Goal: Task Accomplishment & Management: Use online tool/utility

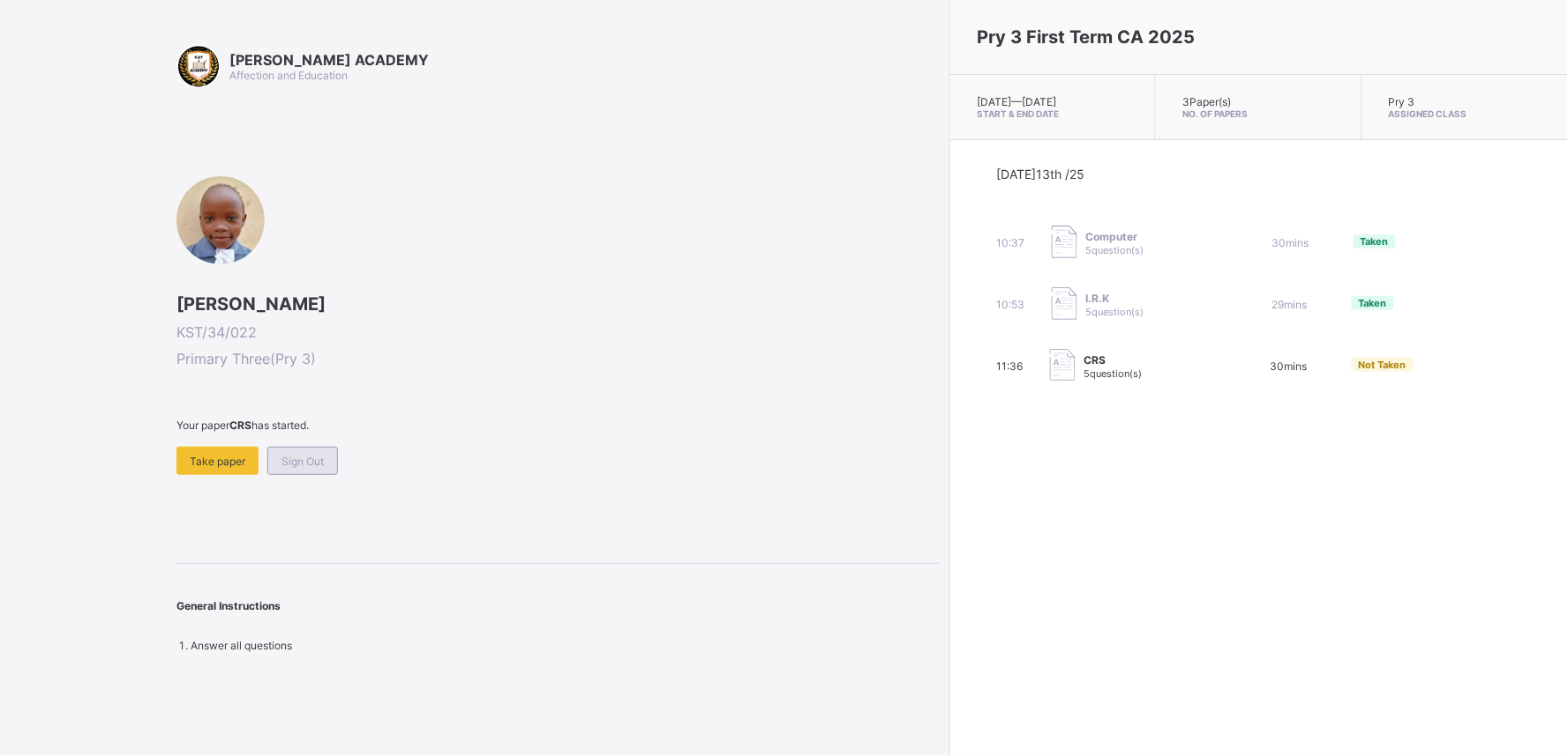
click at [307, 455] on span "Sign Out" at bounding box center [303, 462] width 42 height 14
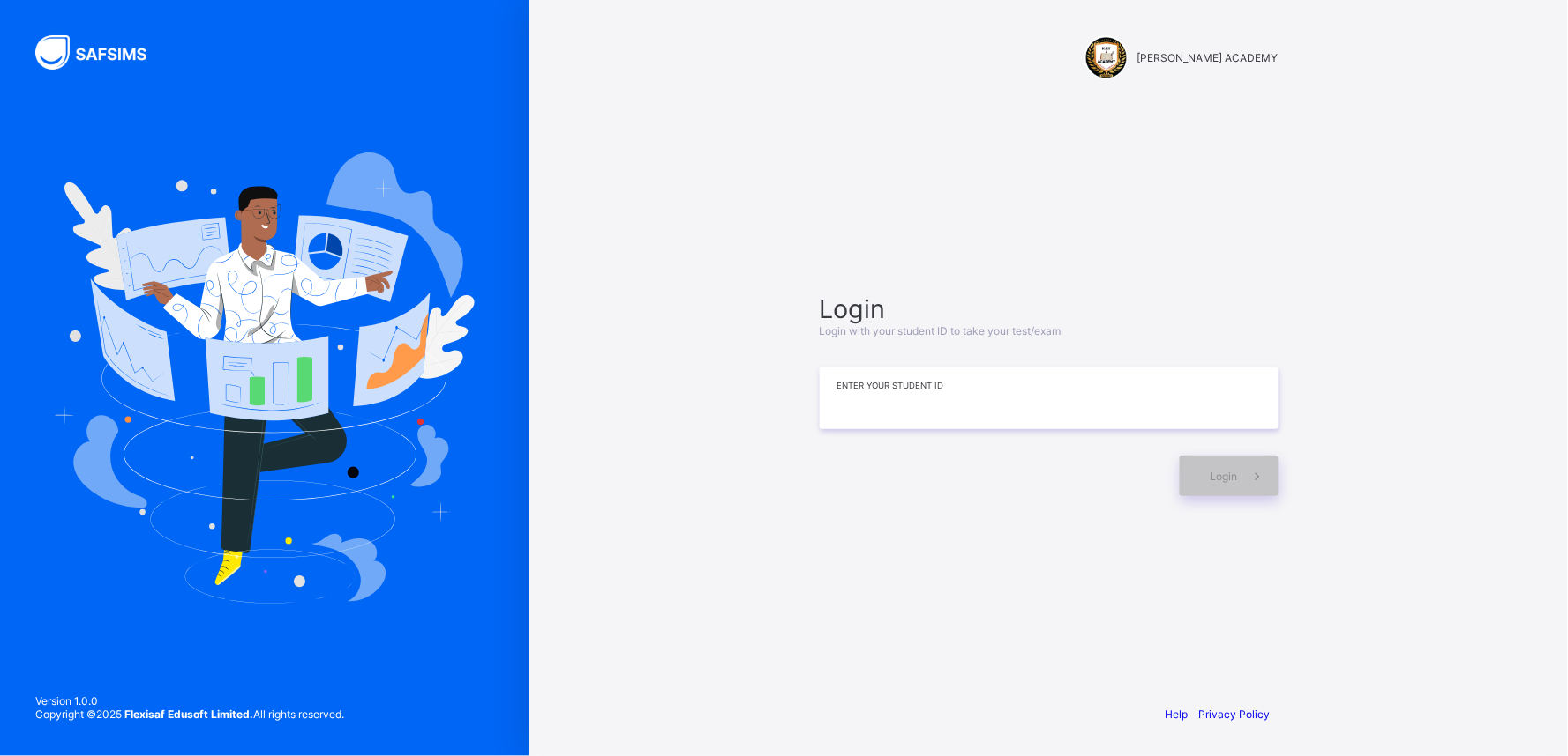
click at [955, 391] on input at bounding box center [1048, 398] width 458 height 62
type input "**********"
click at [1222, 482] on div "Login" at bounding box center [1228, 476] width 98 height 40
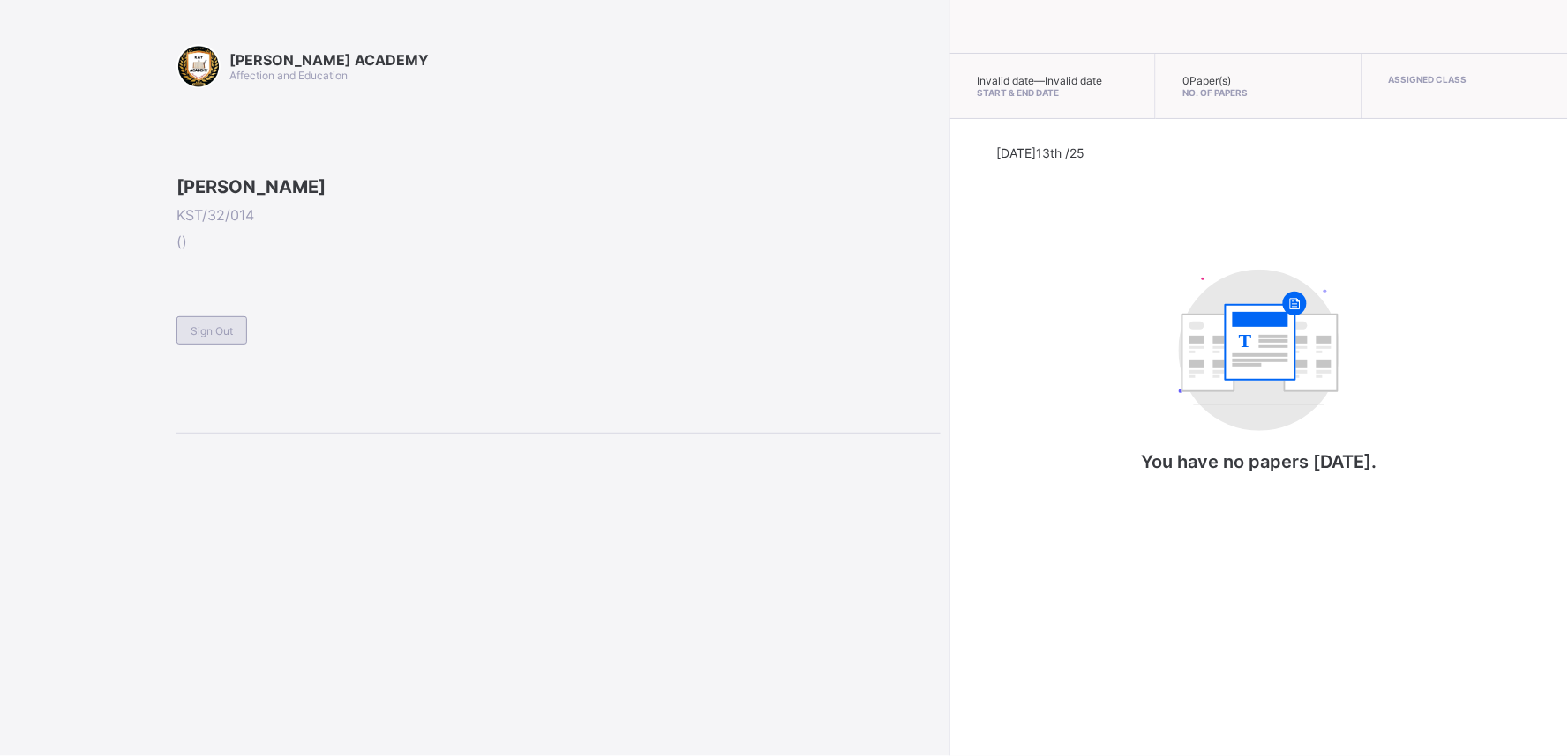
click at [190, 338] on span "Sign Out" at bounding box center [211, 331] width 42 height 14
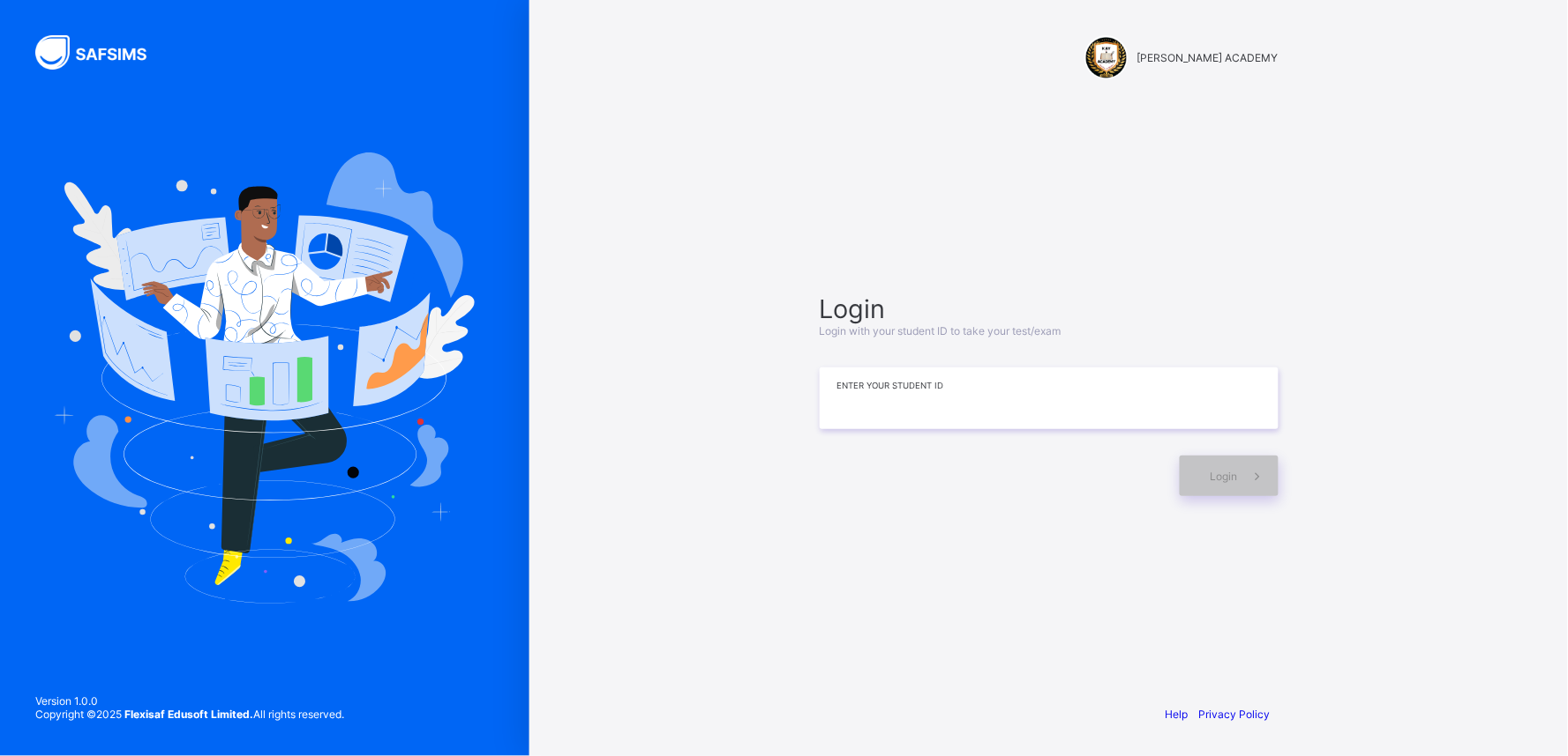
click at [874, 407] on input at bounding box center [1048, 398] width 458 height 62
type input "**********"
click at [1241, 480] on span at bounding box center [1258, 476] width 41 height 40
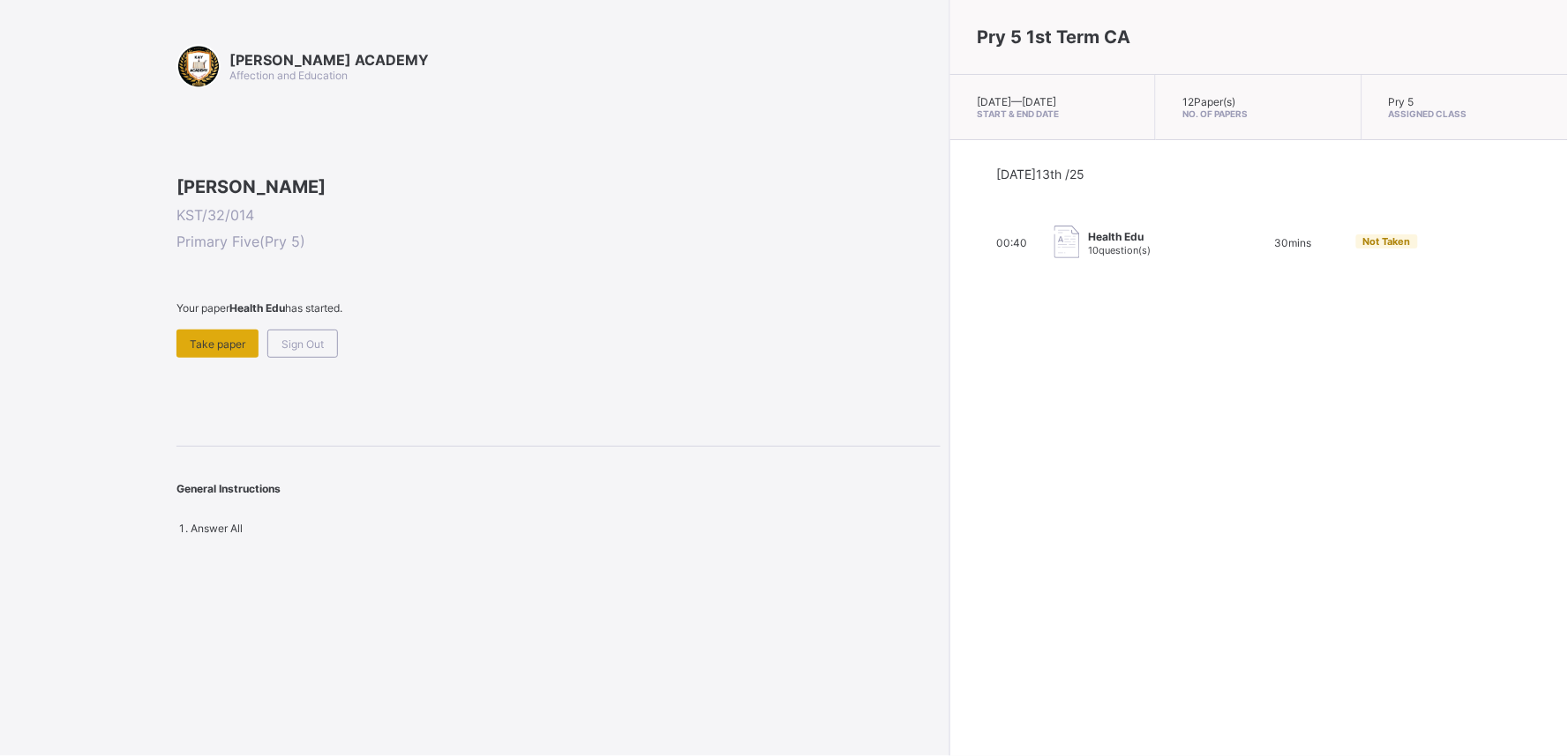
click at [196, 351] on span "Take paper" at bounding box center [218, 344] width 56 height 14
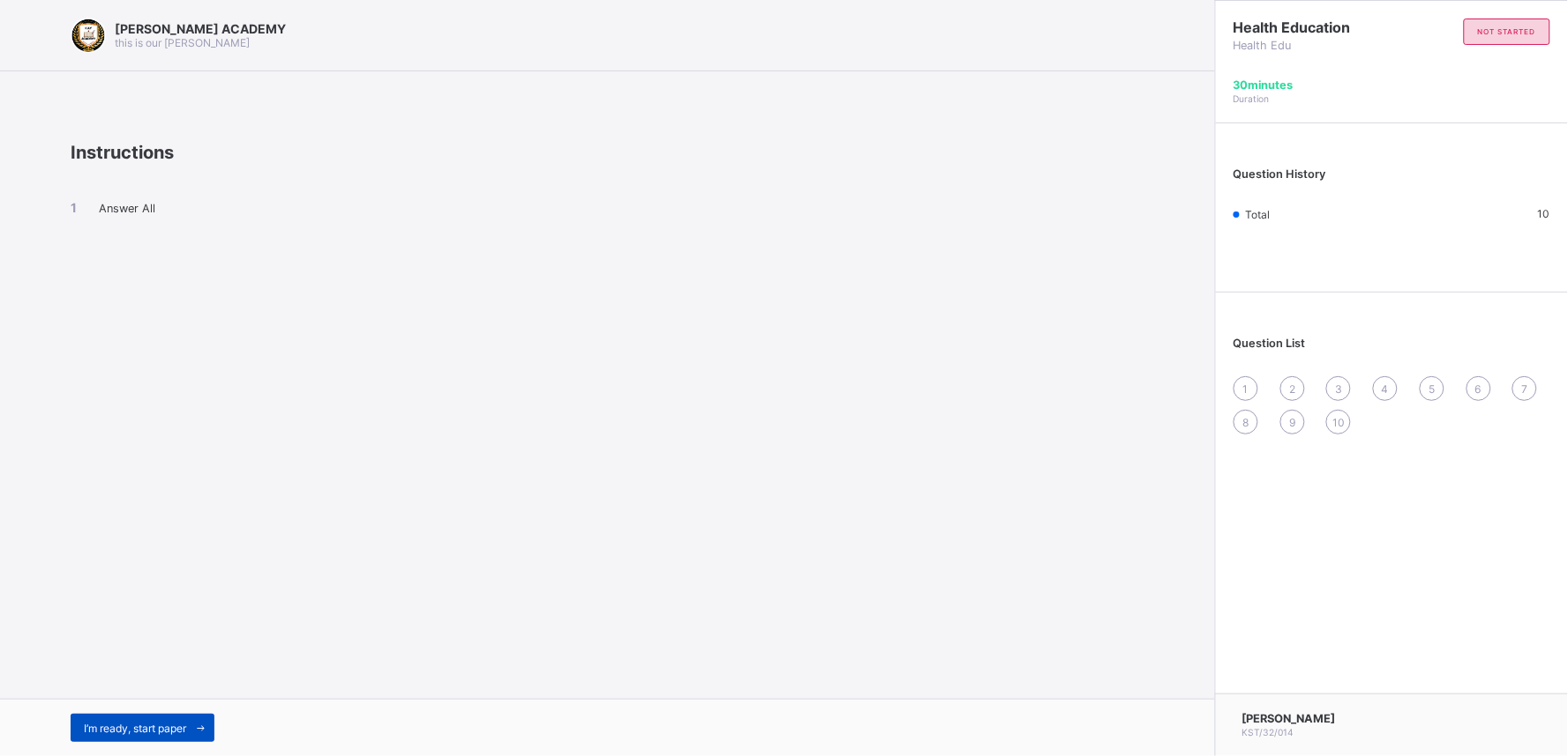
click at [166, 725] on span "I’m ready, start paper" at bounding box center [135, 729] width 102 height 14
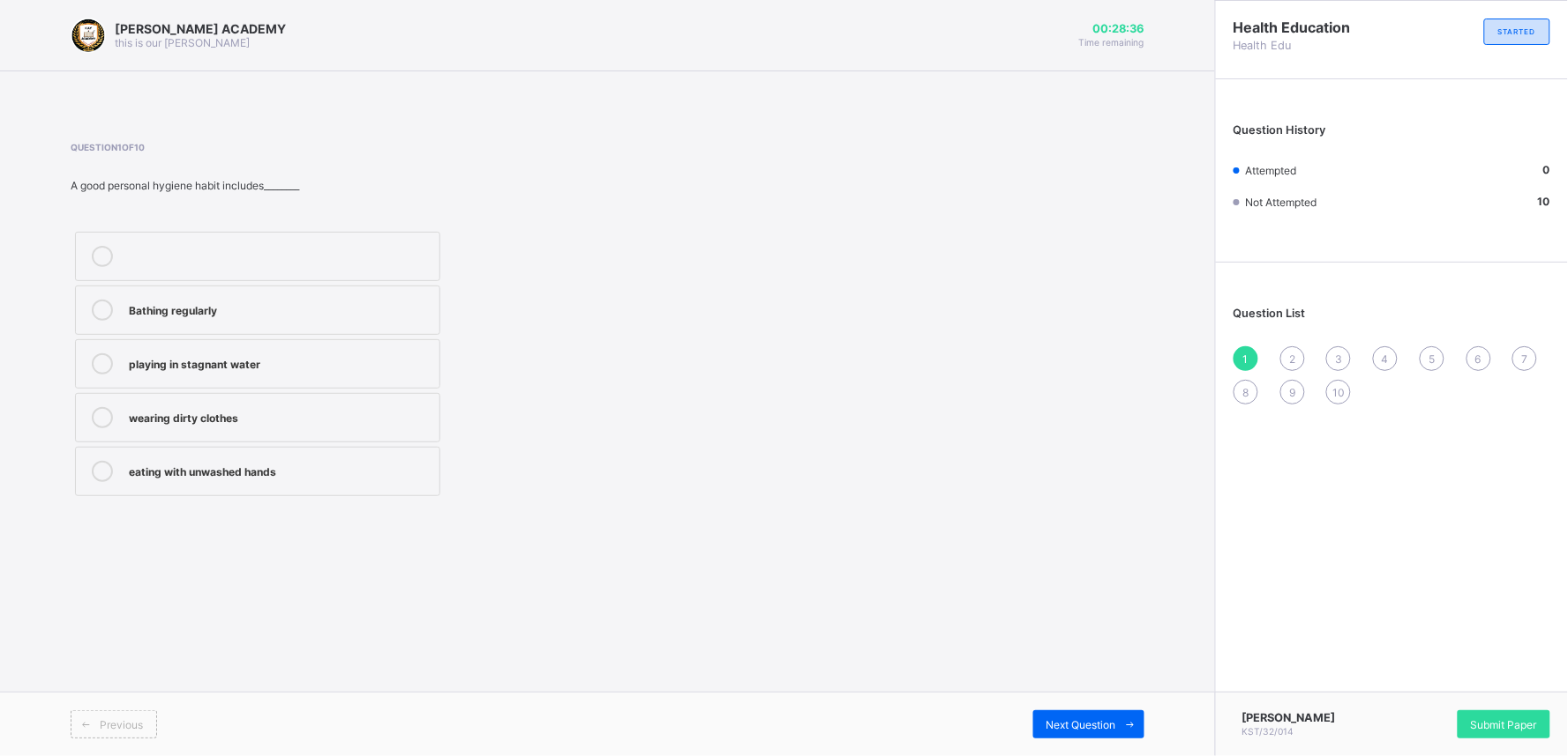
click at [97, 348] on label "playing in stagnant water" at bounding box center [258, 364] width 366 height 49
click at [1116, 718] on span at bounding box center [1130, 724] width 28 height 28
click at [177, 407] on div "sleeping all day" at bounding box center [279, 416] width 302 height 17
click at [1090, 721] on span "Next Question" at bounding box center [1081, 725] width 69 height 14
click at [168, 407] on label "prevents us from reading books" at bounding box center [258, 418] width 366 height 49
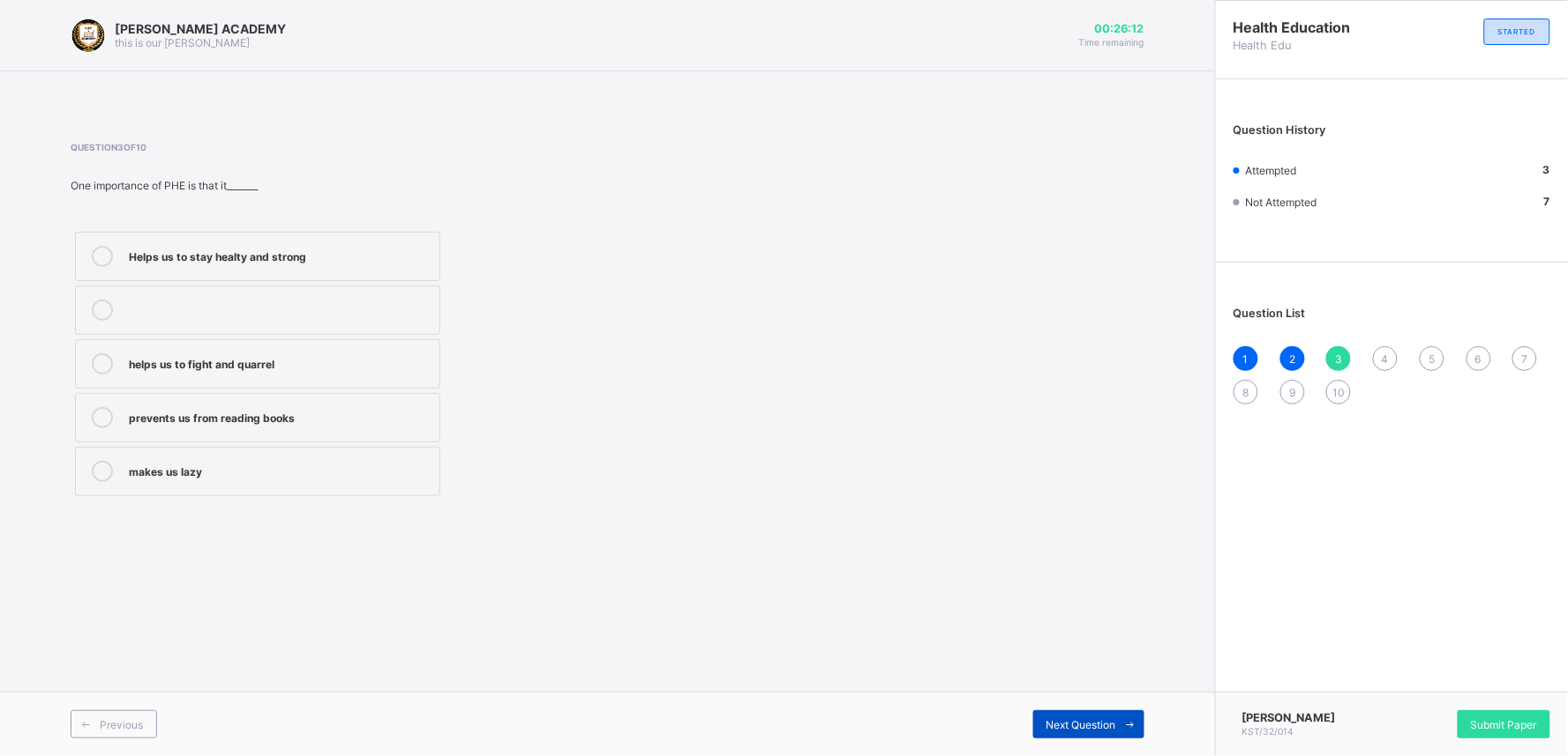
click at [1105, 720] on span "Next Question" at bounding box center [1081, 725] width 69 height 14
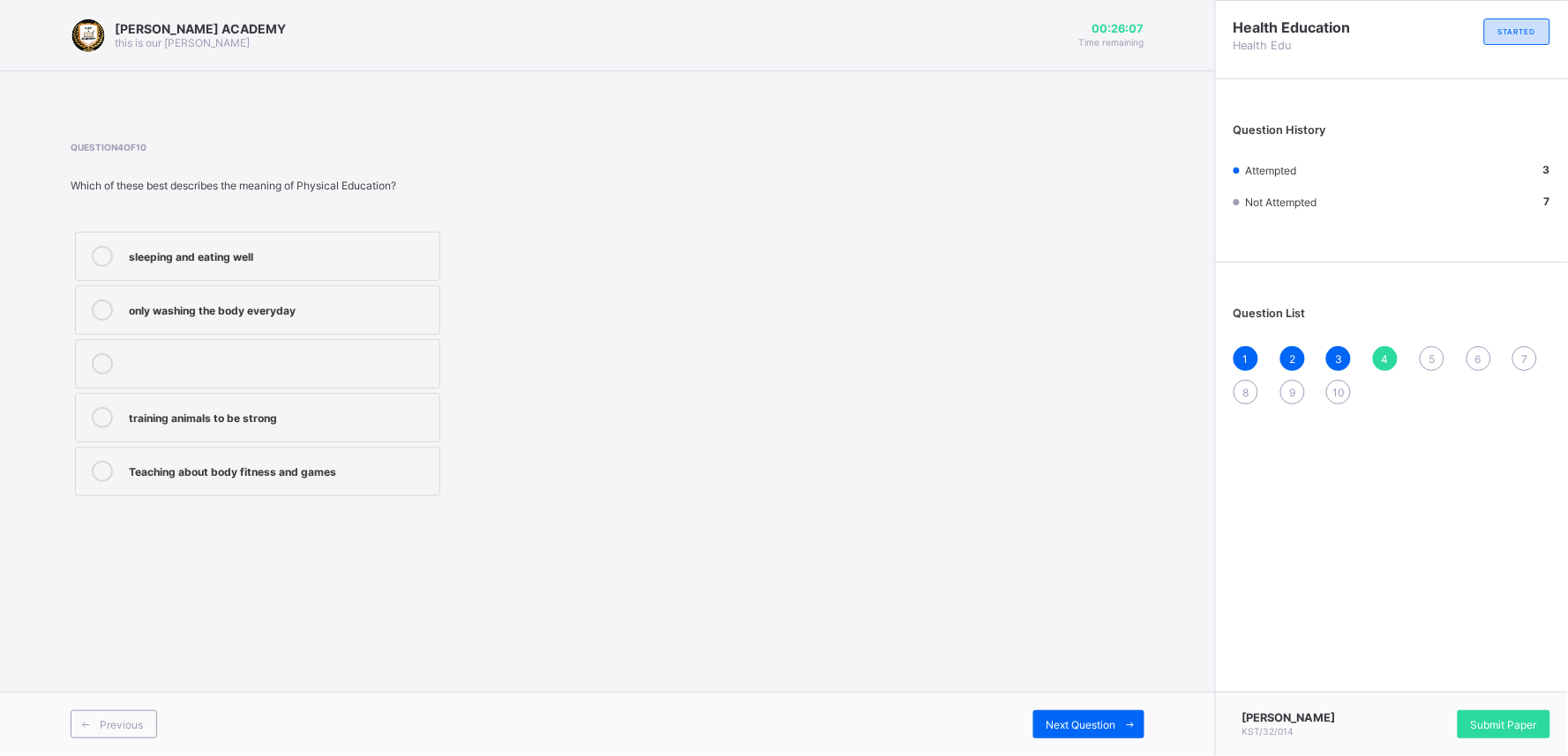
click at [958, 688] on div "KAY ACADEMY this is our motton 00:26:07 Time remaining Question 4 of 10 Which o…" at bounding box center [607, 378] width 1215 height 756
click at [382, 254] on div "sleeping and eating well" at bounding box center [279, 255] width 302 height 17
click at [1103, 730] on span "Next Question" at bounding box center [1081, 725] width 69 height 14
click at [248, 272] on label "playing with friends" at bounding box center [258, 256] width 366 height 49
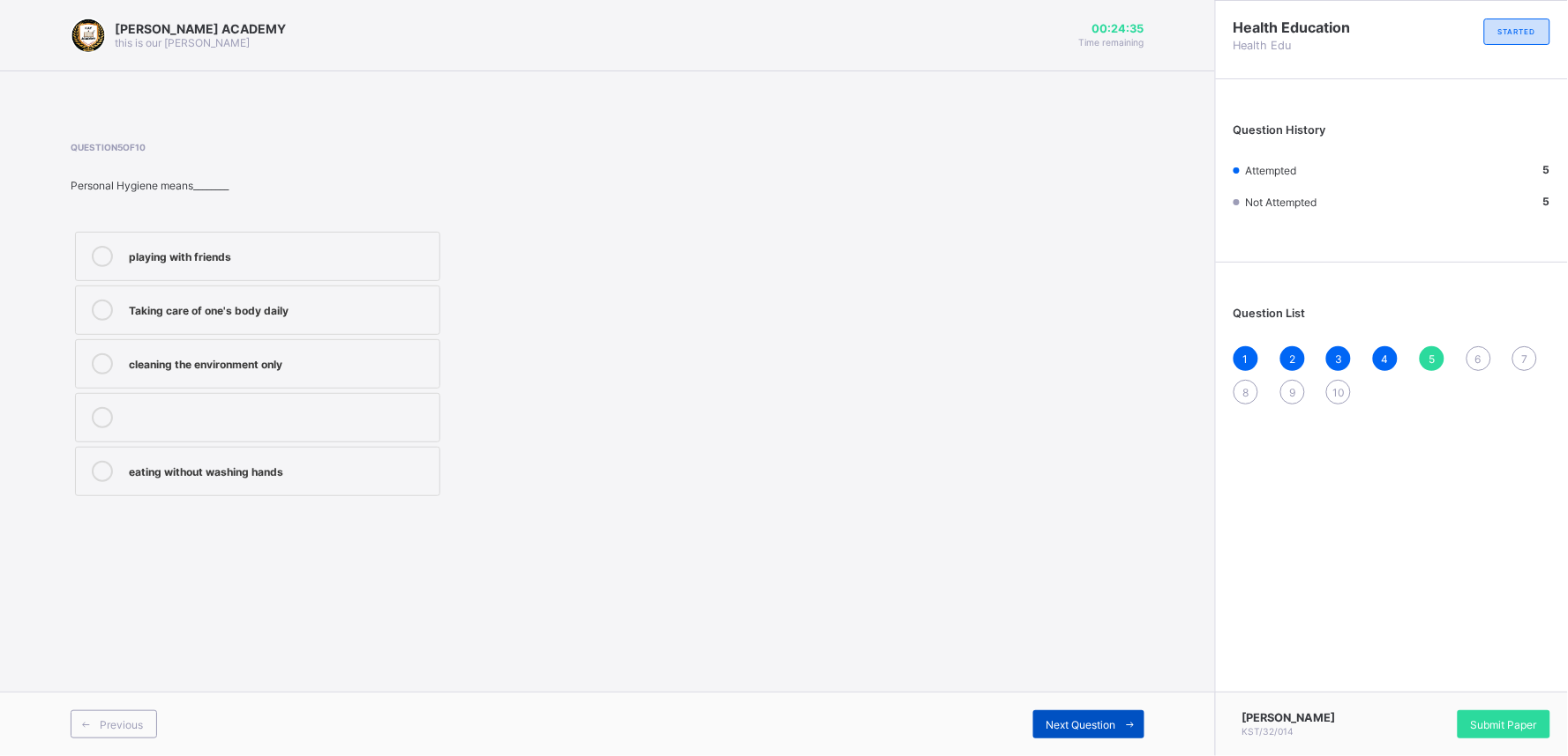
click at [1089, 716] on div "Next Question" at bounding box center [1088, 724] width 111 height 28
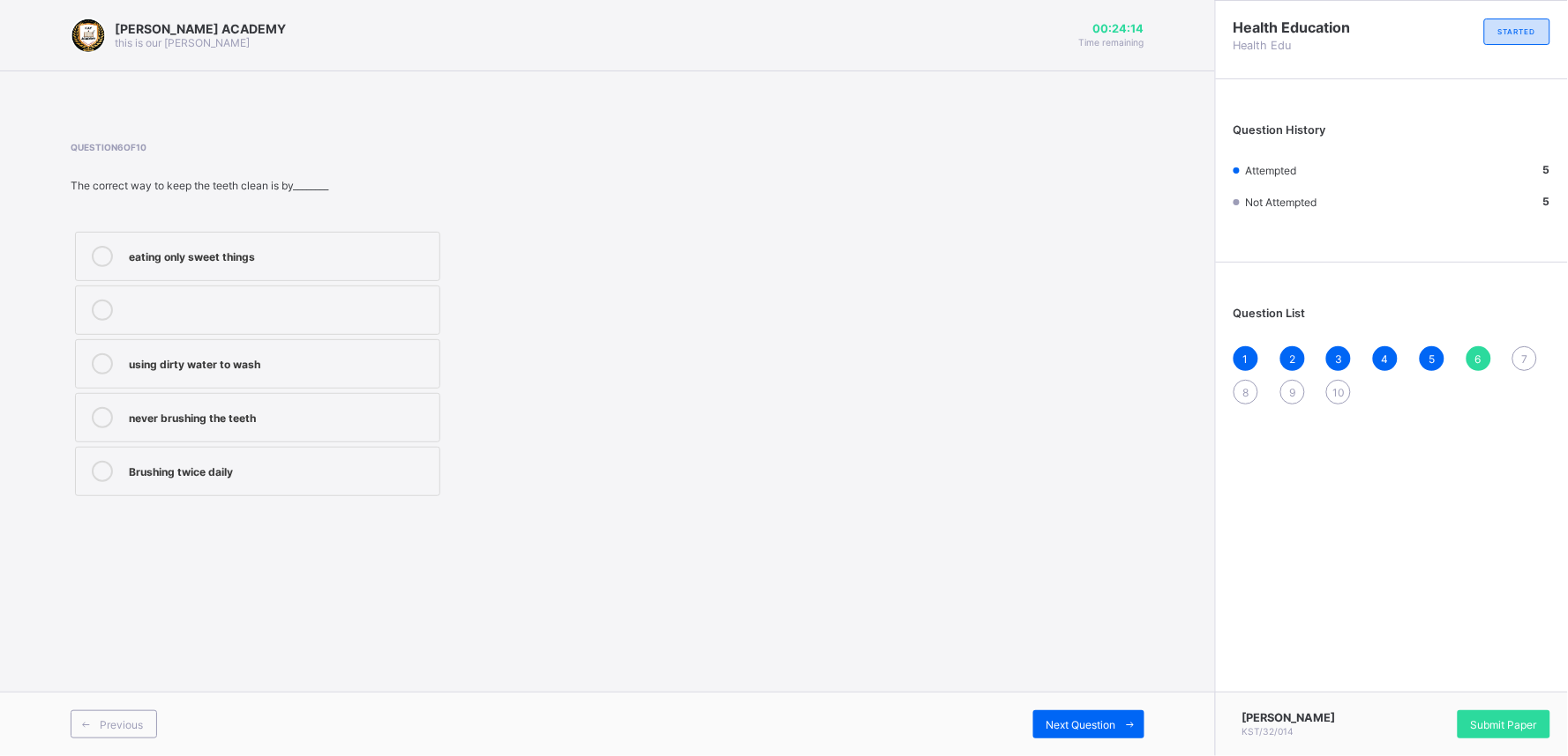
click at [100, 409] on icon at bounding box center [102, 418] width 21 height 21
click at [1086, 715] on div "Next Question" at bounding box center [1088, 724] width 111 height 28
click at [371, 230] on div "safety education drug education nutrition Shoe polishing" at bounding box center [258, 364] width 374 height 273
click at [1251, 388] on div "8" at bounding box center [1246, 392] width 25 height 25
click at [1514, 363] on div "7" at bounding box center [1525, 359] width 25 height 25
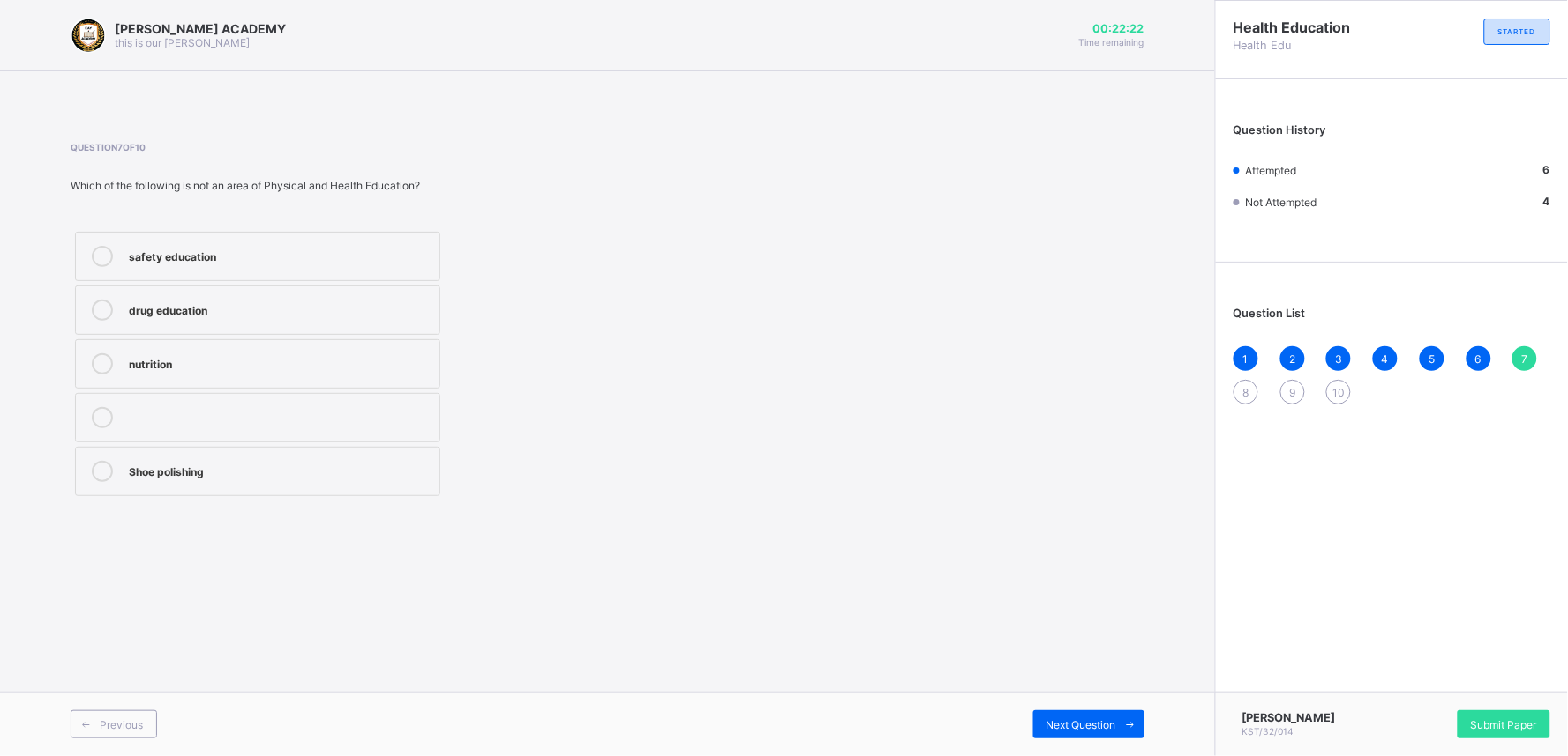
click at [390, 254] on div "safety education" at bounding box center [279, 255] width 302 height 17
click at [1246, 386] on span "8" at bounding box center [1246, 392] width 6 height 14
click at [380, 257] on div "Road safety Education" at bounding box center [279, 255] width 302 height 17
click at [1286, 384] on div "9" at bounding box center [1293, 392] width 25 height 25
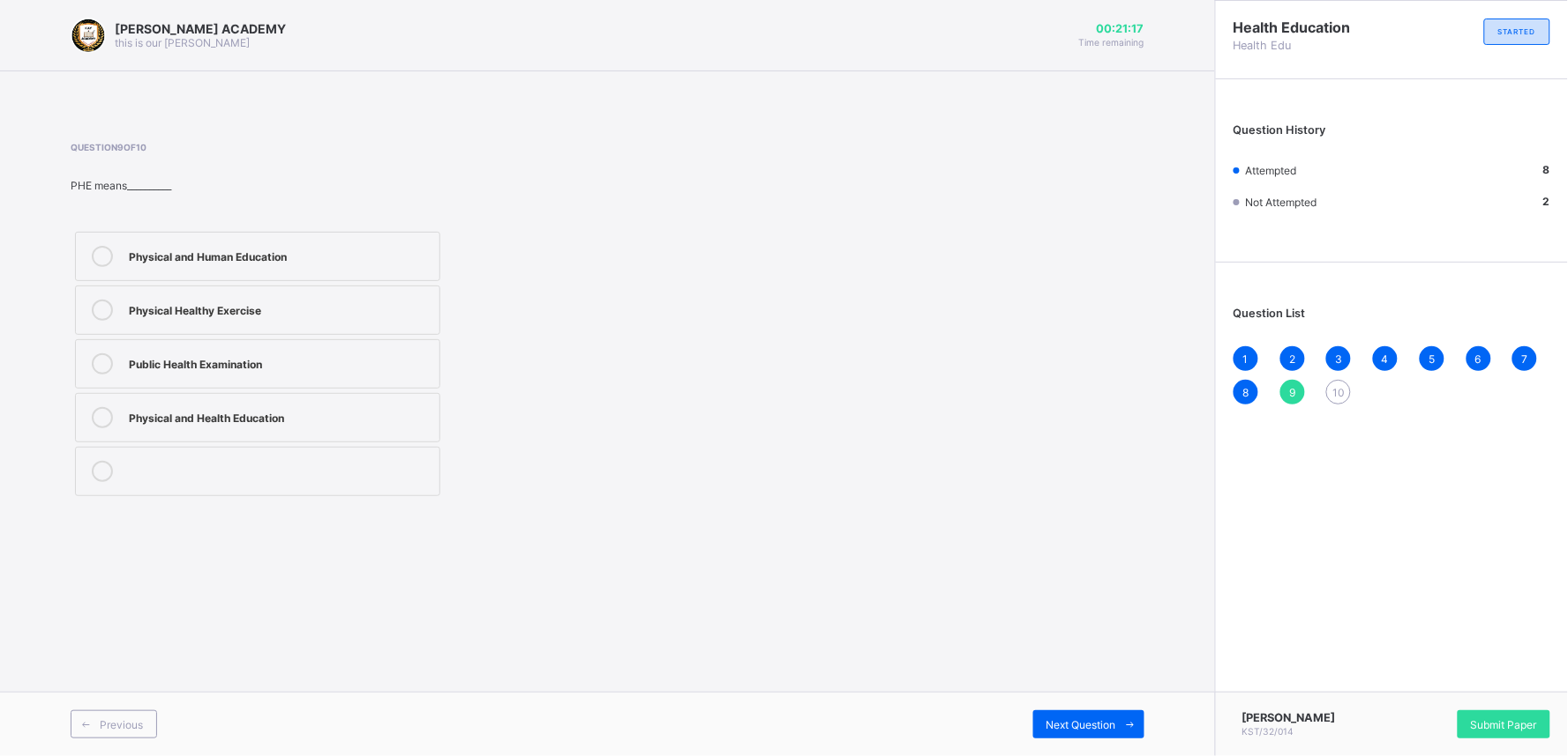
click at [381, 407] on label "Physical and Health Education" at bounding box center [258, 418] width 366 height 49
click at [1334, 383] on div "10" at bounding box center [1338, 392] width 25 height 25
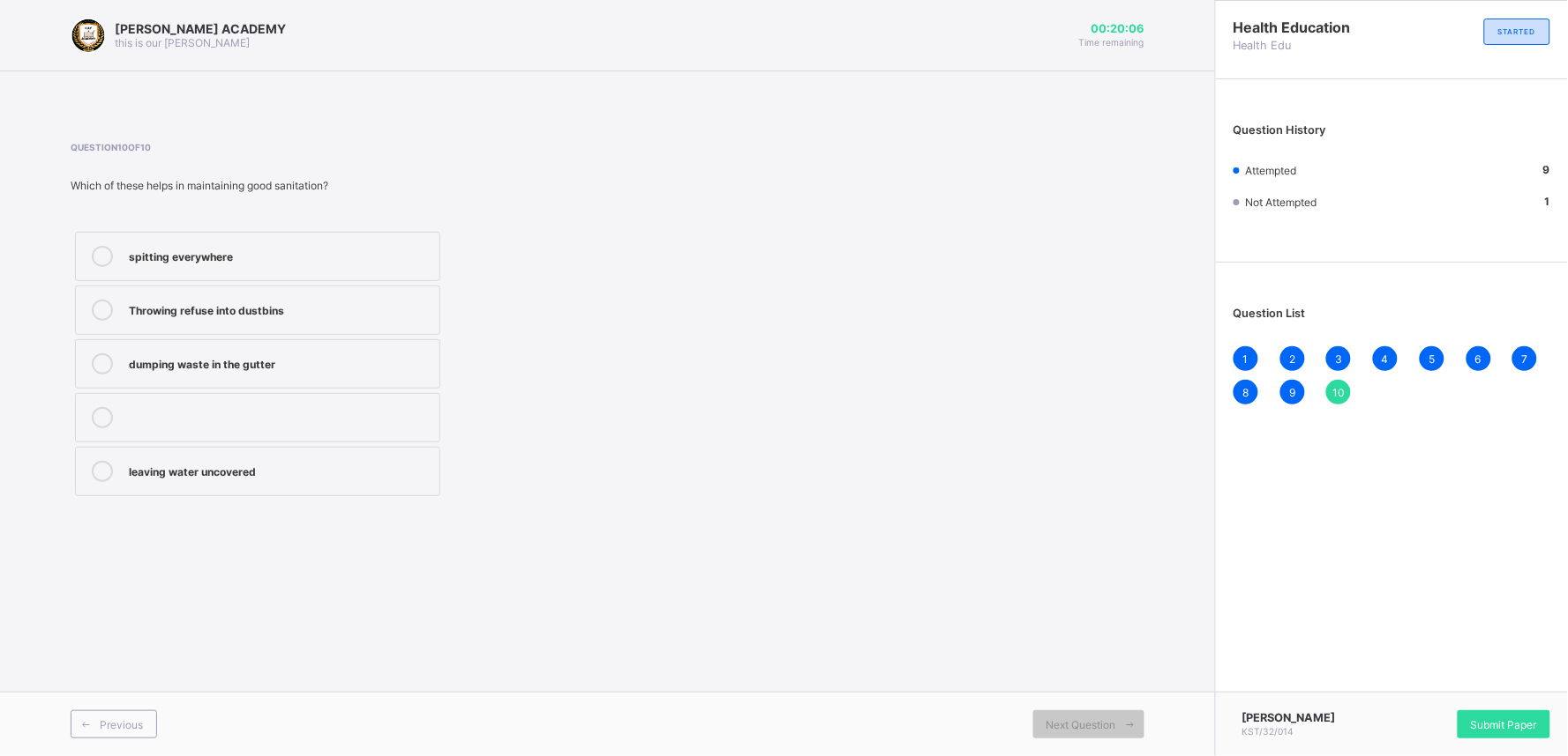
click at [345, 355] on div "dumping waste in the gutter" at bounding box center [279, 363] width 302 height 17
click at [1493, 718] on span "Submit Paper" at bounding box center [1503, 725] width 67 height 14
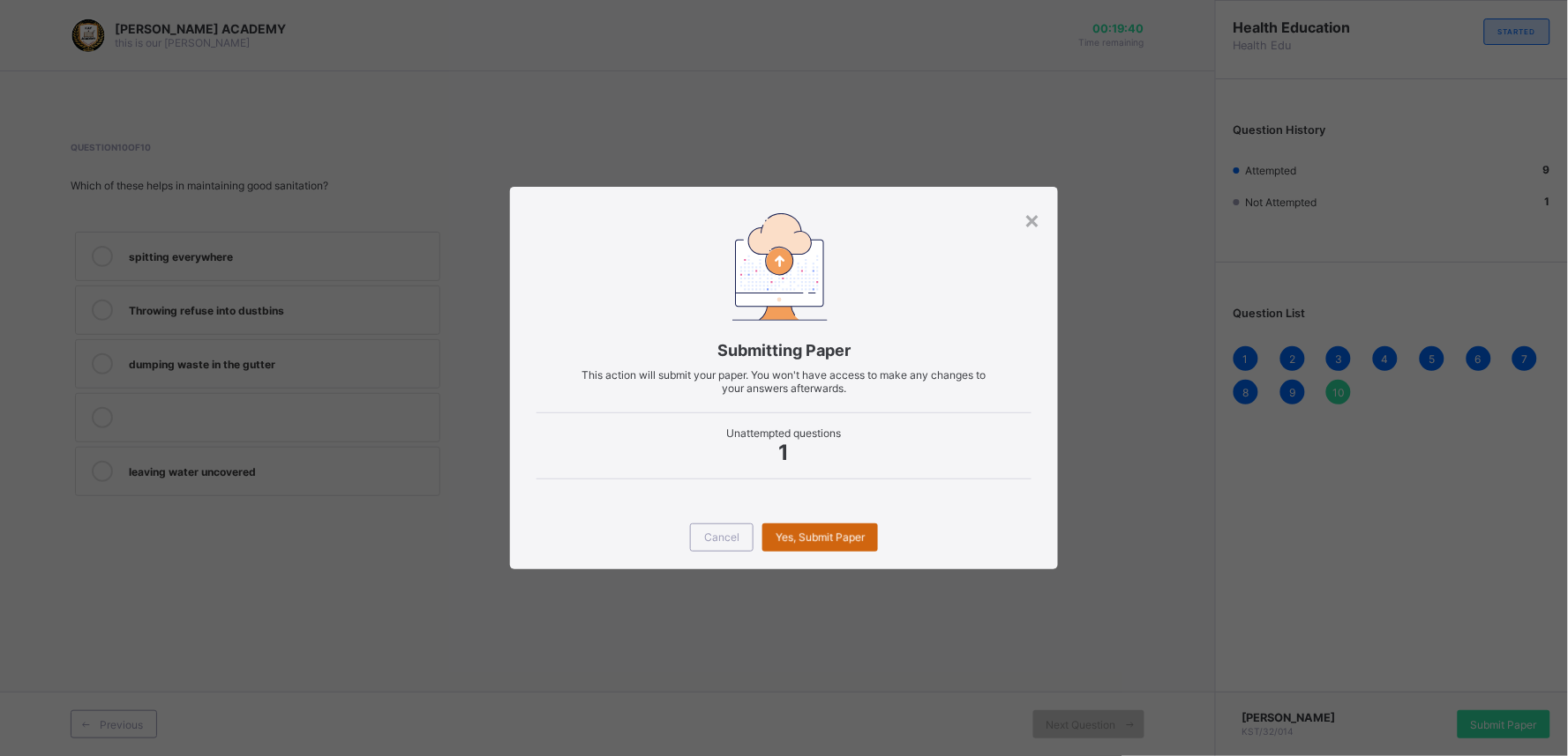
click at [816, 530] on div "Yes, Submit Paper" at bounding box center [820, 537] width 116 height 28
click at [816, 530] on span "Yes, Submit Paper" at bounding box center [820, 537] width 89 height 14
click at [816, 530] on div "Yes, Submit Paper" at bounding box center [820, 537] width 116 height 28
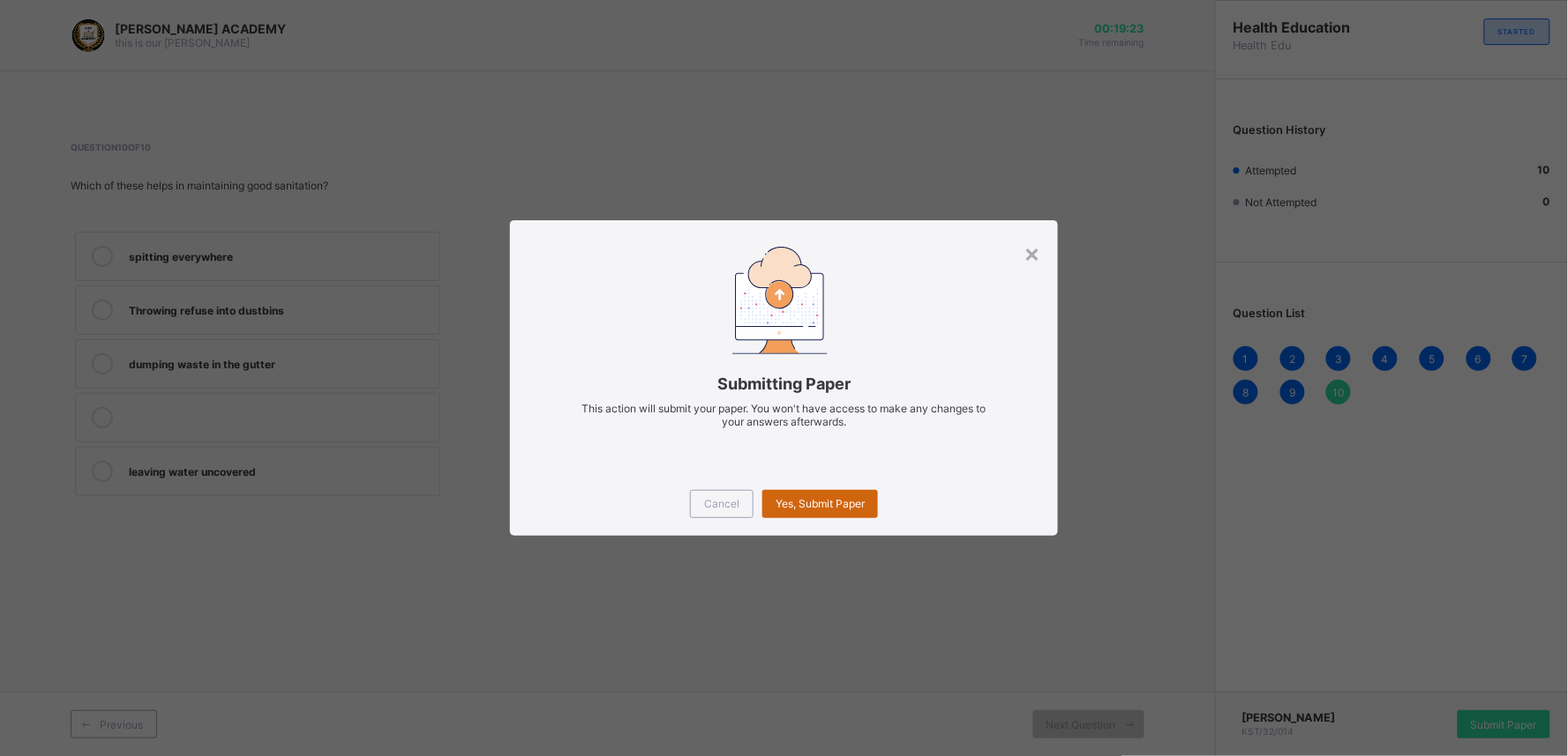
click at [816, 500] on span "Yes, Submit Paper" at bounding box center [820, 504] width 89 height 14
click at [816, 500] on div "Yes, Submit Paper" at bounding box center [820, 503] width 116 height 28
click at [816, 500] on span "Yes, Submit Paper" at bounding box center [820, 504] width 89 height 14
click at [816, 500] on div "Yes, Submit Paper" at bounding box center [820, 503] width 116 height 28
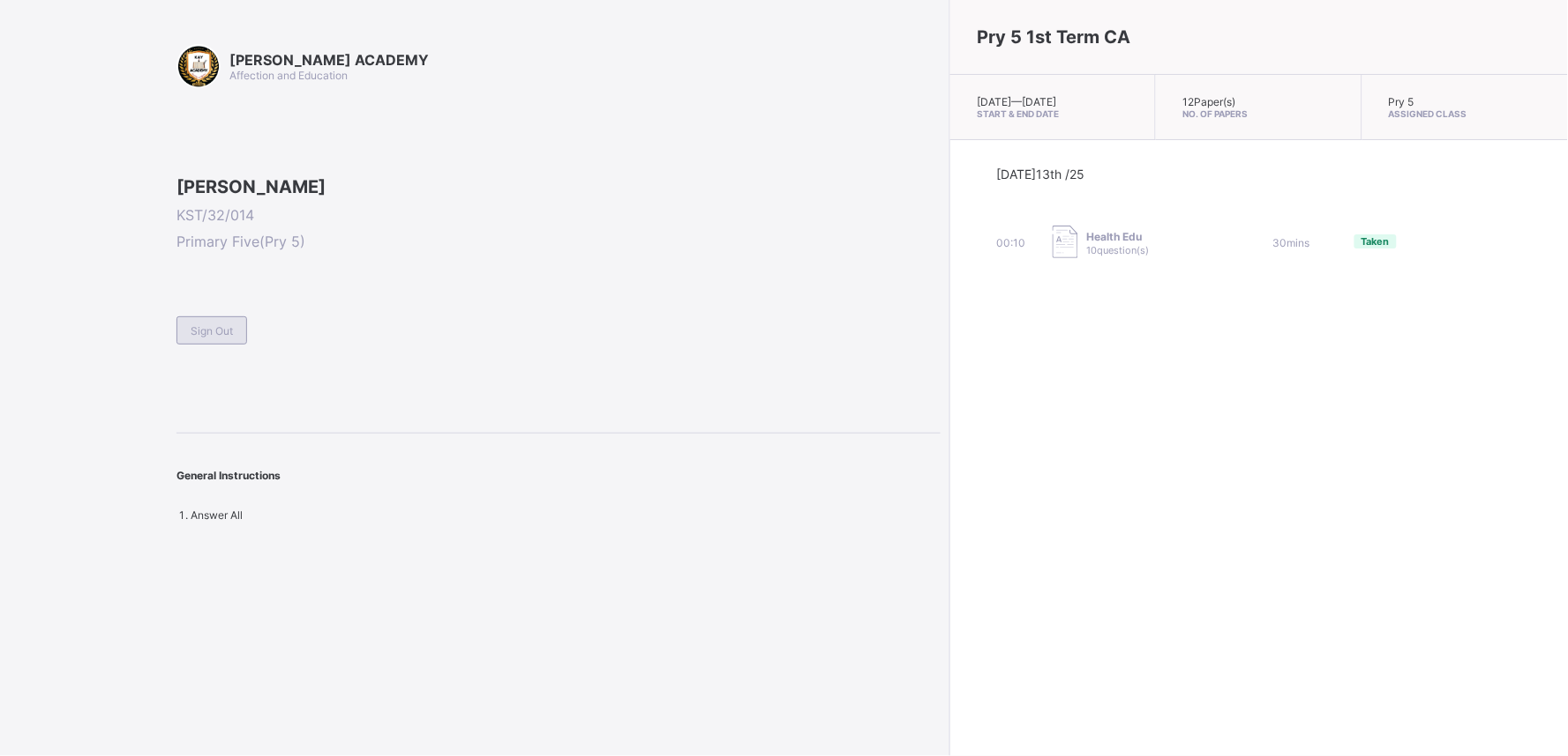
click at [206, 338] on span "Sign Out" at bounding box center [211, 331] width 42 height 14
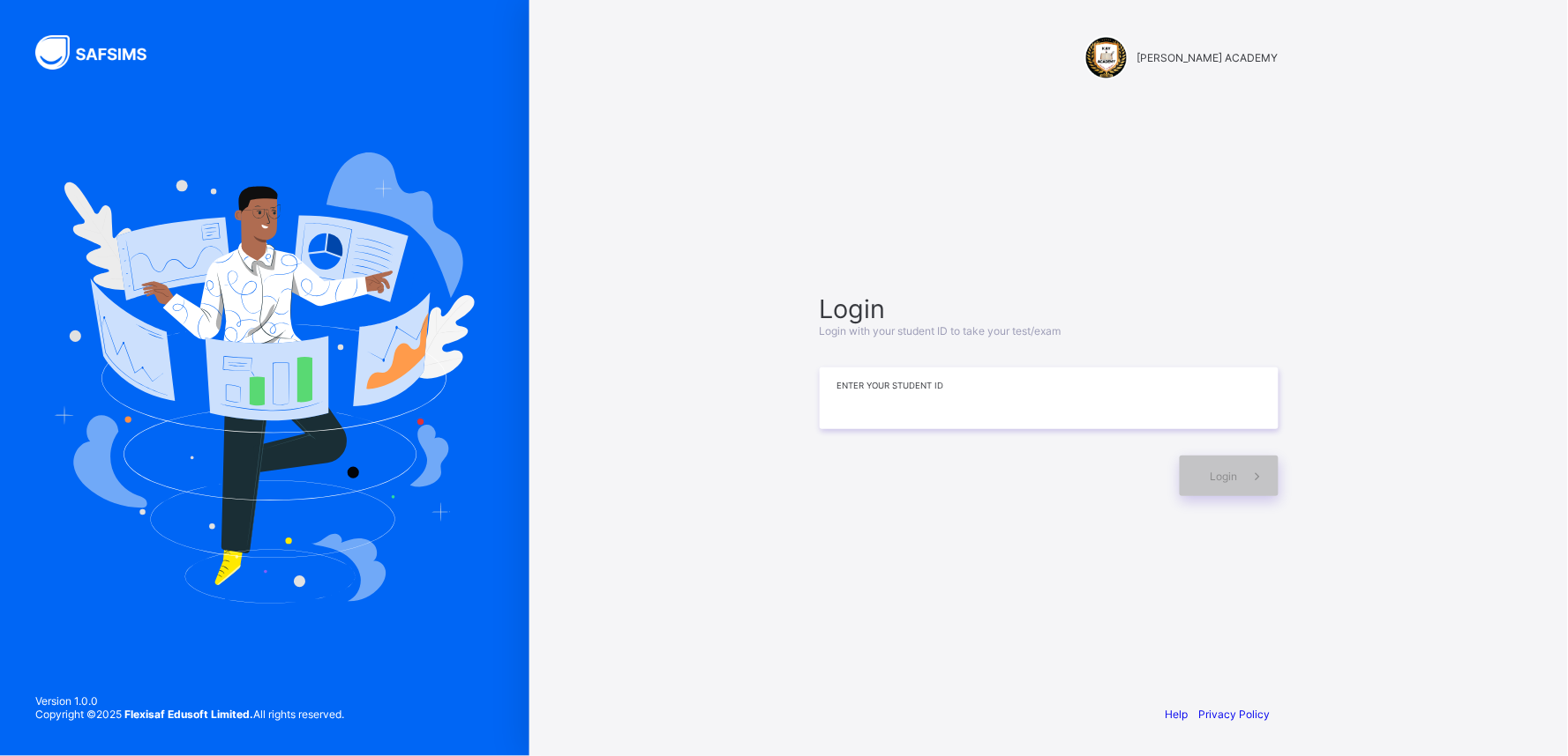
click at [1017, 419] on input at bounding box center [1048, 398] width 458 height 62
type input "**********"
click at [1222, 466] on div "Login" at bounding box center [1228, 476] width 98 height 40
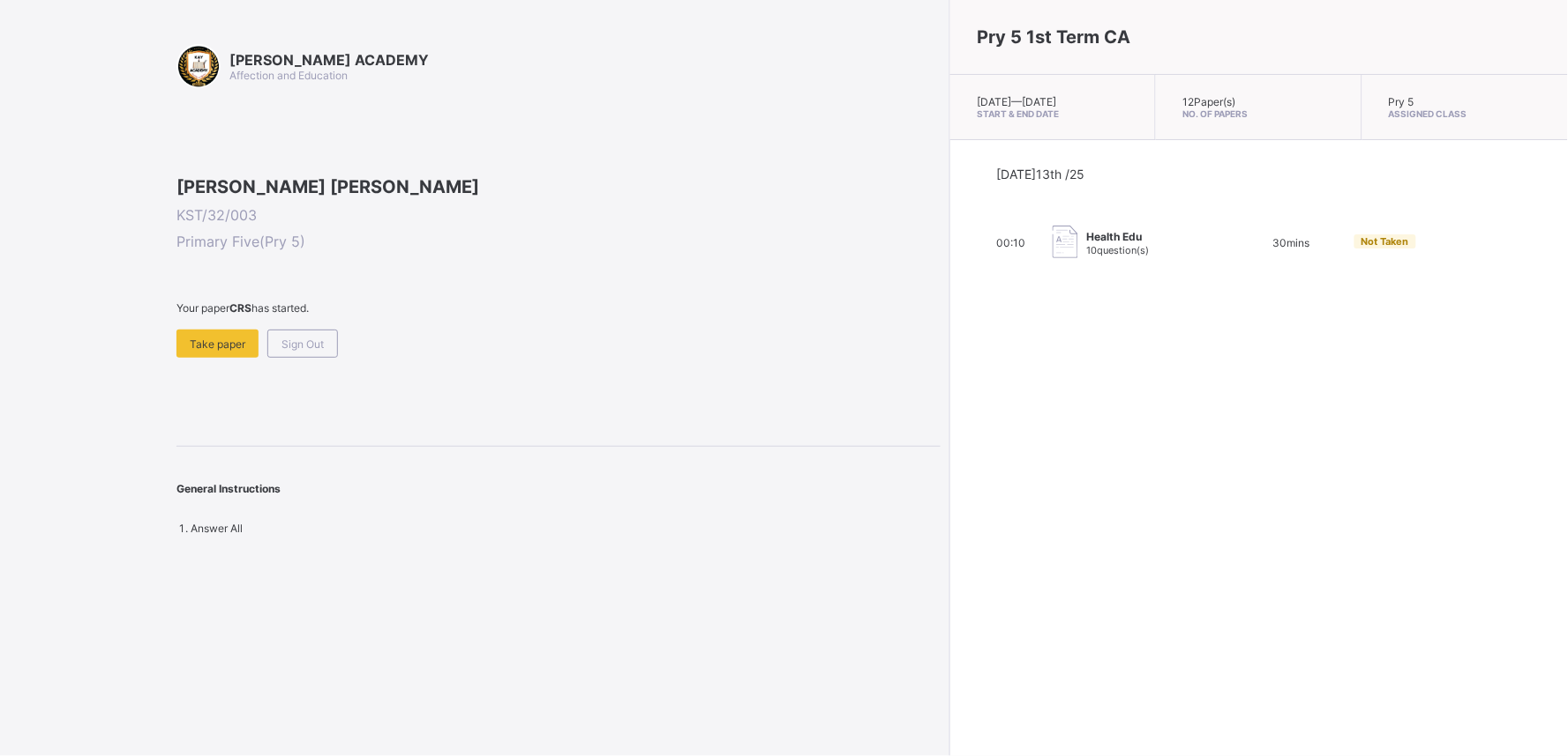
click at [1222, 466] on div "Pry 5 1st Term CA Mon, Oct 13th 2025 — Tue, Oct 14th 2025 Start & End Date 12 P…" at bounding box center [1258, 378] width 619 height 756
click at [307, 351] on span "Sign Out" at bounding box center [303, 344] width 42 height 14
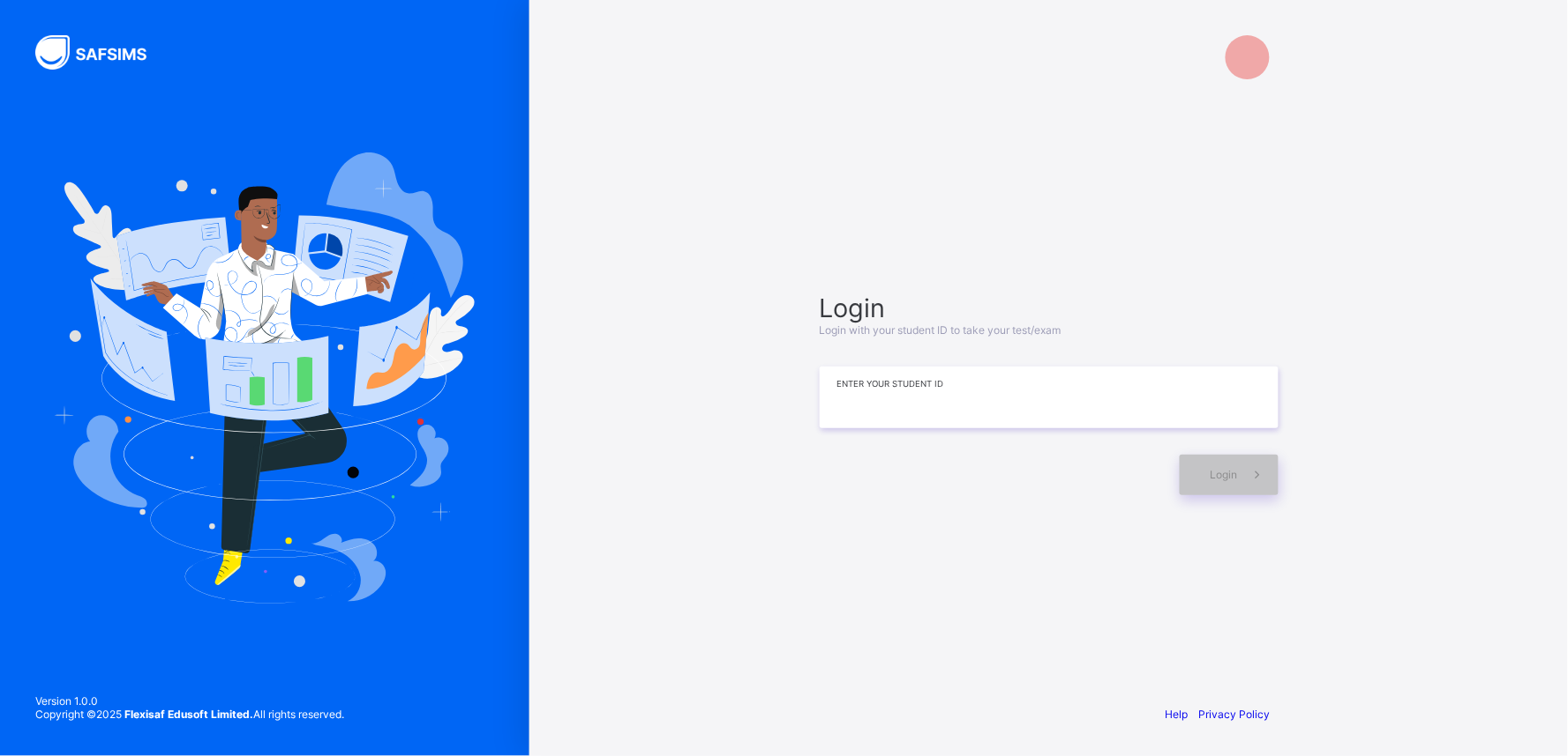
click at [889, 404] on input at bounding box center [1048, 397] width 458 height 62
type input "**********"
click at [1215, 473] on span "Login" at bounding box center [1224, 475] width 27 height 14
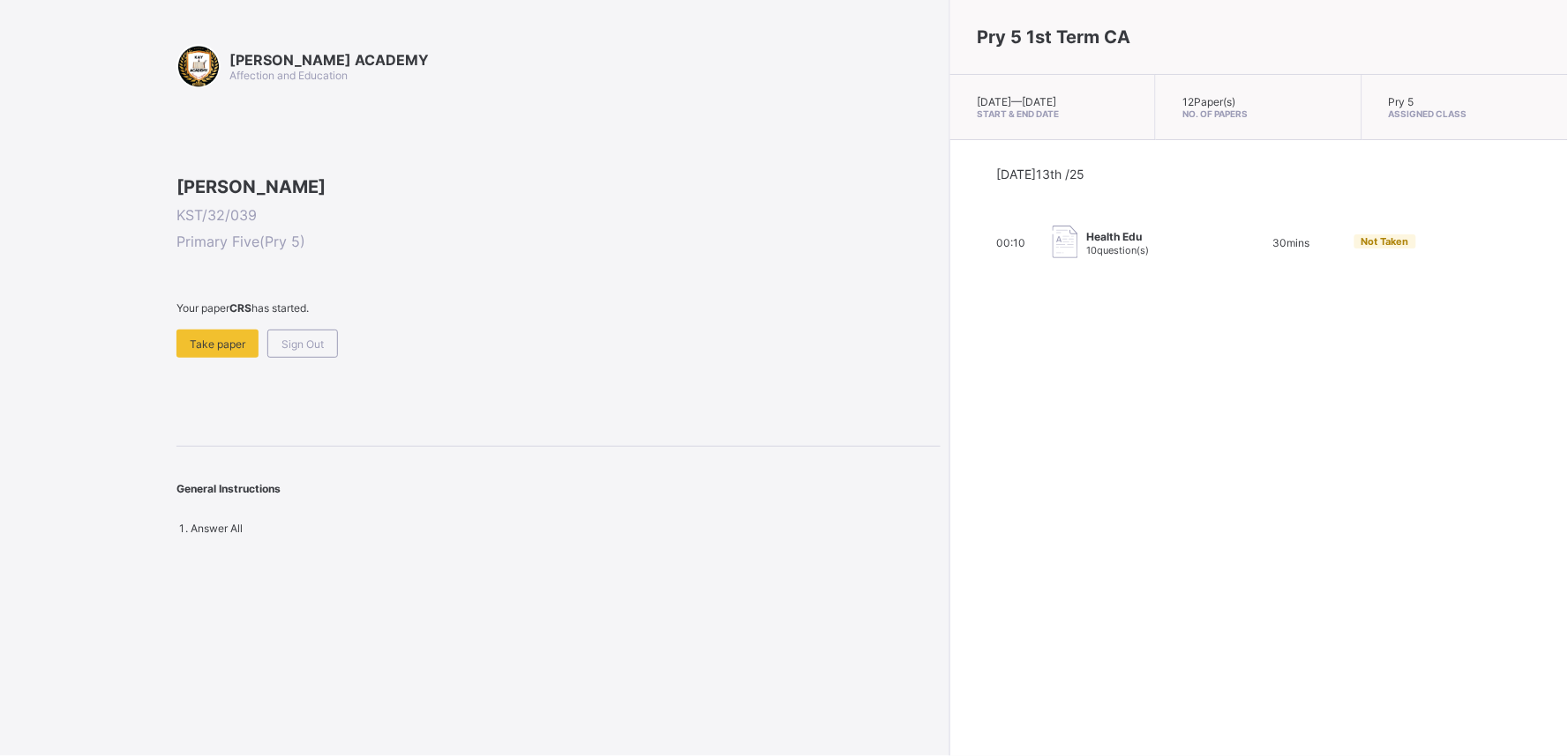
click at [206, 330] on span at bounding box center [559, 322] width 764 height 15
click at [218, 358] on div "Take paper" at bounding box center [217, 343] width 82 height 28
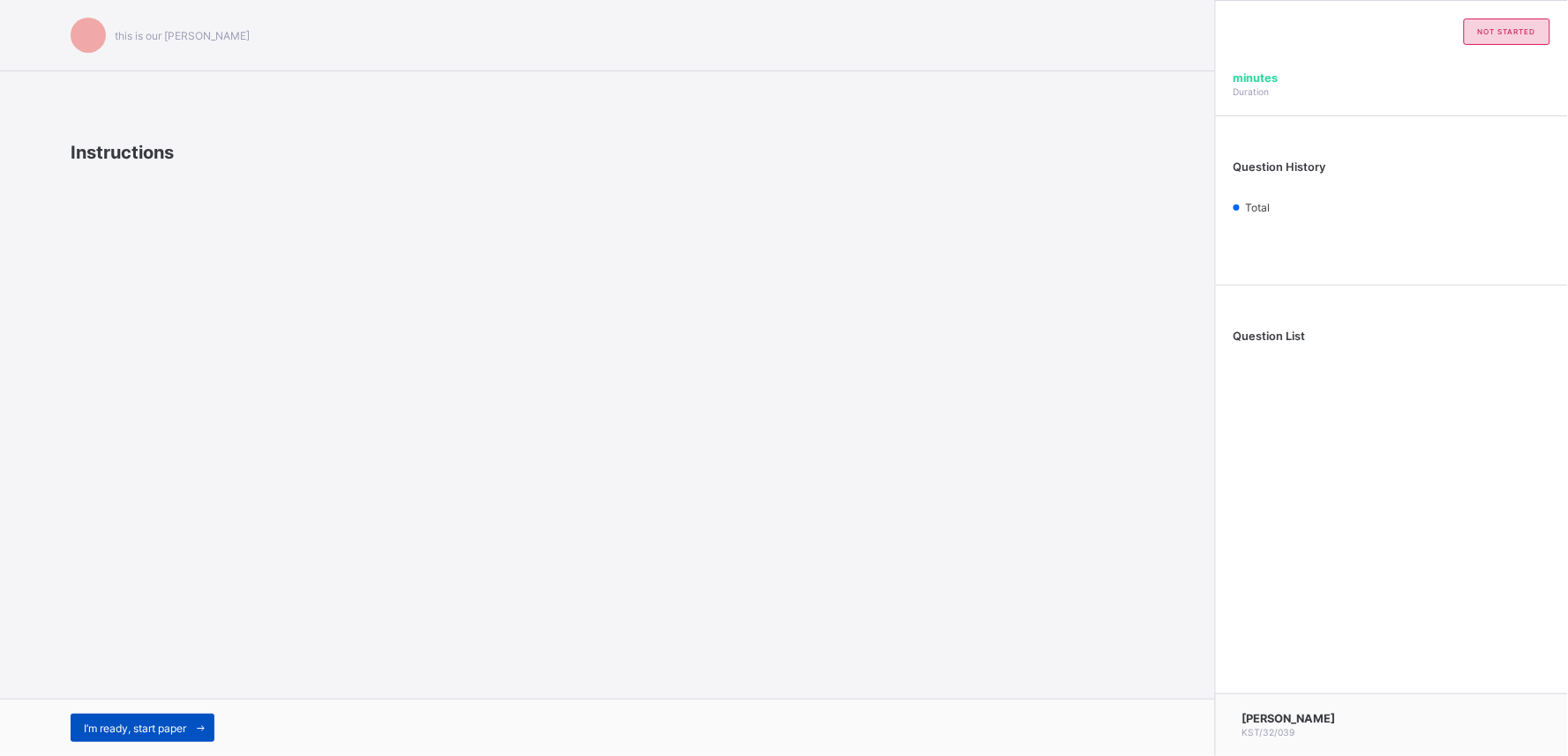
click at [168, 725] on span "I’m ready, start paper" at bounding box center [135, 729] width 102 height 14
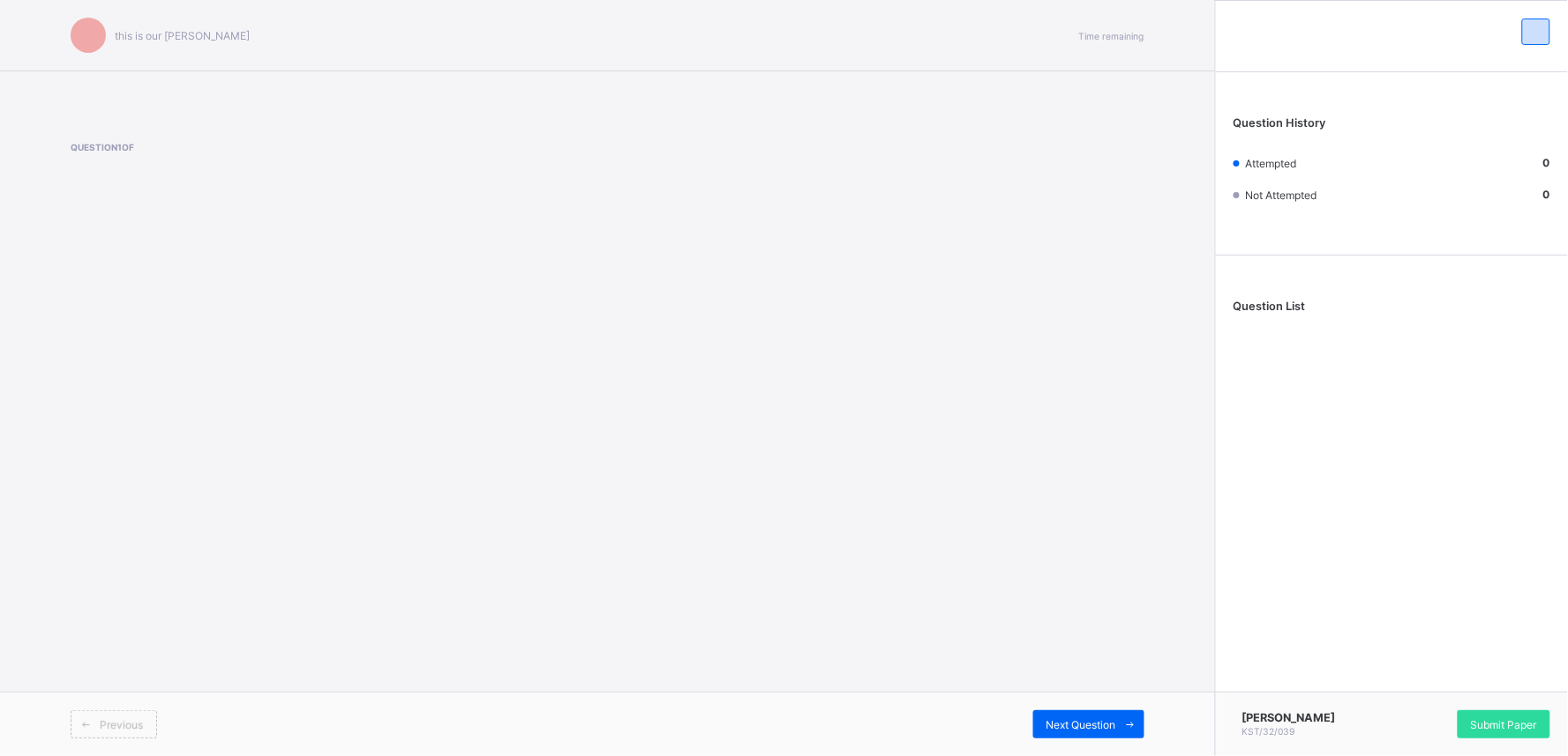
click at [127, 713] on div "Previous" at bounding box center [114, 724] width 87 height 28
click at [108, 715] on div "Previous" at bounding box center [114, 724] width 87 height 28
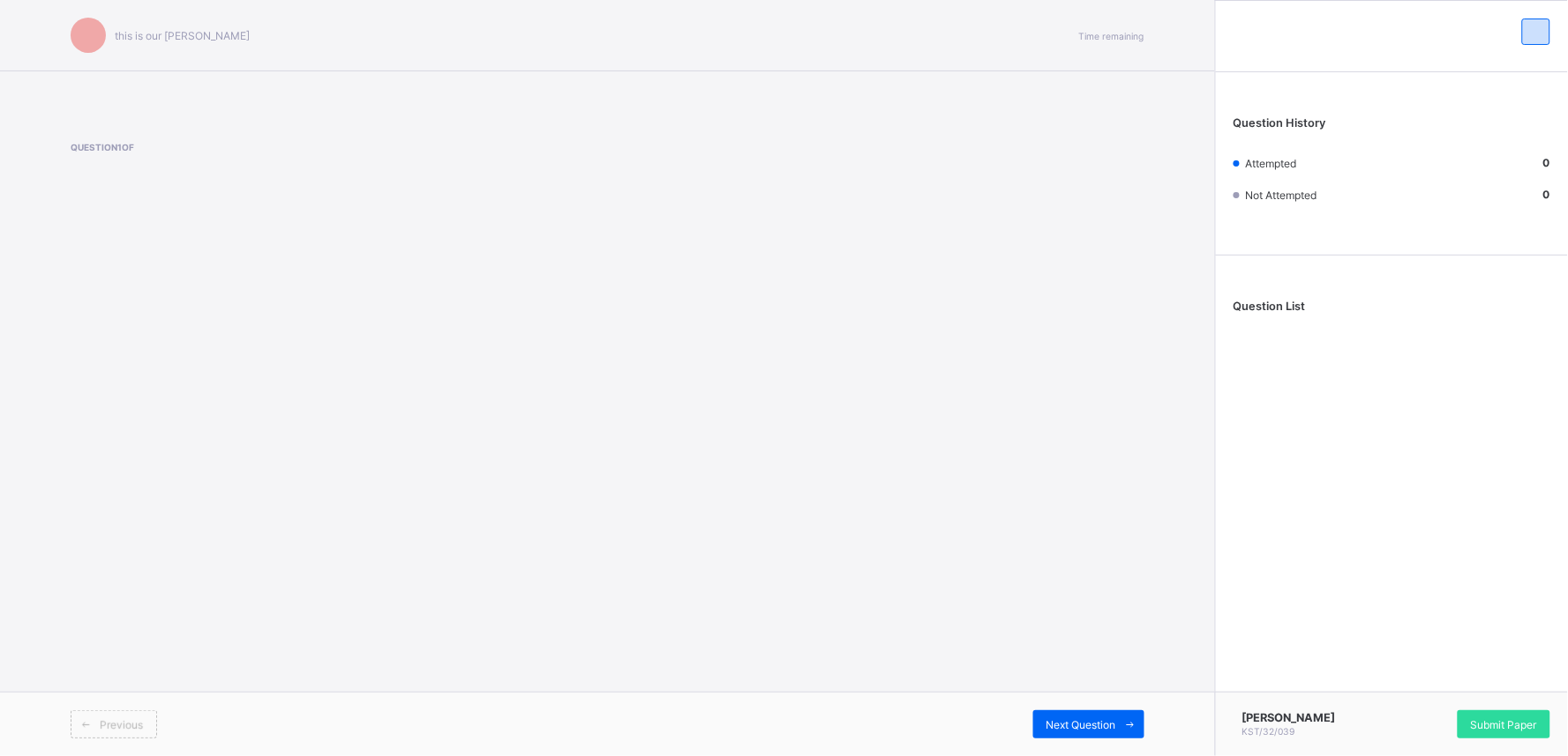
click at [108, 715] on div "Previous" at bounding box center [114, 724] width 87 height 28
click at [107, 716] on div "Previous" at bounding box center [114, 724] width 87 height 28
click at [119, 712] on div "Previous" at bounding box center [114, 724] width 87 height 28
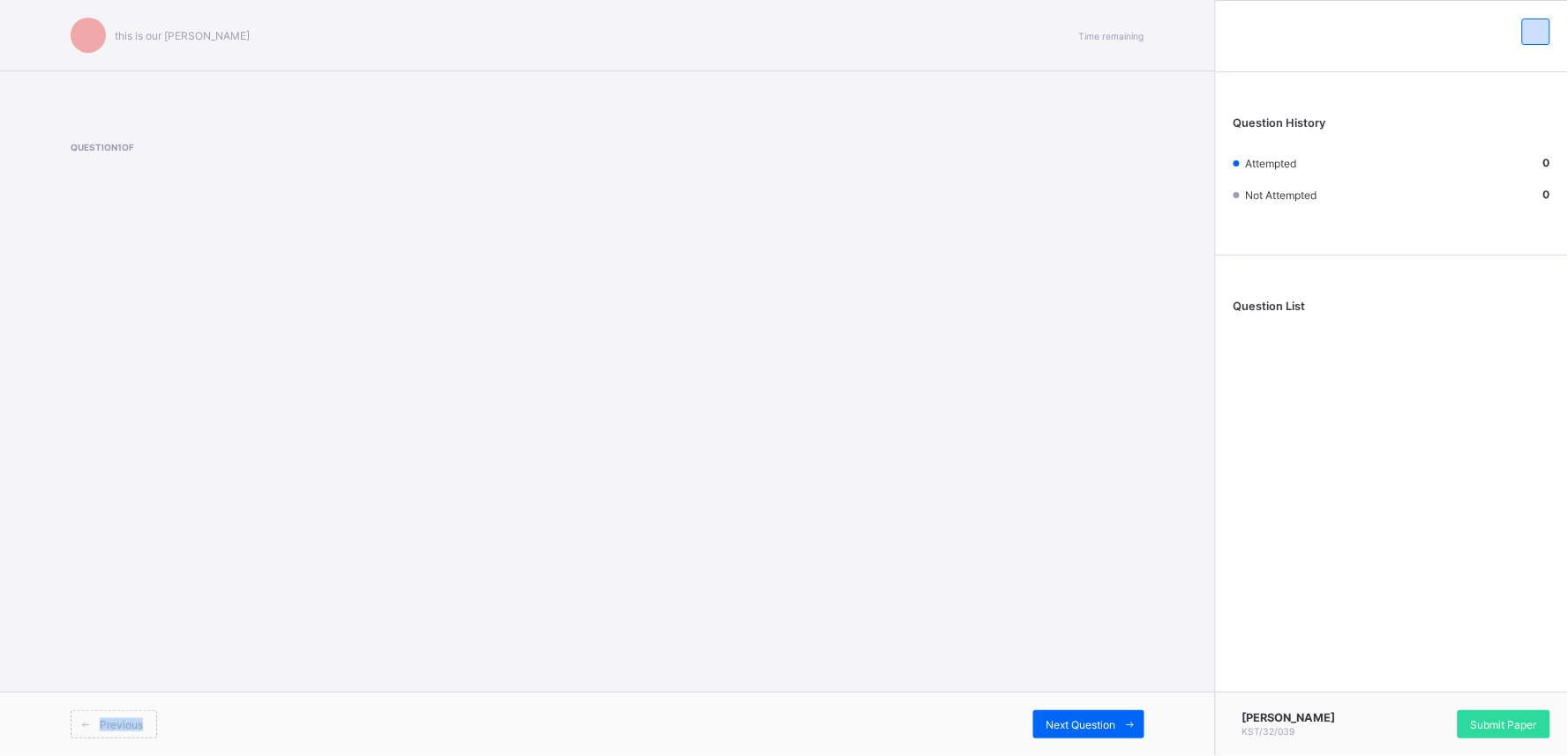
click at [119, 711] on div "Previous" at bounding box center [114, 724] width 87 height 28
click at [86, 716] on span at bounding box center [85, 724] width 28 height 28
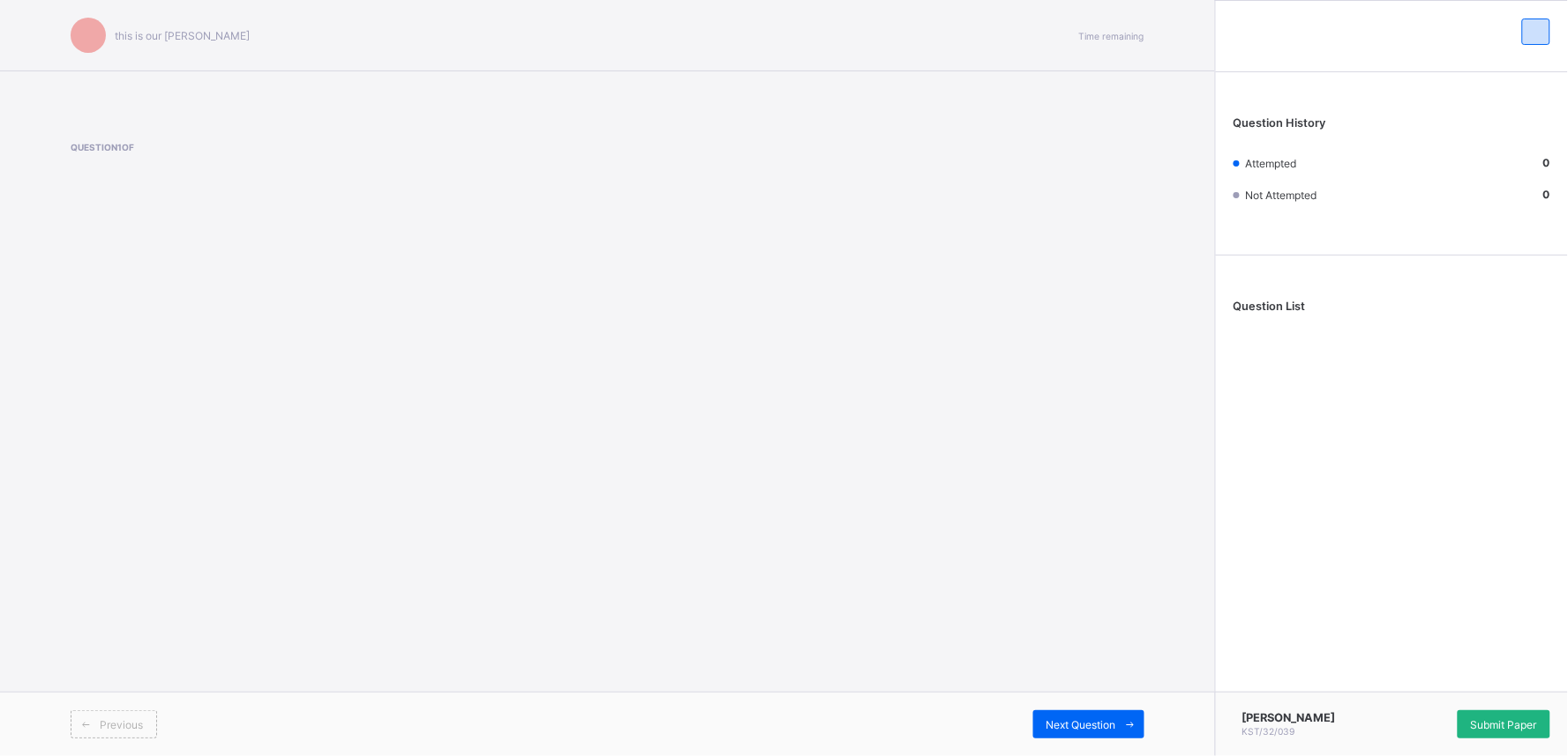
click at [1478, 711] on div "Submit Paper" at bounding box center [1503, 724] width 93 height 28
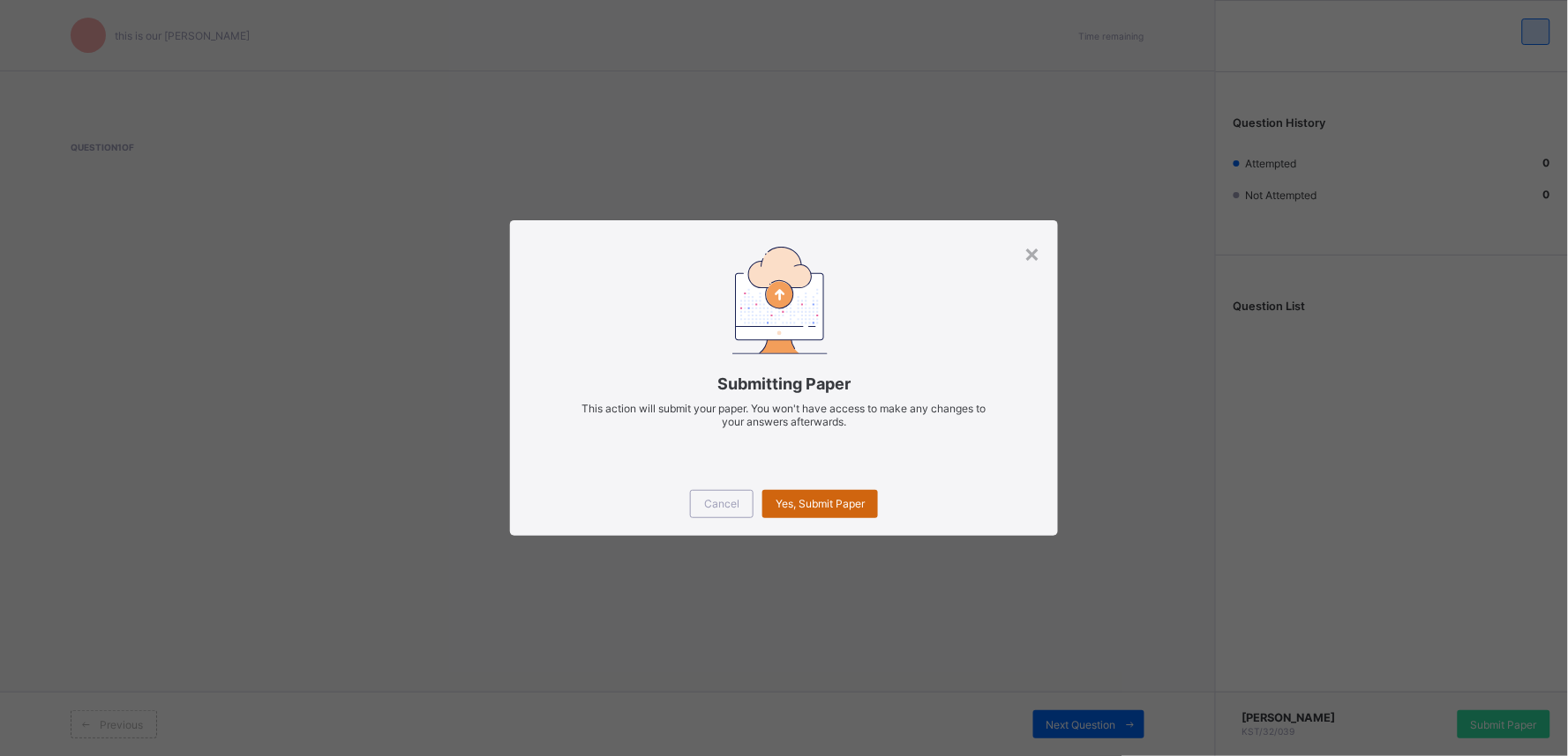
click at [785, 504] on span "Yes, Submit Paper" at bounding box center [820, 504] width 89 height 14
click at [839, 499] on span "Yes, Submit Paper" at bounding box center [820, 504] width 89 height 14
click at [1027, 239] on div "×" at bounding box center [1032, 253] width 16 height 30
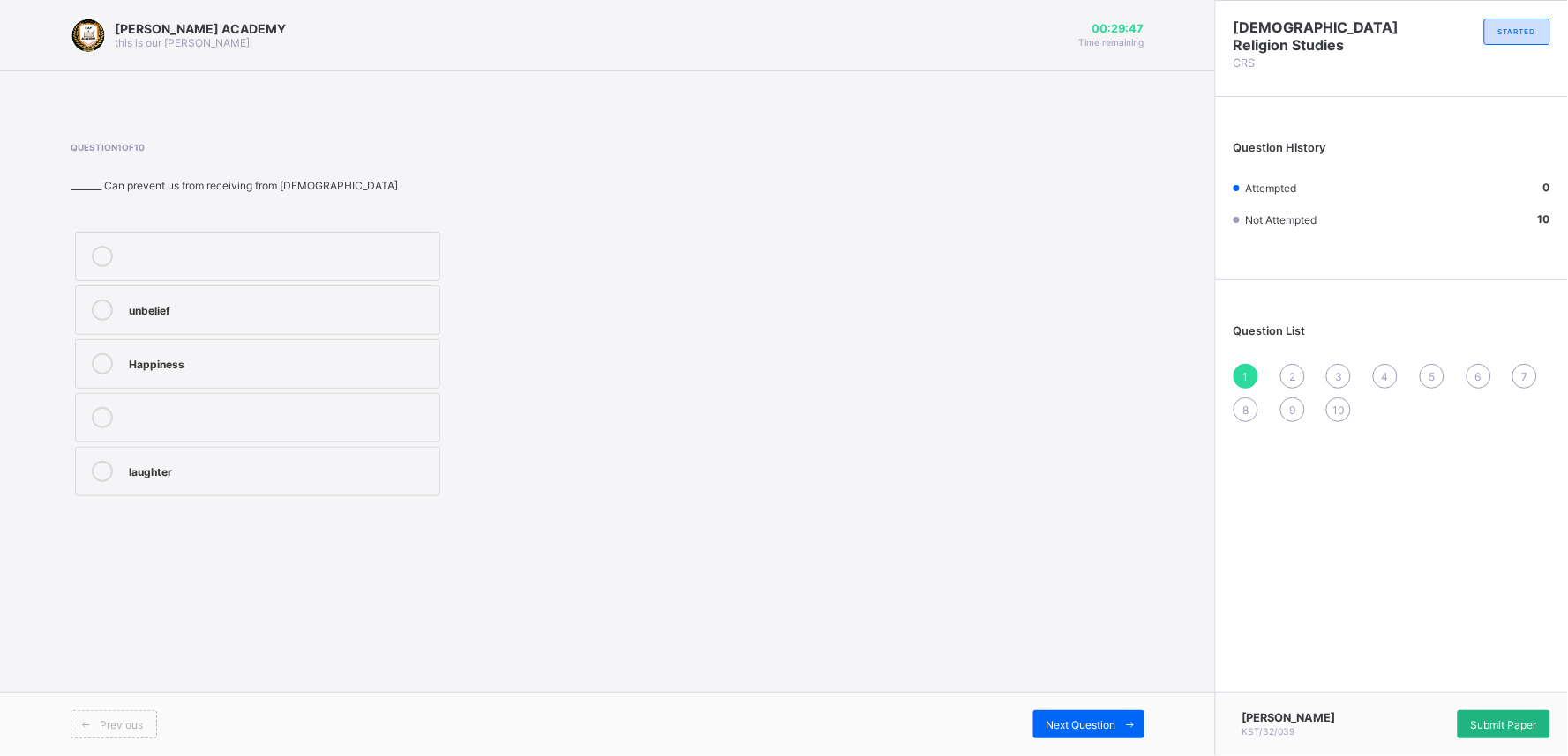
click at [1473, 711] on div "Submit Paper" at bounding box center [1503, 724] width 93 height 28
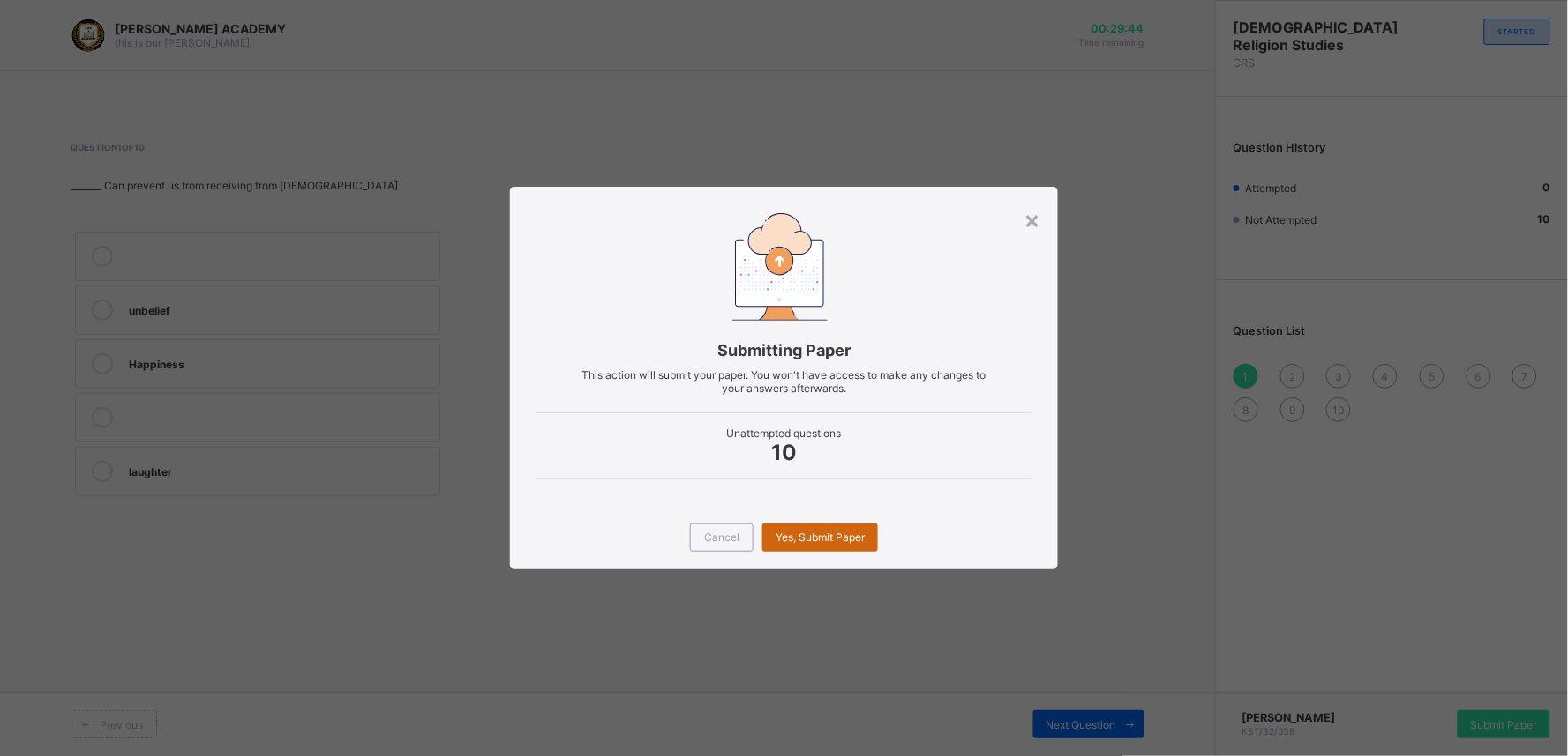
click at [816, 542] on span "Yes, Submit Paper" at bounding box center [820, 537] width 89 height 14
click at [867, 500] on div "Submitting Paper This action will submit your paper. You won't have access to m…" at bounding box center [784, 346] width 549 height 318
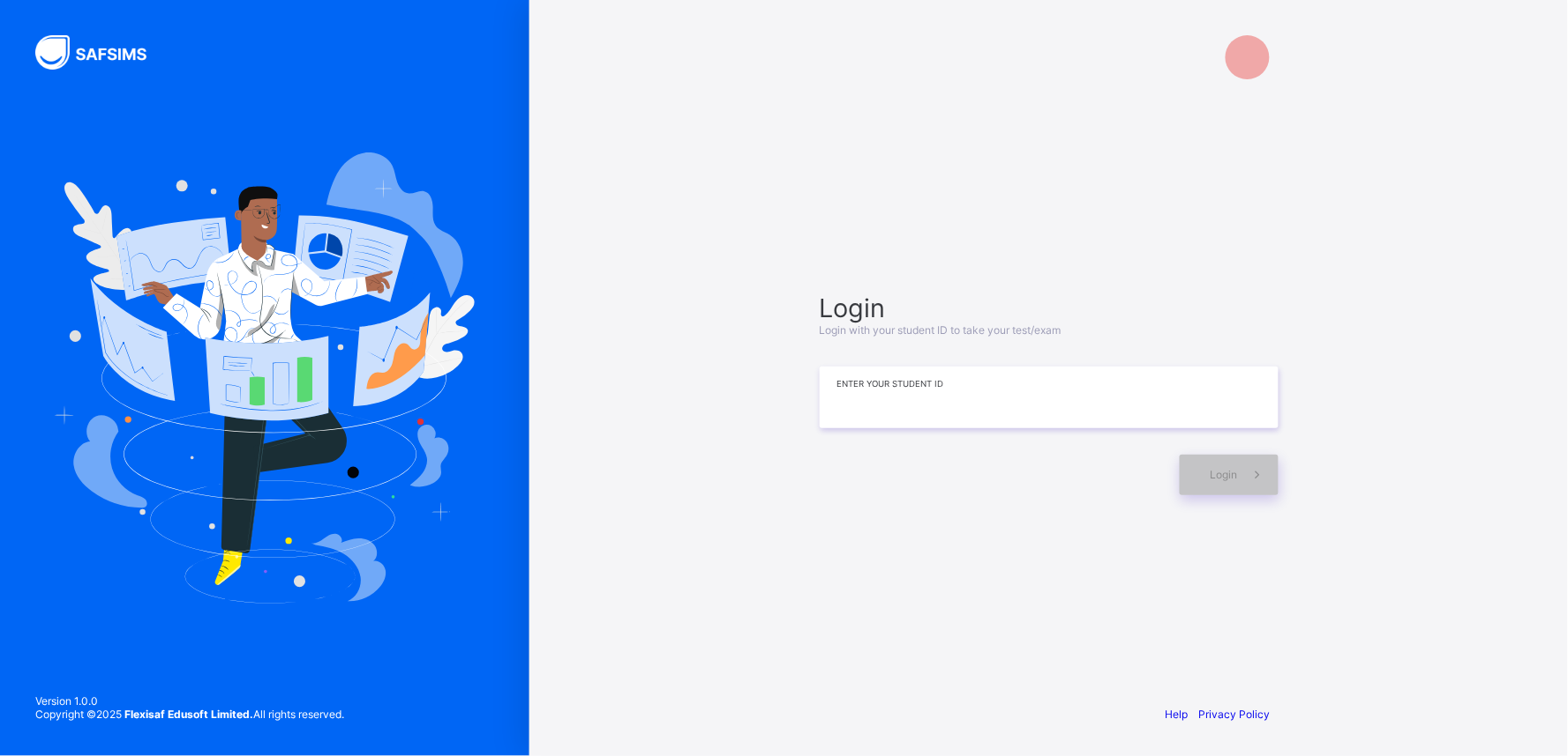
click at [911, 412] on input at bounding box center [1048, 397] width 458 height 62
type input "**********"
click at [1244, 473] on span at bounding box center [1258, 475] width 41 height 40
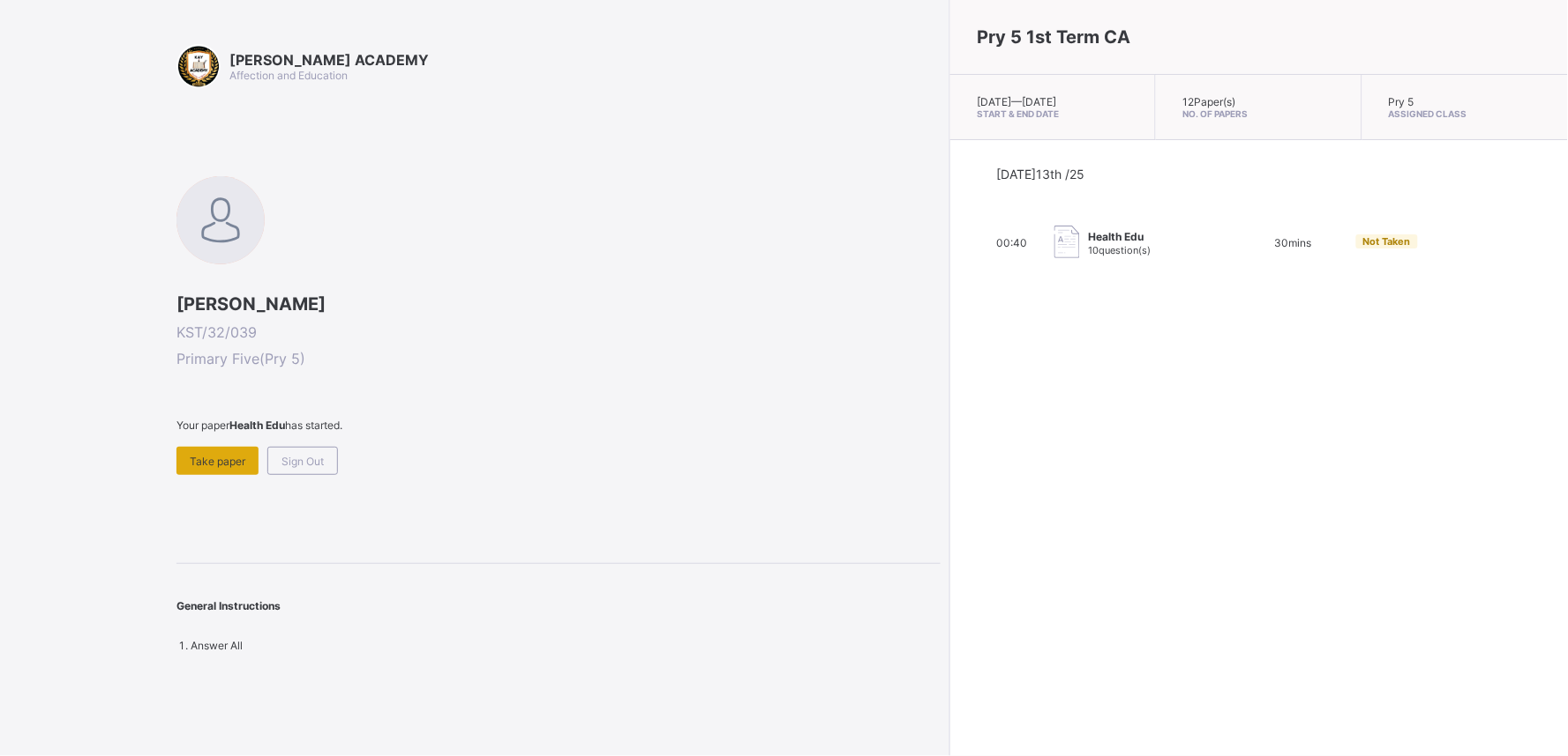
click at [215, 459] on span "Take paper" at bounding box center [218, 462] width 56 height 14
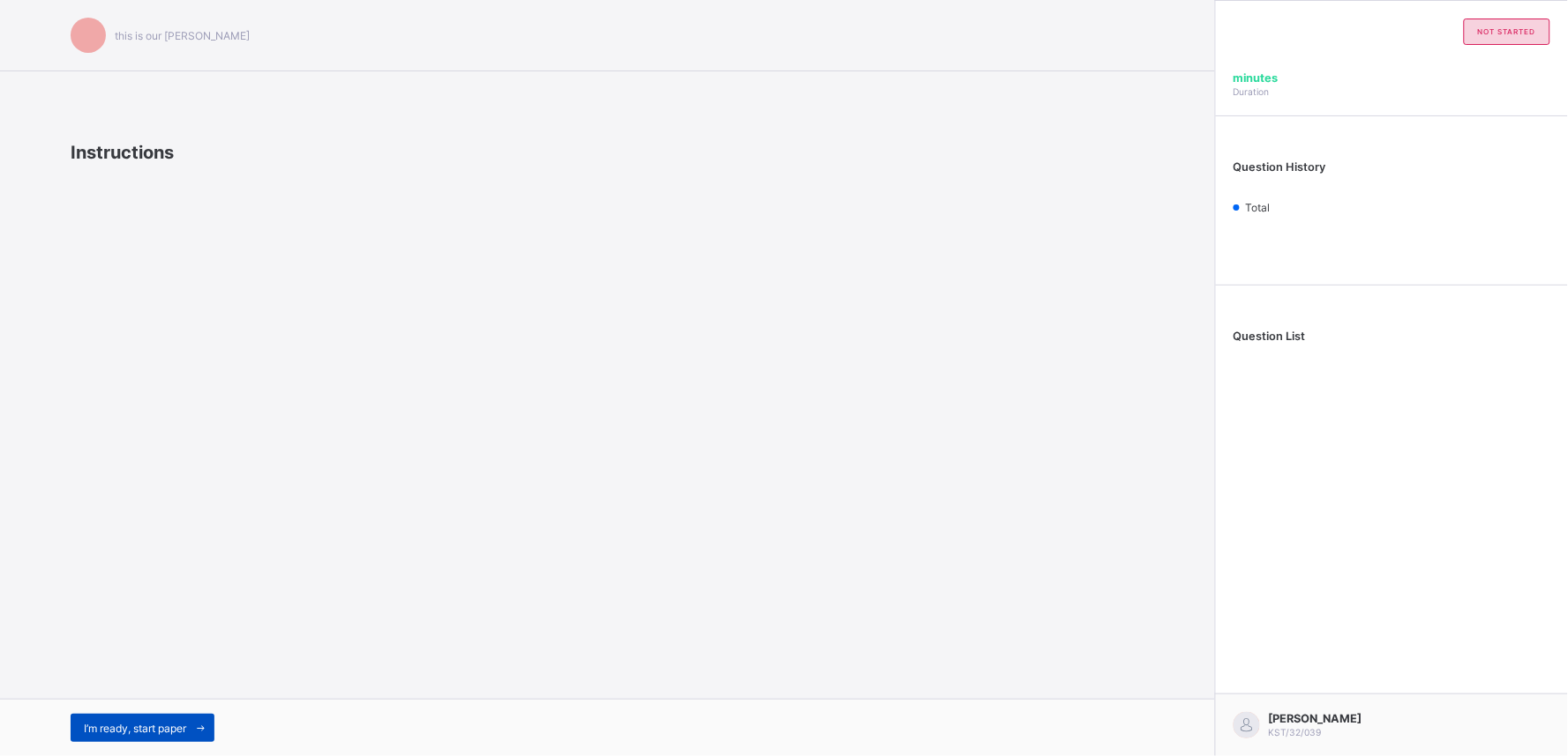
click at [164, 725] on span "I’m ready, start paper" at bounding box center [135, 729] width 102 height 14
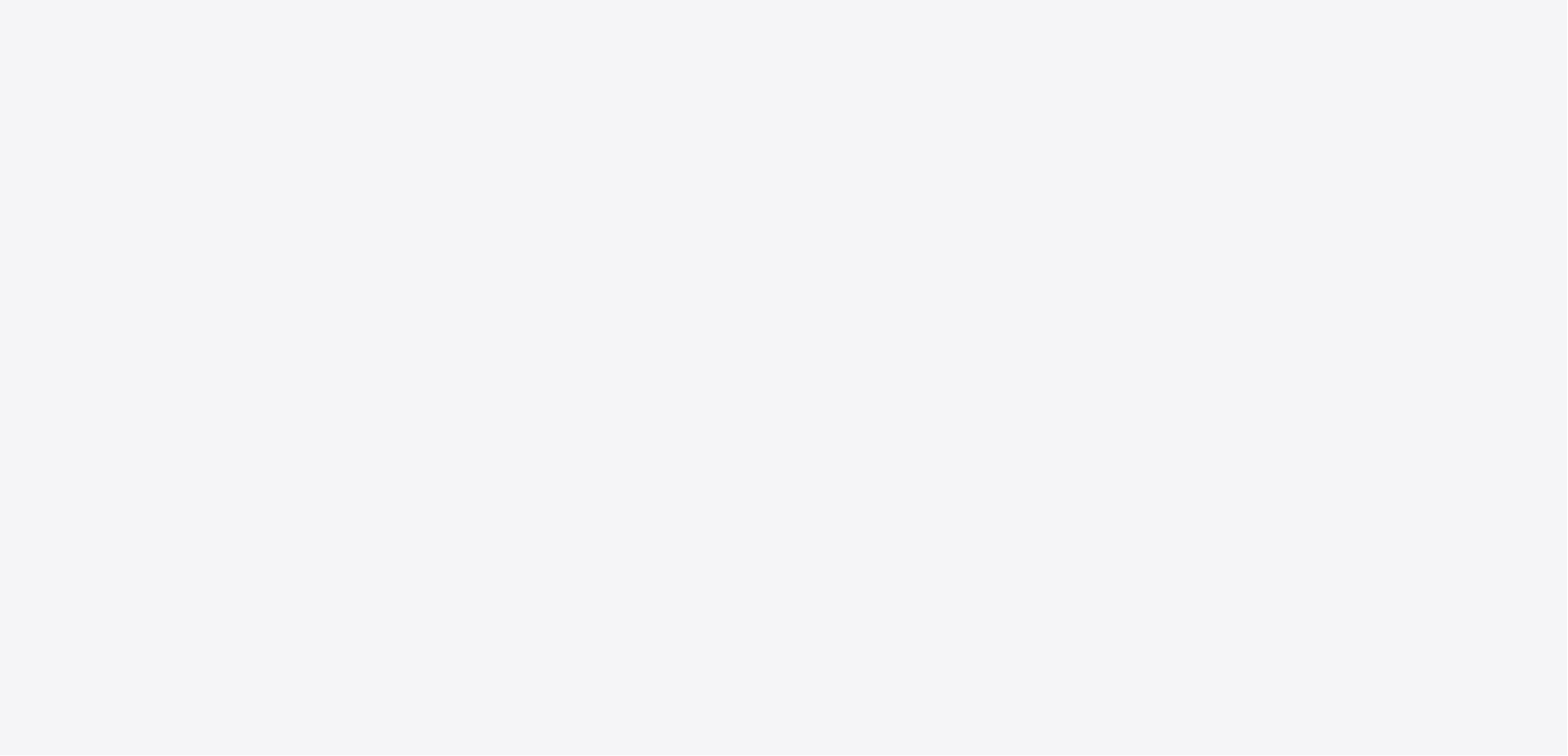
click at [569, 281] on div "New Update Available Hello there, You can install SAFSIMS on your device for ea…" at bounding box center [784, 378] width 1568 height 756
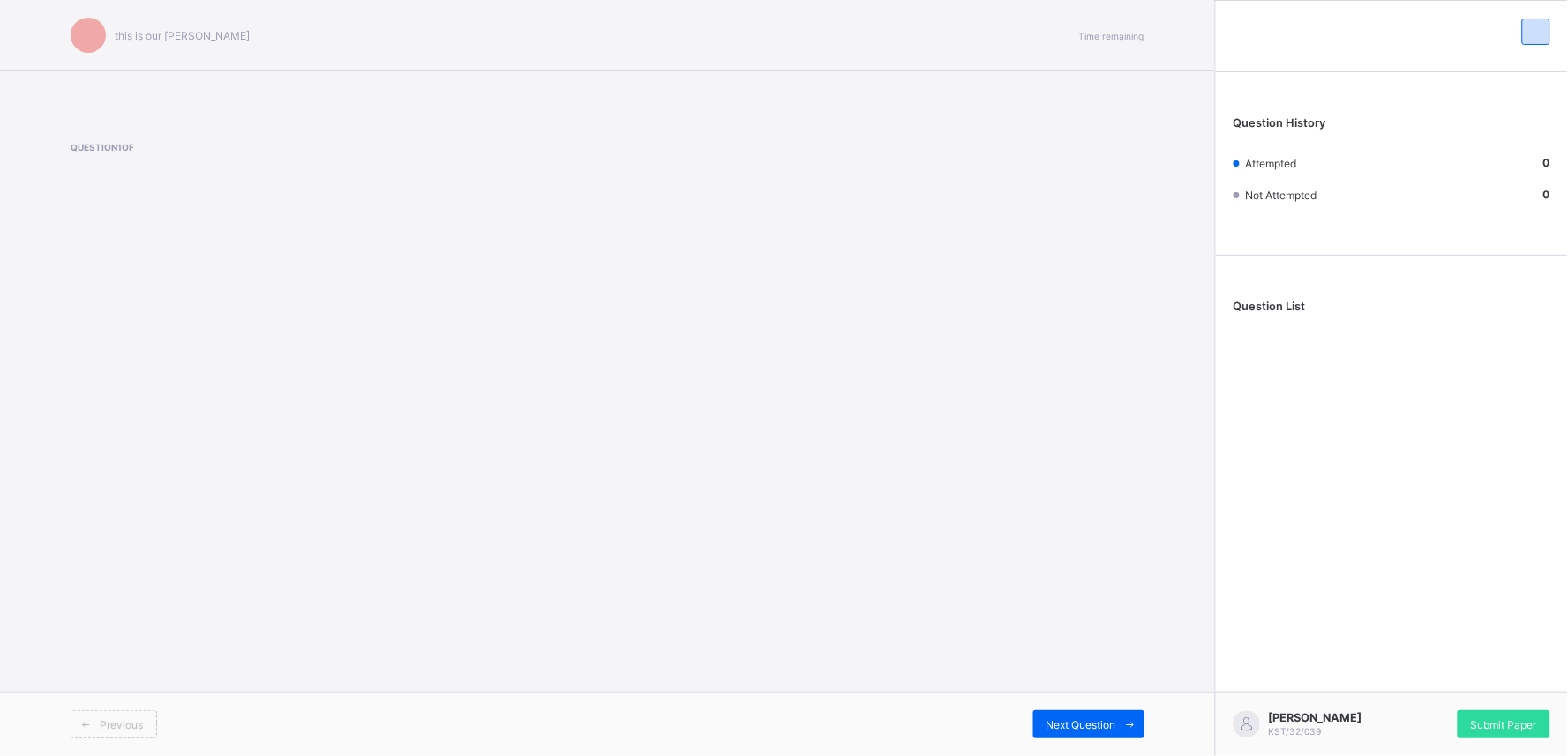
click at [95, 715] on span at bounding box center [85, 724] width 28 height 28
click at [117, 715] on div "Previous" at bounding box center [114, 724] width 87 height 28
click at [117, 713] on div "Previous" at bounding box center [114, 724] width 87 height 28
click at [85, 716] on span at bounding box center [85, 724] width 28 height 28
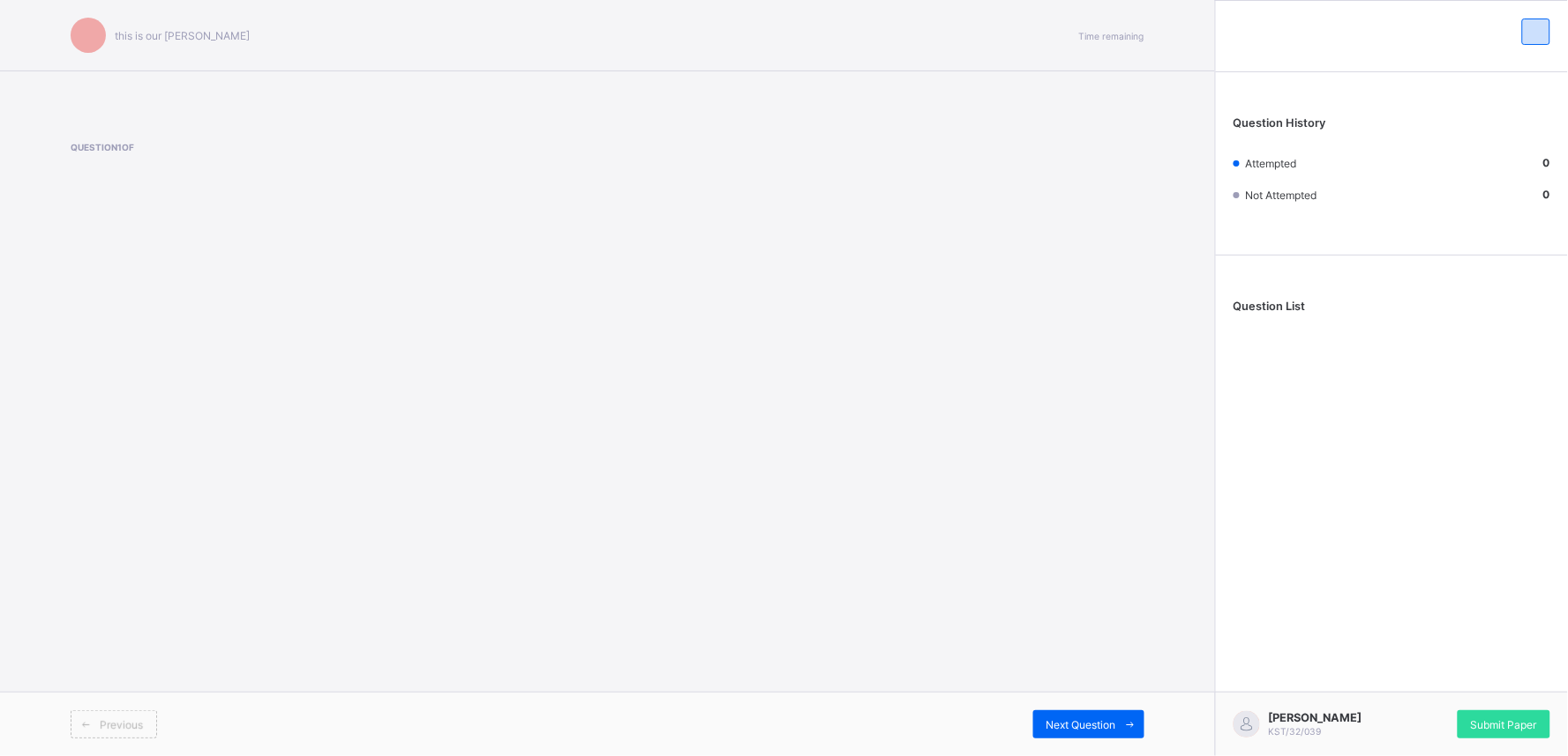
click at [85, 716] on span at bounding box center [85, 724] width 28 height 28
click at [85, 715] on span at bounding box center [85, 724] width 28 height 28
click at [85, 716] on span at bounding box center [85, 724] width 28 height 28
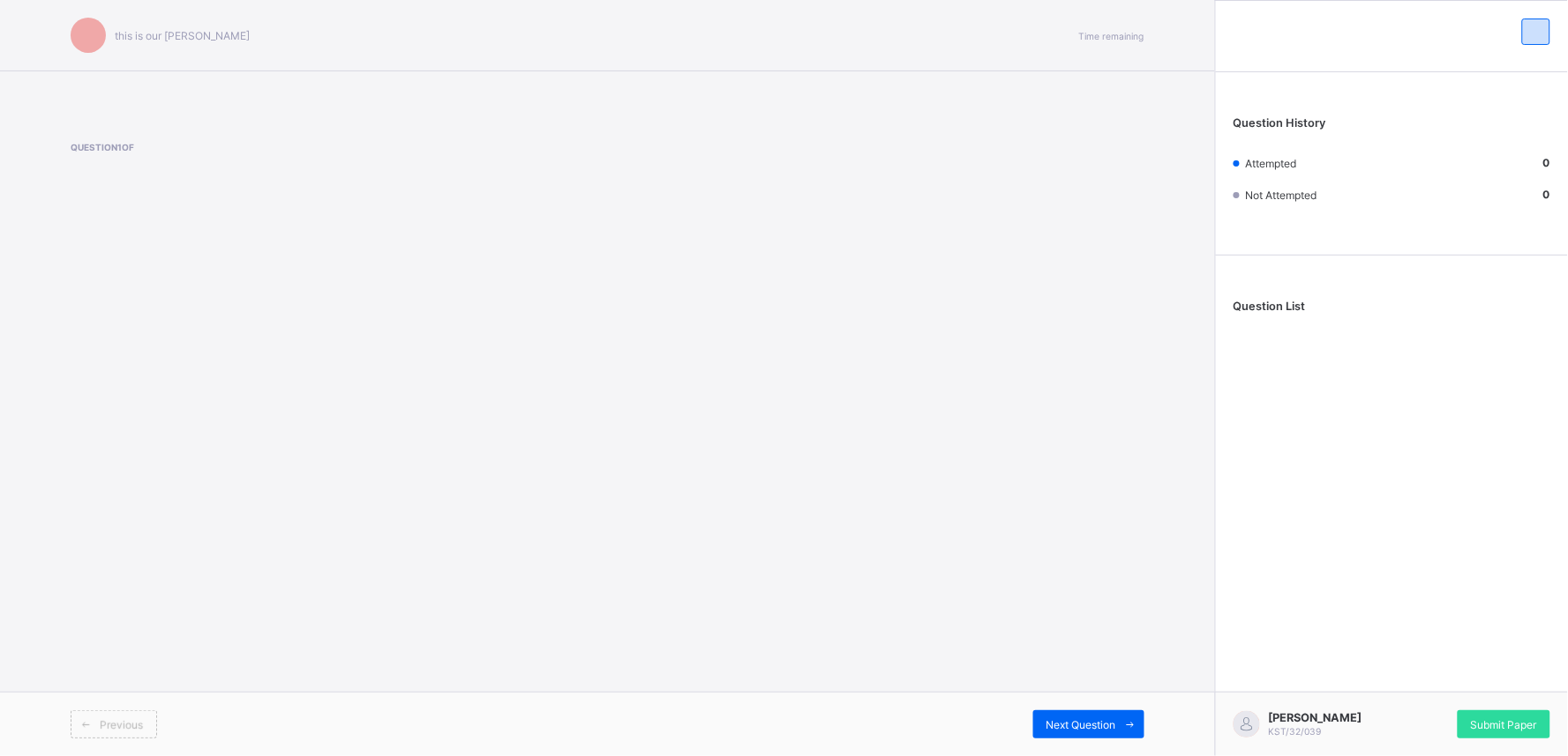
click at [85, 716] on span at bounding box center [85, 724] width 28 height 28
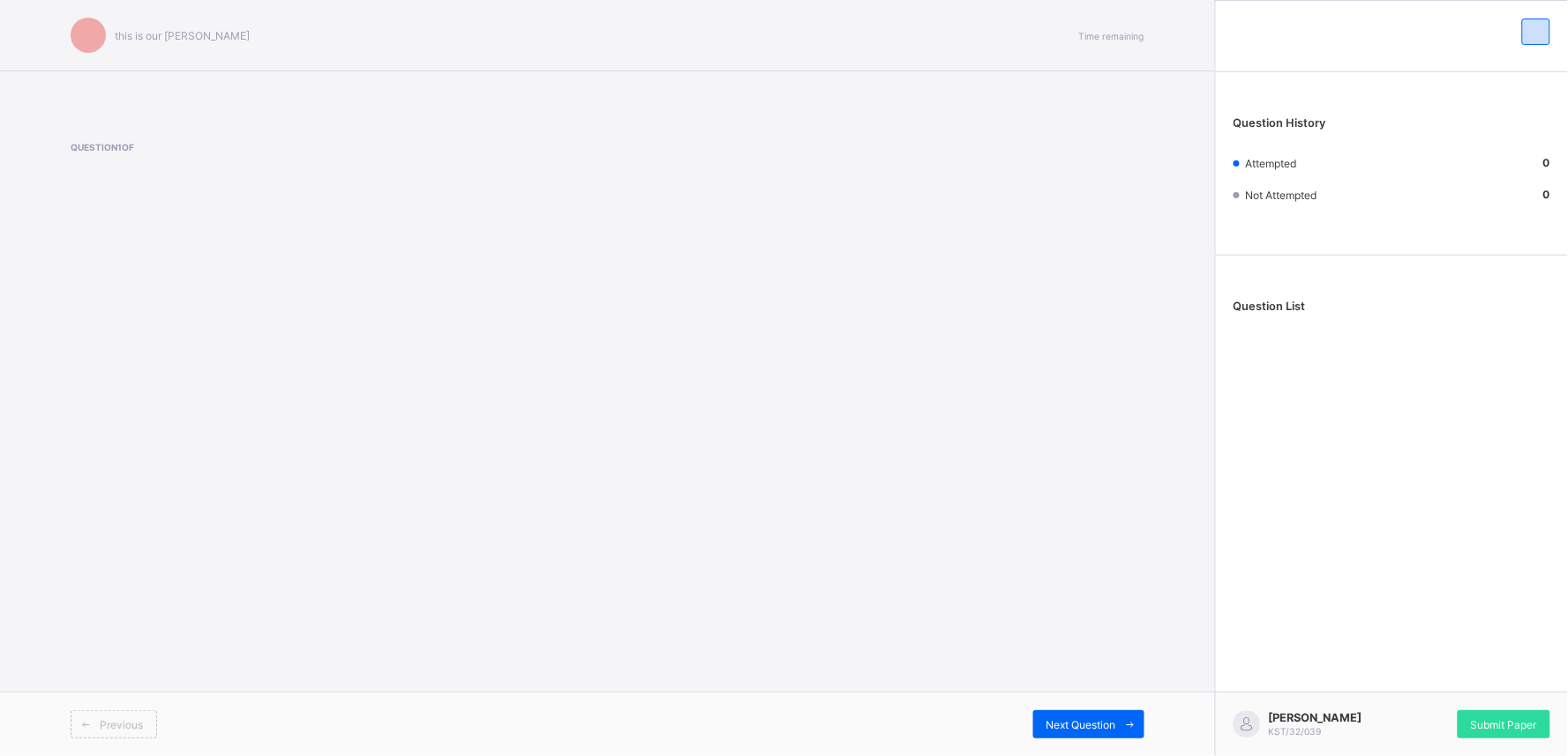
click at [85, 716] on span at bounding box center [85, 724] width 28 height 28
click at [85, 716] on span at bounding box center [85, 724] width 28 height 28
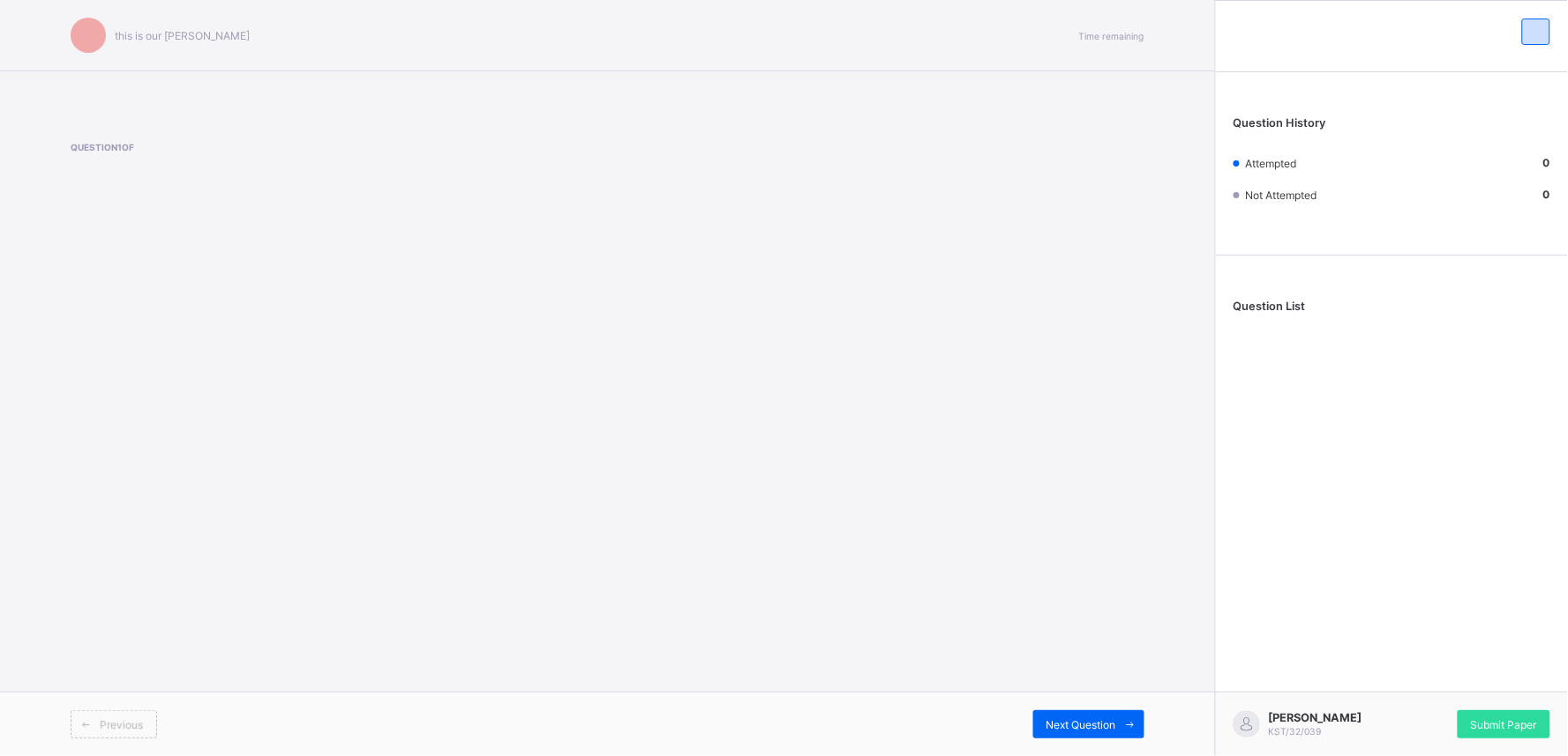
click at [85, 716] on span at bounding box center [85, 724] width 28 height 28
click at [107, 716] on div "Previous" at bounding box center [114, 724] width 87 height 28
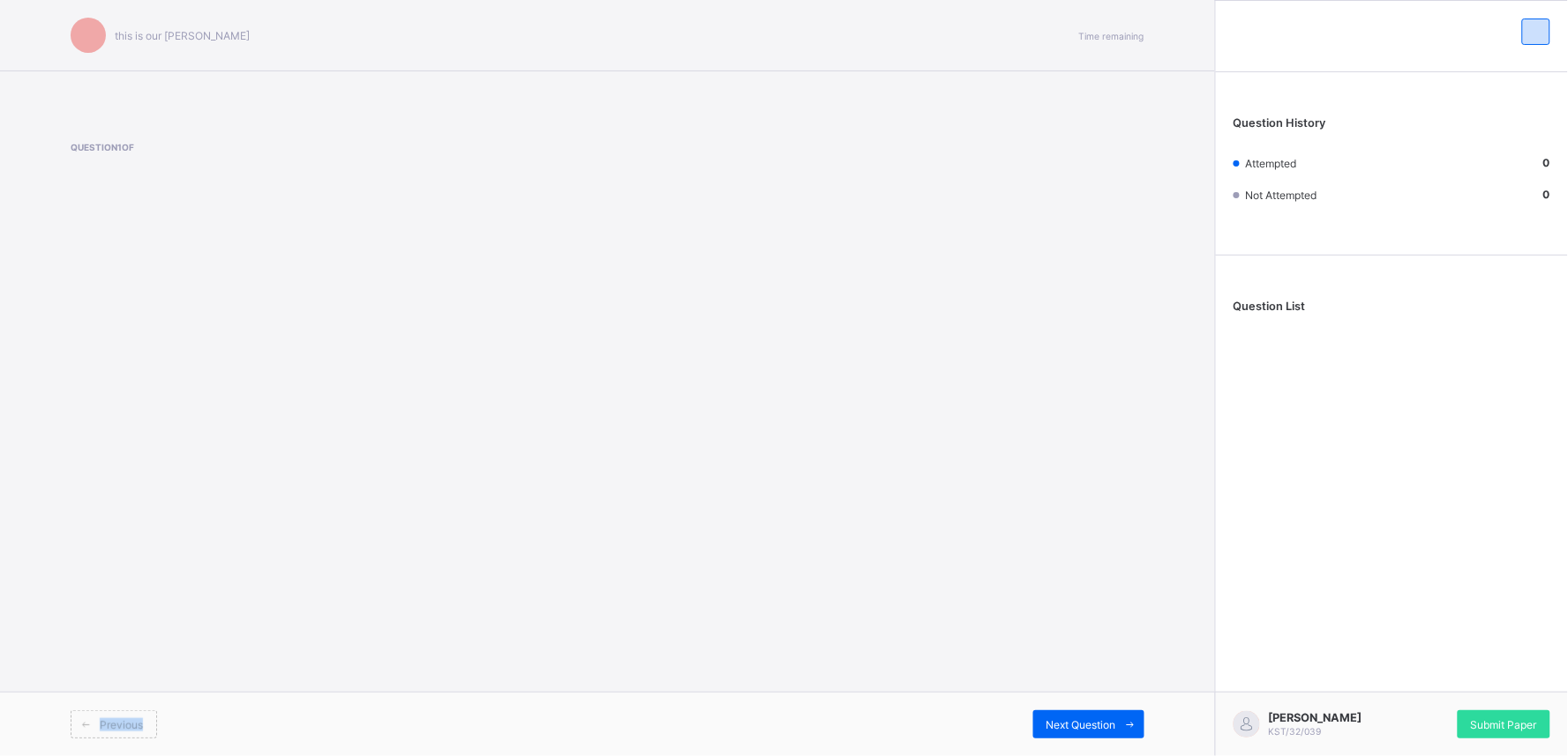
click at [107, 716] on div "Previous" at bounding box center [114, 724] width 87 height 28
click at [72, 716] on span at bounding box center [85, 724] width 28 height 28
click at [129, 719] on span "Previous" at bounding box center [121, 725] width 43 height 14
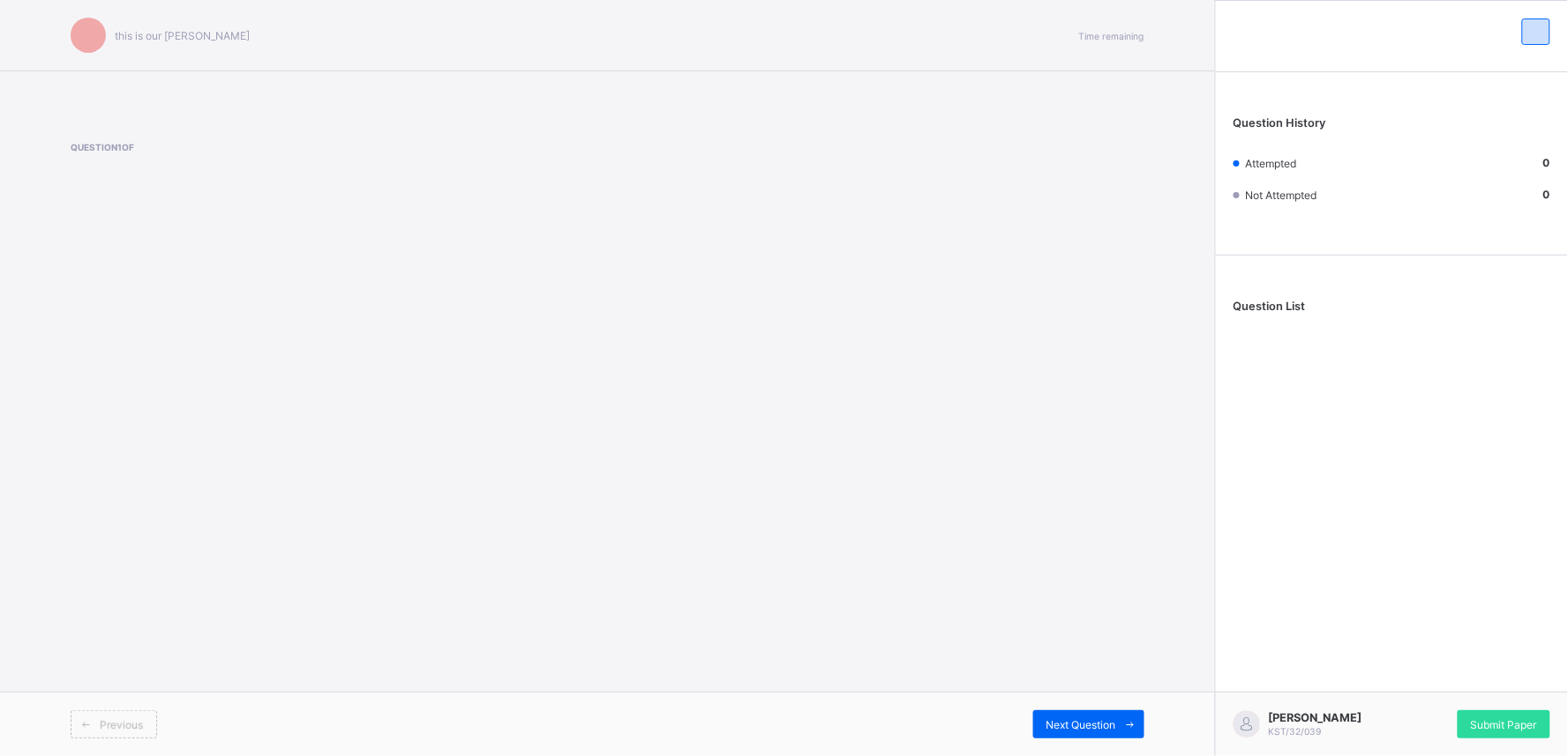
click at [129, 719] on span "Previous" at bounding box center [121, 725] width 43 height 14
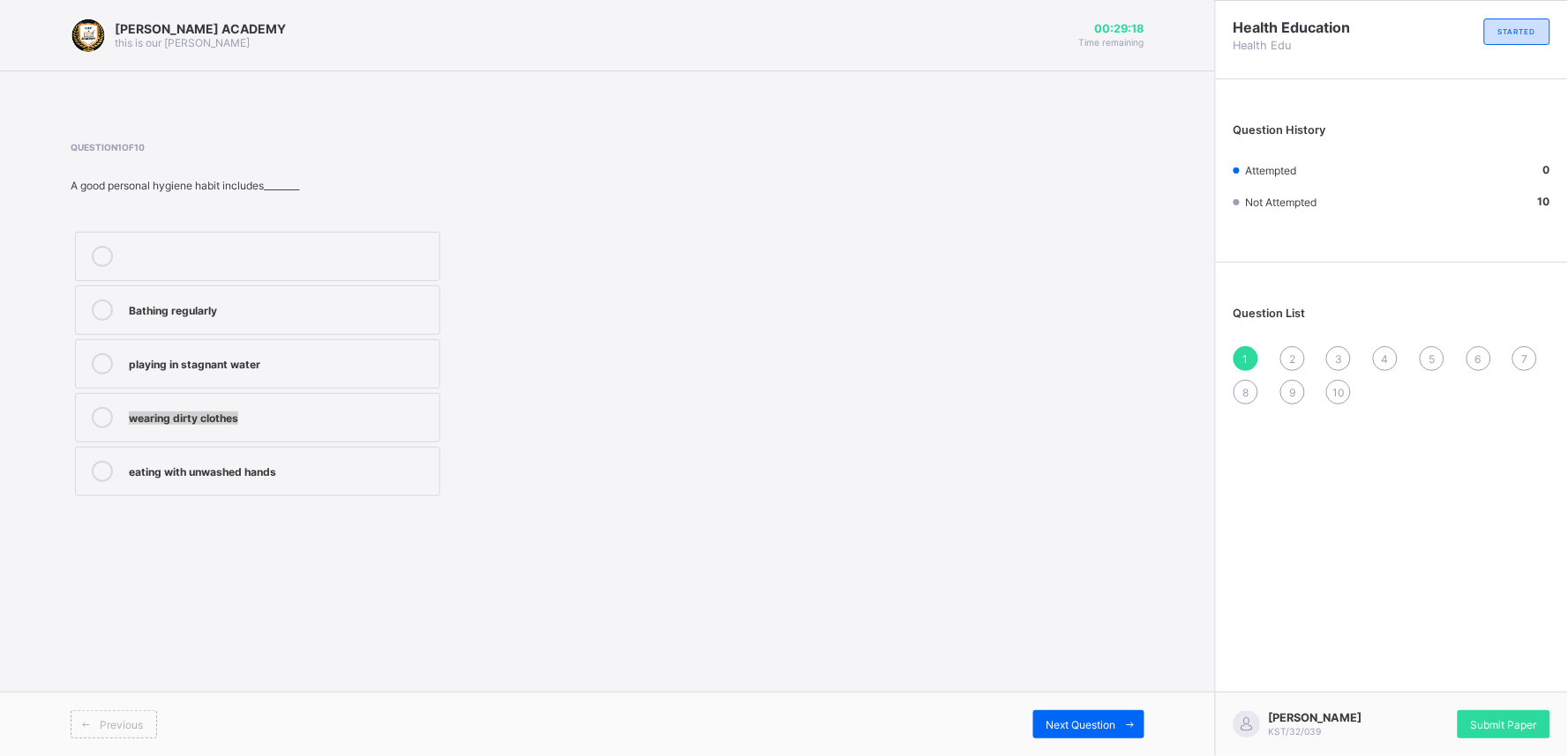
drag, startPoint x: 401, startPoint y: 353, endPoint x: 407, endPoint y: 425, distance: 72.2
click at [407, 425] on div "Bathing regularly playing in stagnant water wearing dirty clothes eating with u…" at bounding box center [258, 364] width 374 height 273
click at [402, 356] on div "playing in stagnant water" at bounding box center [279, 363] width 302 height 17
click at [1292, 347] on div "2" at bounding box center [1293, 359] width 25 height 25
click at [1242, 348] on div "1" at bounding box center [1246, 359] width 25 height 25
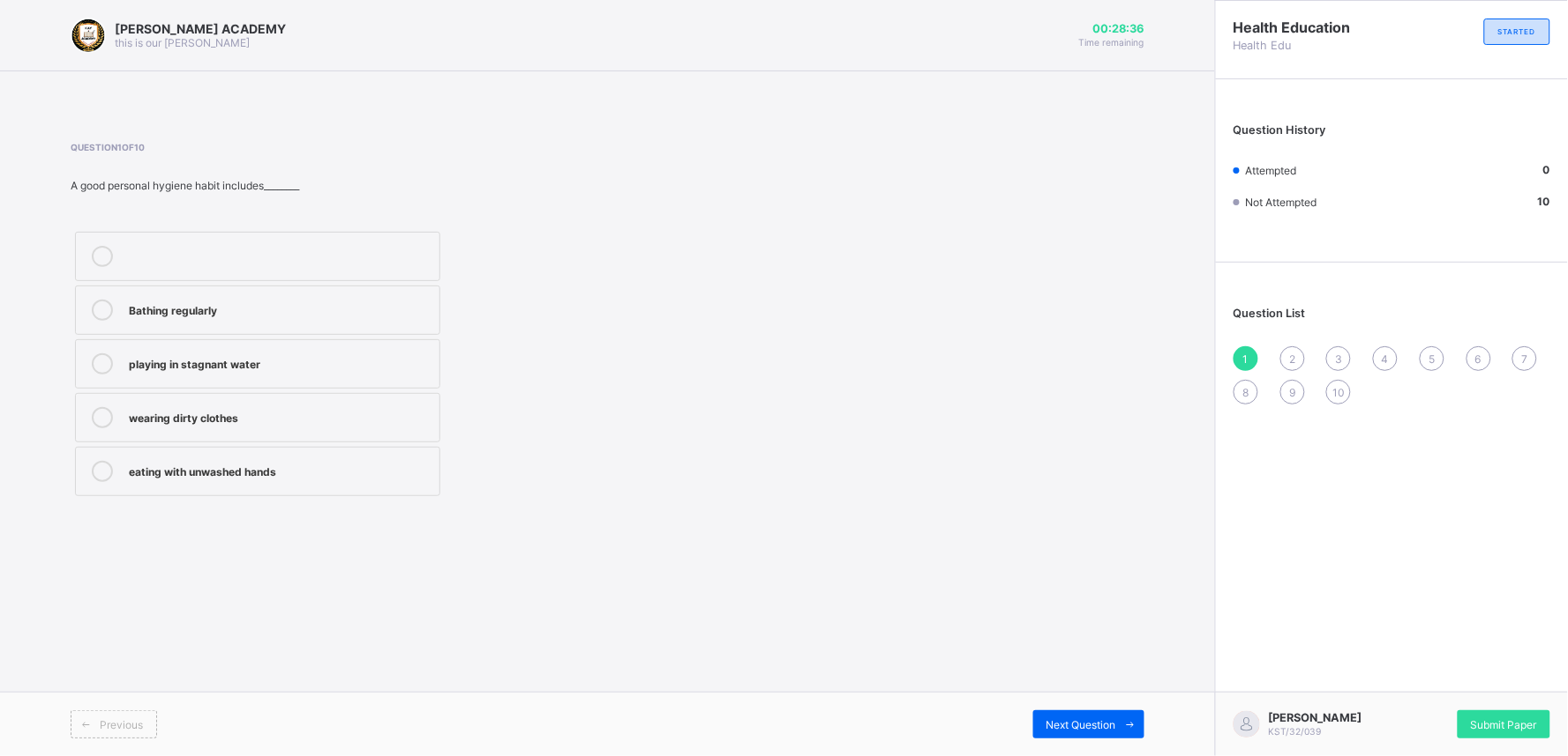
drag, startPoint x: 287, startPoint y: 304, endPoint x: 254, endPoint y: 302, distance: 33.1
click at [254, 302] on div "Bathing regularly" at bounding box center [279, 309] width 302 height 17
click at [1286, 346] on div "2" at bounding box center [1293, 359] width 25 height 25
click at [1248, 346] on div "1" at bounding box center [1246, 359] width 25 height 25
click at [323, 304] on div "Bathing regularly" at bounding box center [279, 309] width 302 height 17
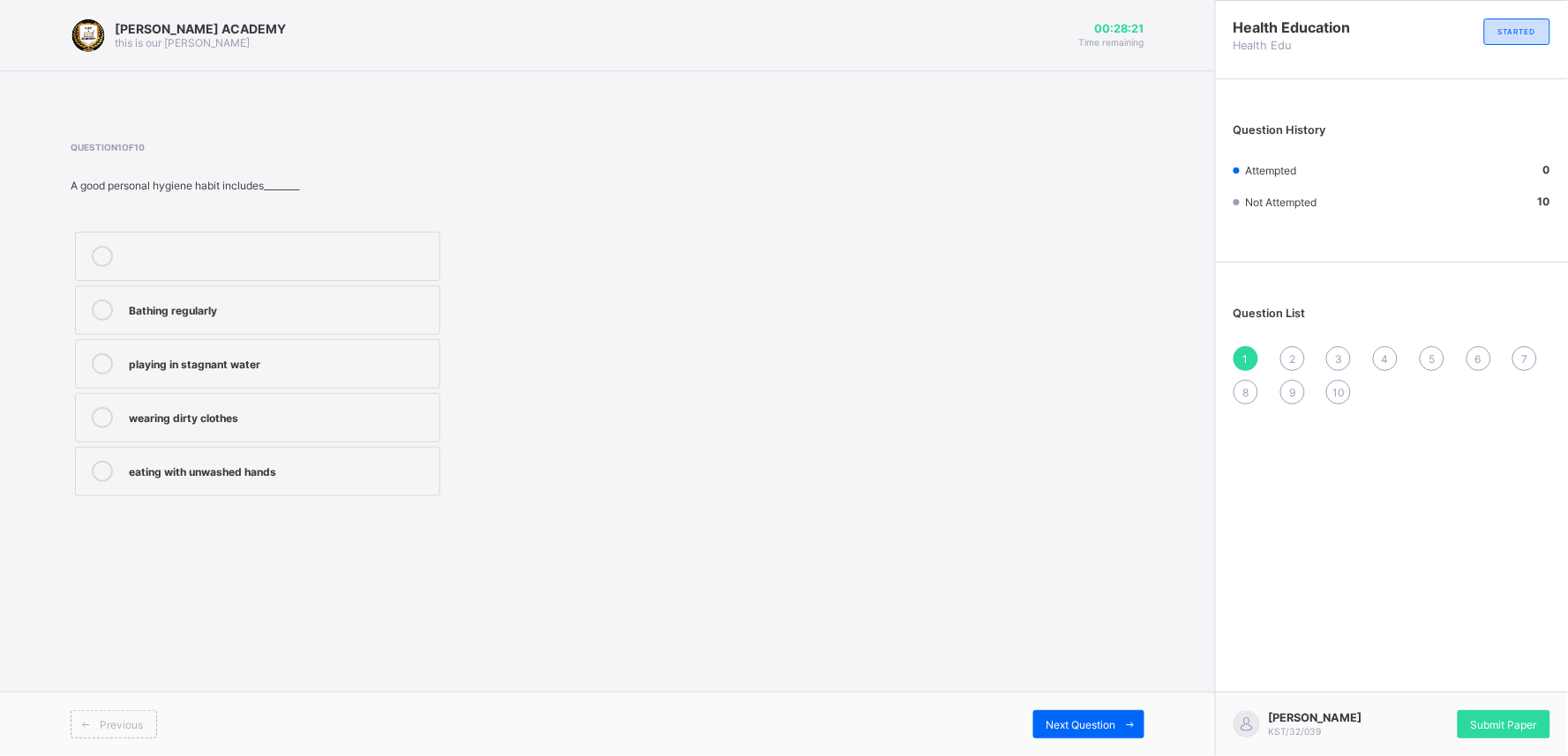
click at [1289, 347] on div "2" at bounding box center [1293, 359] width 25 height 25
click at [1246, 346] on div "1" at bounding box center [1246, 359] width 25 height 25
click at [1292, 348] on div "2" at bounding box center [1293, 359] width 25 height 25
click at [403, 348] on label "Sweeping and keeping the environment clean" at bounding box center [258, 364] width 366 height 49
click at [1336, 347] on div "3" at bounding box center [1338, 359] width 25 height 25
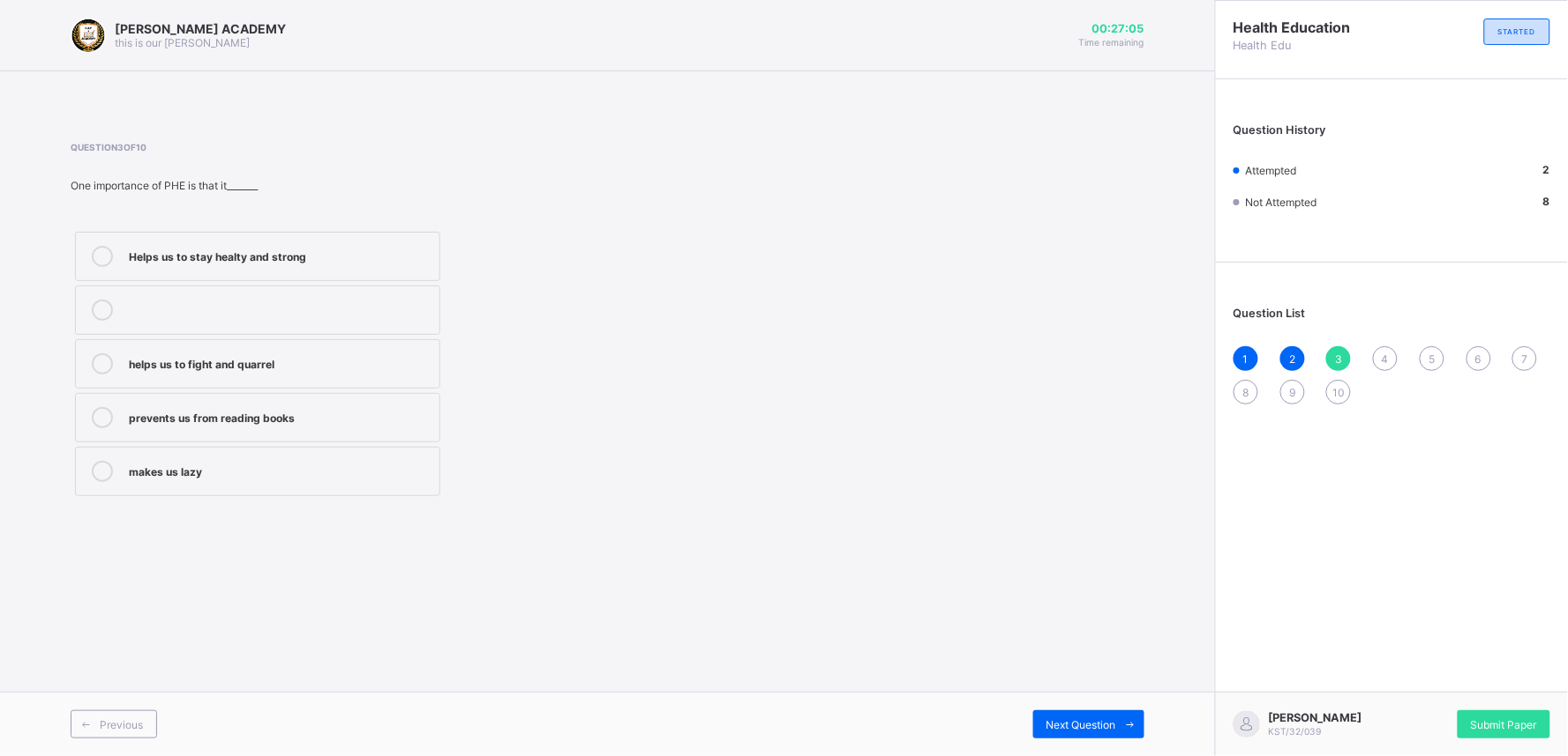
click at [394, 238] on label "Helps us to stay healty and strong" at bounding box center [258, 256] width 366 height 49
click at [1385, 347] on div "4" at bounding box center [1386, 359] width 25 height 25
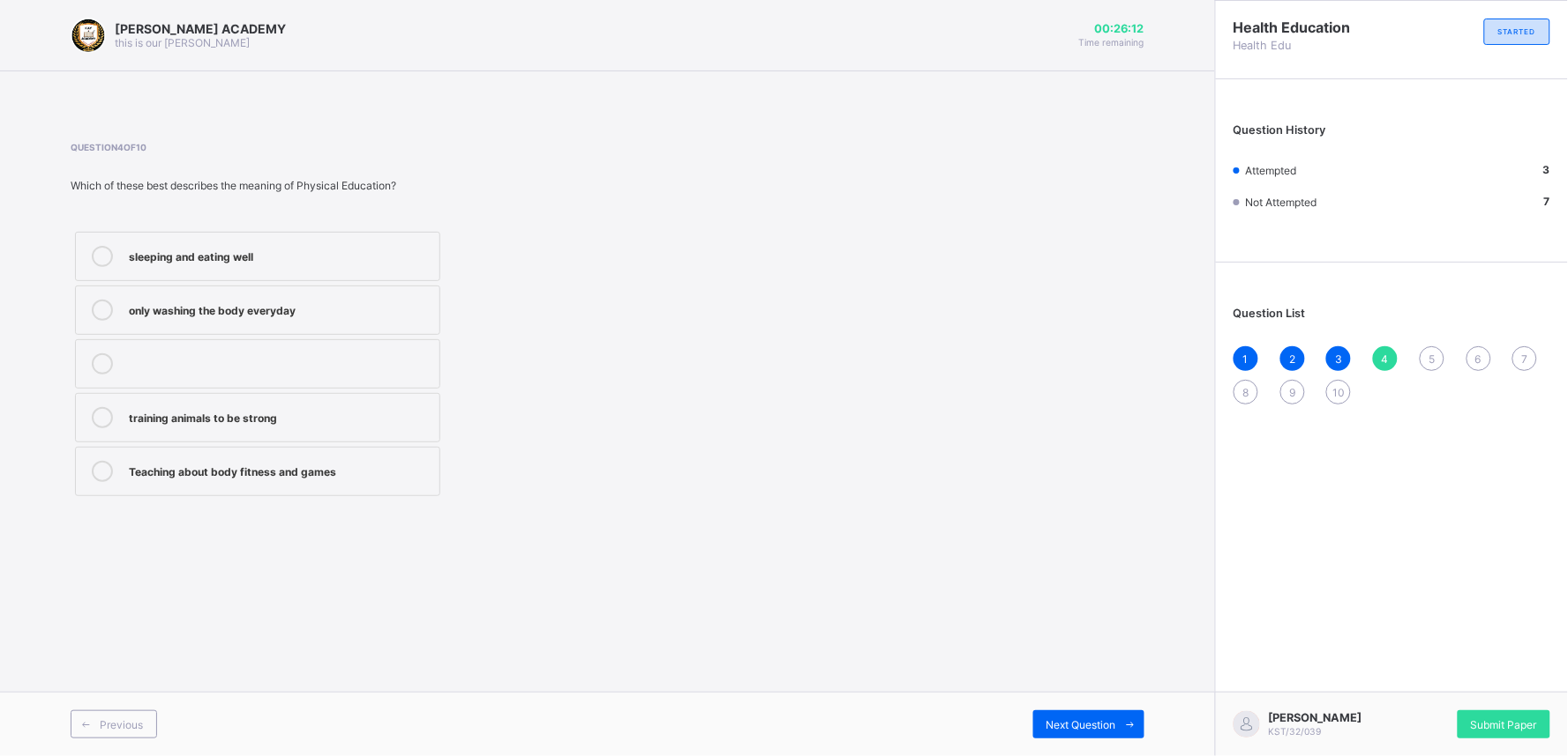
click at [386, 454] on label "Teaching about body fitness and games" at bounding box center [258, 472] width 366 height 49
click at [1426, 348] on div "5" at bounding box center [1432, 359] width 25 height 25
click at [296, 323] on label "Taking care of one's body daily" at bounding box center [258, 310] width 366 height 49
click at [1472, 346] on div "1 2 3 4 5 6 7 8 9 10" at bounding box center [1391, 375] width 316 height 58
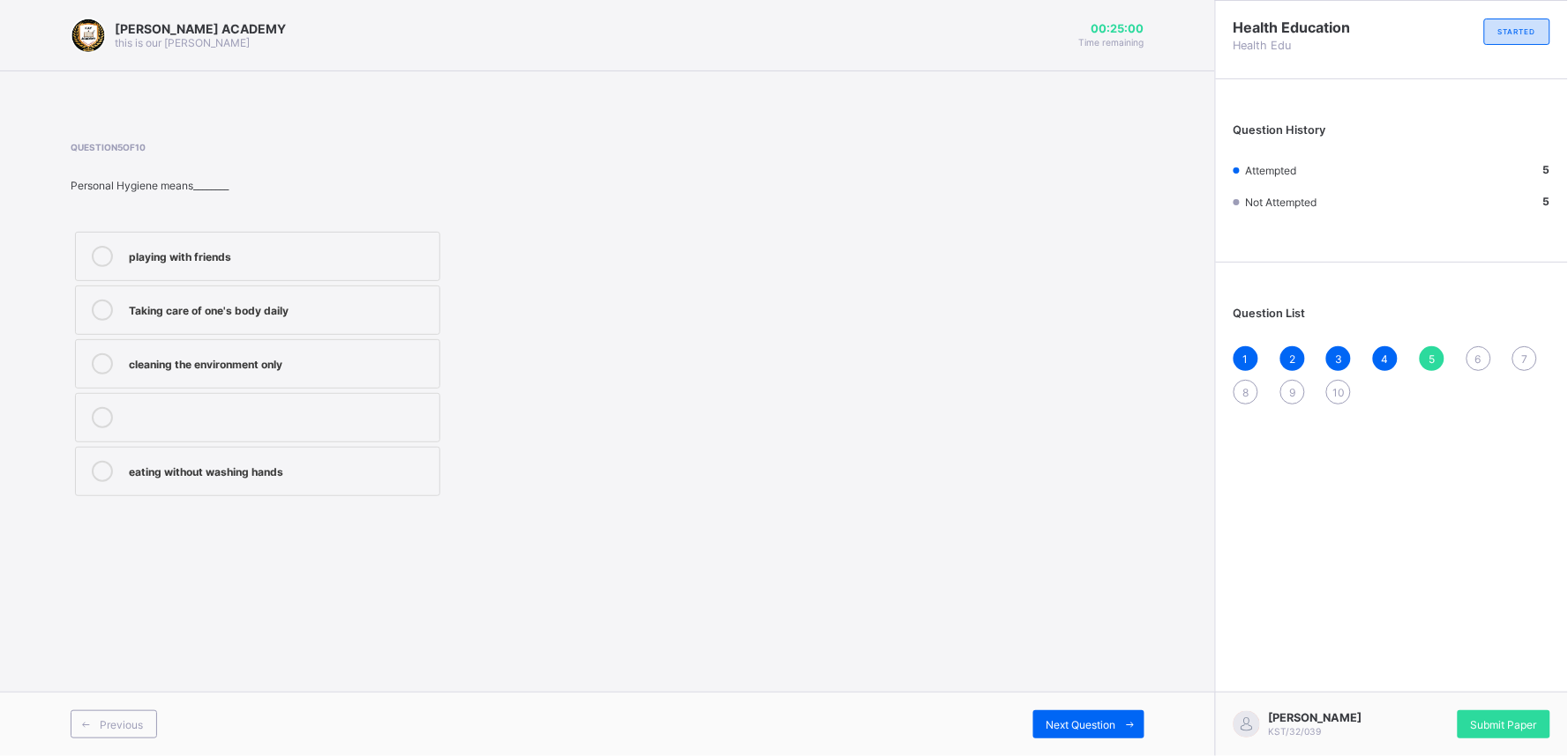
click at [1472, 346] on div "1 2 3 4 5 6 7 8 9 10" at bounding box center [1391, 375] width 316 height 58
click at [1472, 346] on div "6" at bounding box center [1479, 359] width 25 height 25
click at [331, 466] on div "Brushing twice daily" at bounding box center [279, 470] width 302 height 17
click at [1521, 346] on div "7" at bounding box center [1525, 359] width 25 height 25
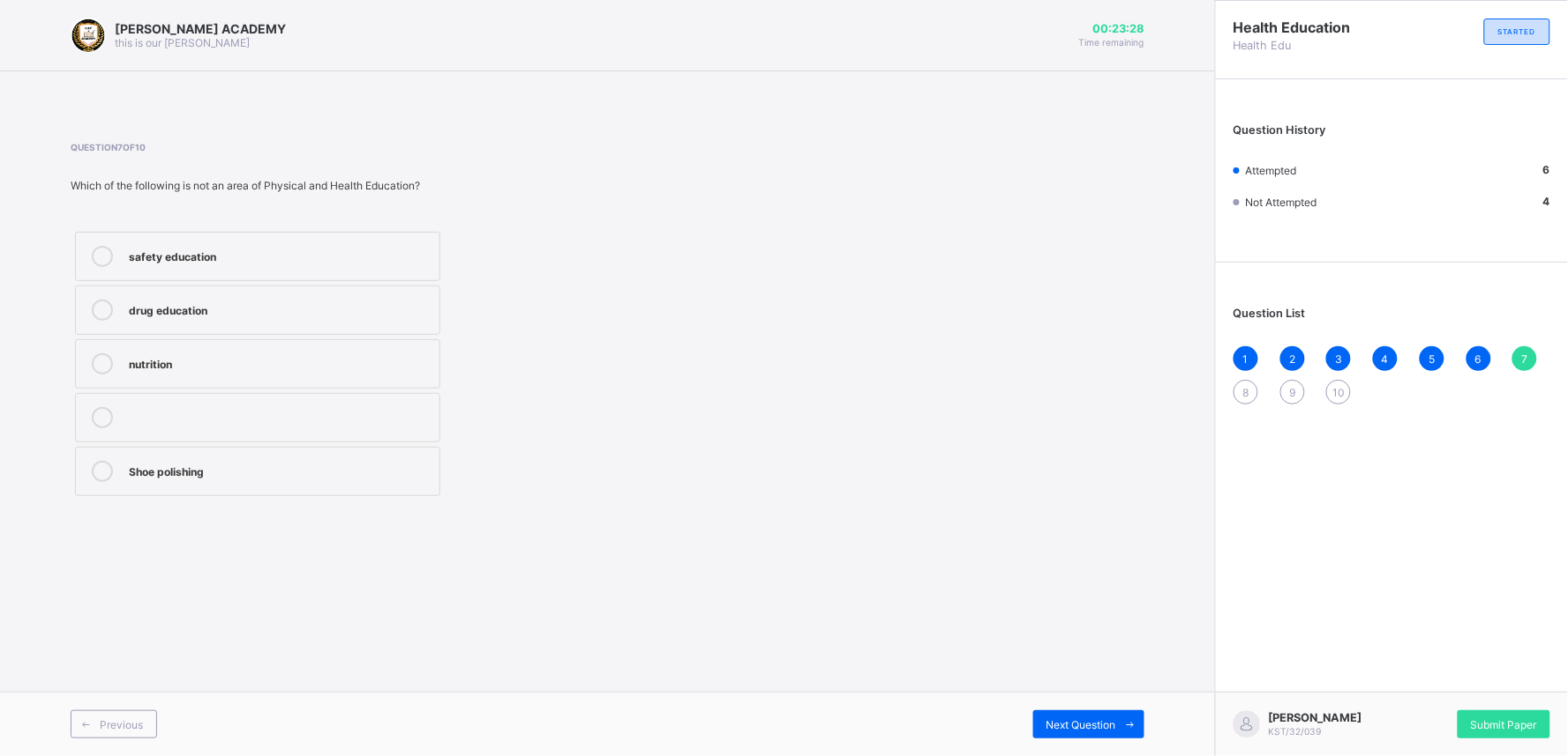
click at [192, 364] on div "nutrition" at bounding box center [279, 363] width 302 height 17
click at [1252, 380] on div "8" at bounding box center [1246, 392] width 25 height 25
click at [201, 394] on label "Baking and cooking" at bounding box center [258, 418] width 366 height 49
click at [129, 372] on div "sports and games" at bounding box center [279, 364] width 302 height 21
click at [289, 449] on label "Personal Hygiene" at bounding box center [258, 472] width 366 height 49
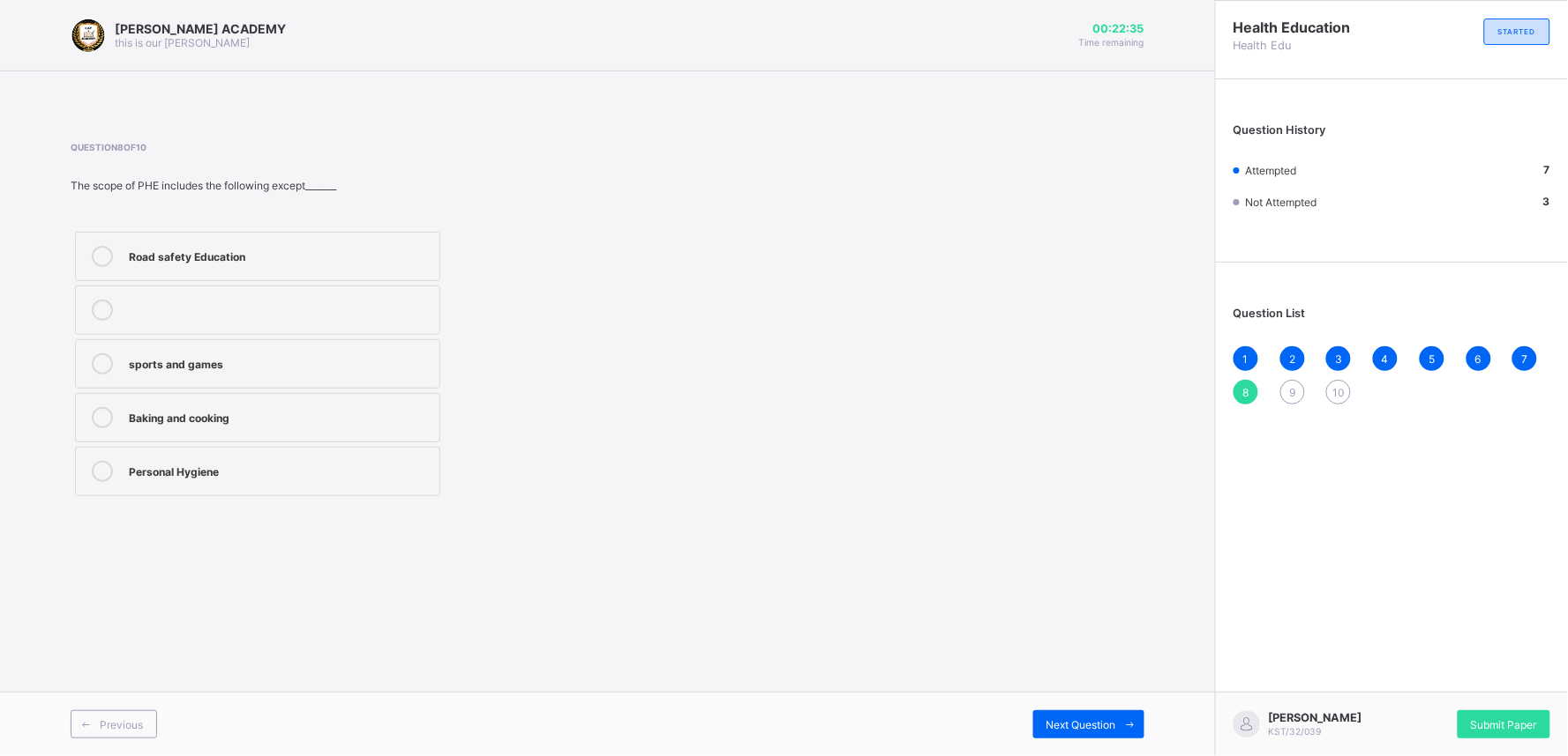
click at [1290, 376] on div "1 2 3 4 5 6 7 8 9 10" at bounding box center [1391, 375] width 316 height 58
click at [1291, 380] on div "9" at bounding box center [1293, 392] width 25 height 25
click at [350, 393] on label "Physical and Health Education" at bounding box center [258, 418] width 366 height 49
click at [1341, 389] on span "10" at bounding box center [1338, 392] width 13 height 14
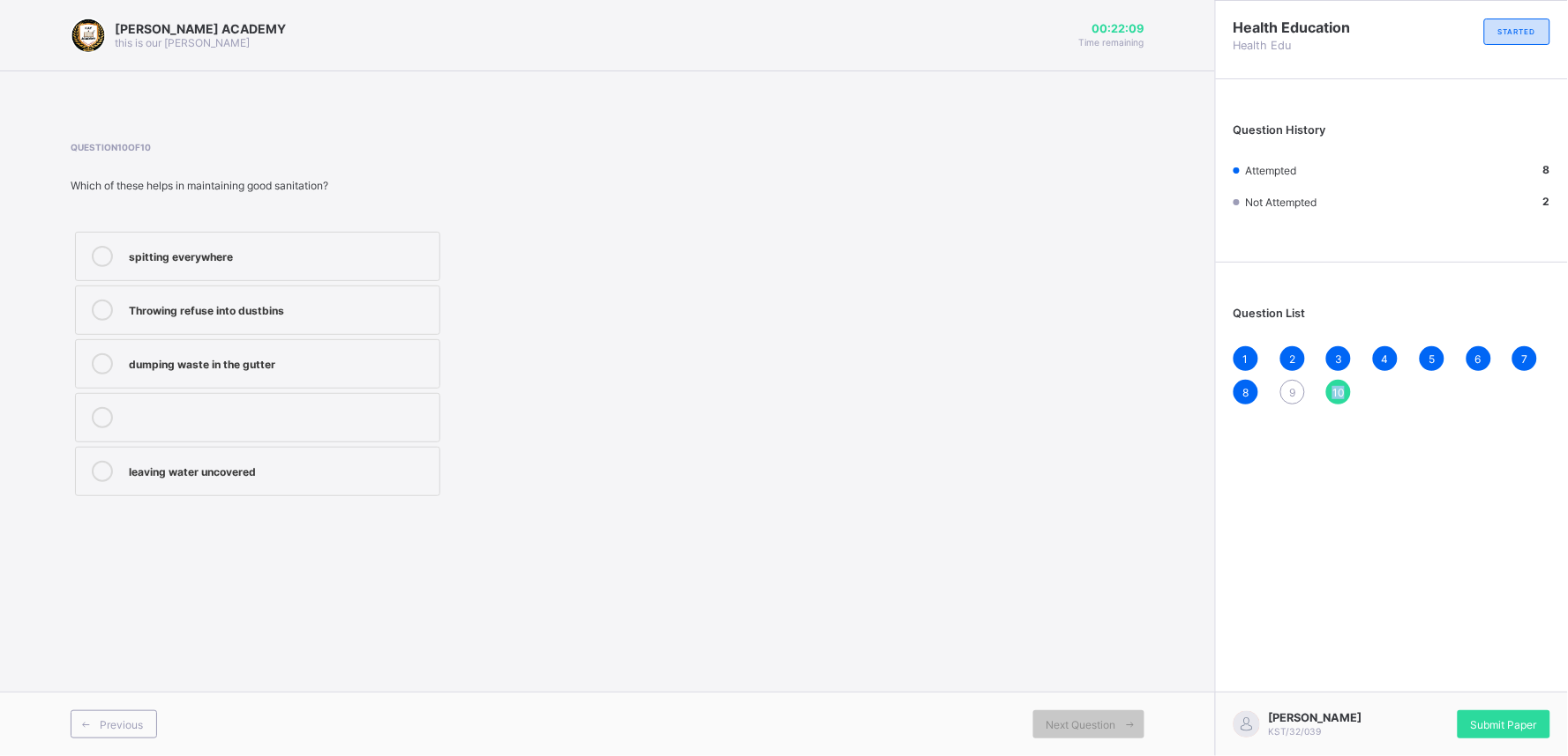
click at [1341, 389] on span "10" at bounding box center [1338, 392] width 13 height 14
click at [288, 199] on div "Question 10 of 10 Which of these helps in maintaining good sanitation? spitting…" at bounding box center [382, 321] width 623 height 359
click at [296, 452] on label "leaving water uncovered" at bounding box center [258, 472] width 366 height 49
click at [1241, 350] on div "1" at bounding box center [1246, 359] width 25 height 25
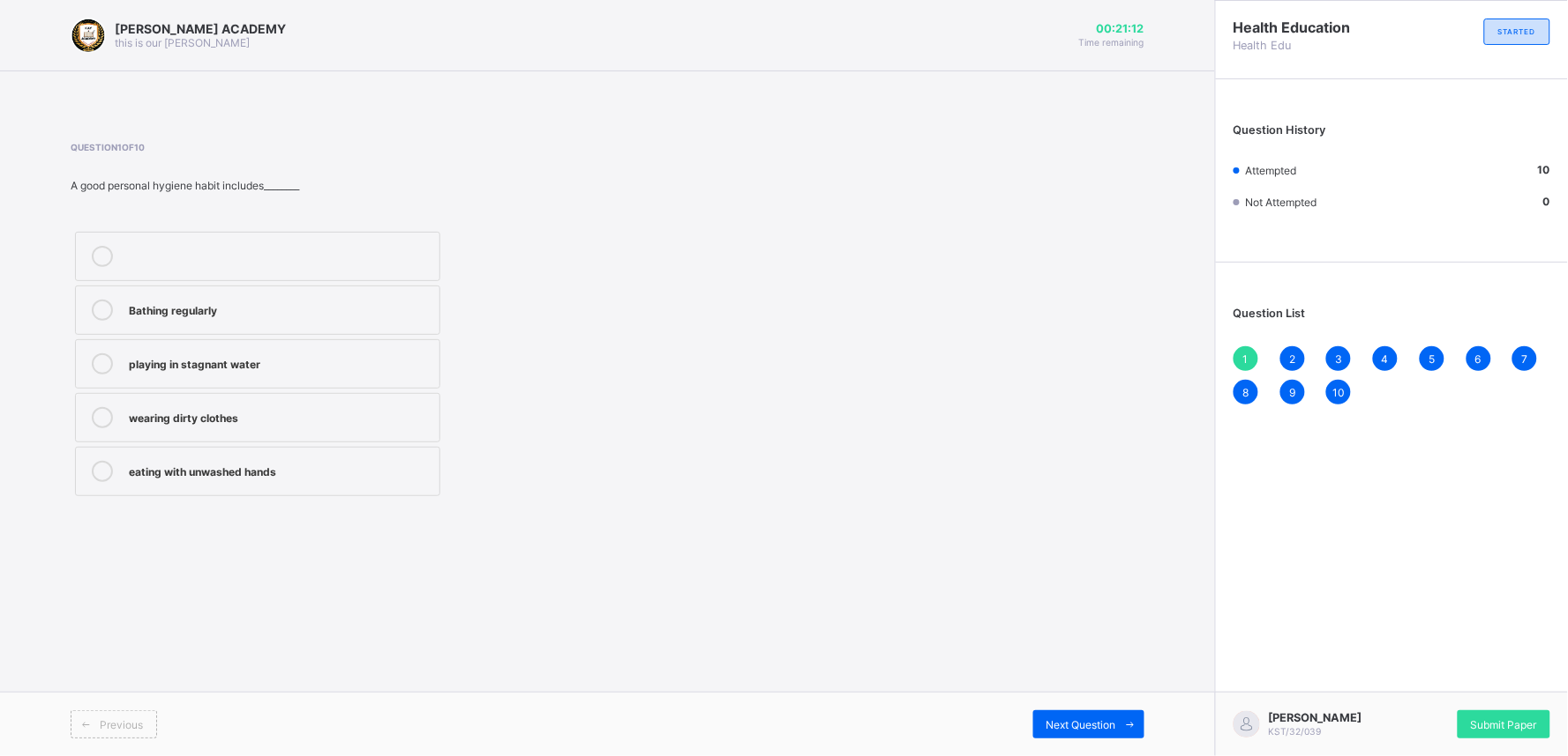
click at [1293, 344] on div "Question List 1 2 3 4 5 6 7 8 9 10" at bounding box center [1391, 347] width 352 height 150
click at [1286, 348] on div "2" at bounding box center [1293, 359] width 25 height 25
click at [1330, 346] on div "1 2 3 4 5 6 7 8 9 10" at bounding box center [1391, 375] width 316 height 58
click at [1335, 344] on div "Question List 1 2 3 4 5 6 7 8 9 10" at bounding box center [1391, 347] width 352 height 150
click at [1337, 346] on div "3" at bounding box center [1338, 359] width 25 height 25
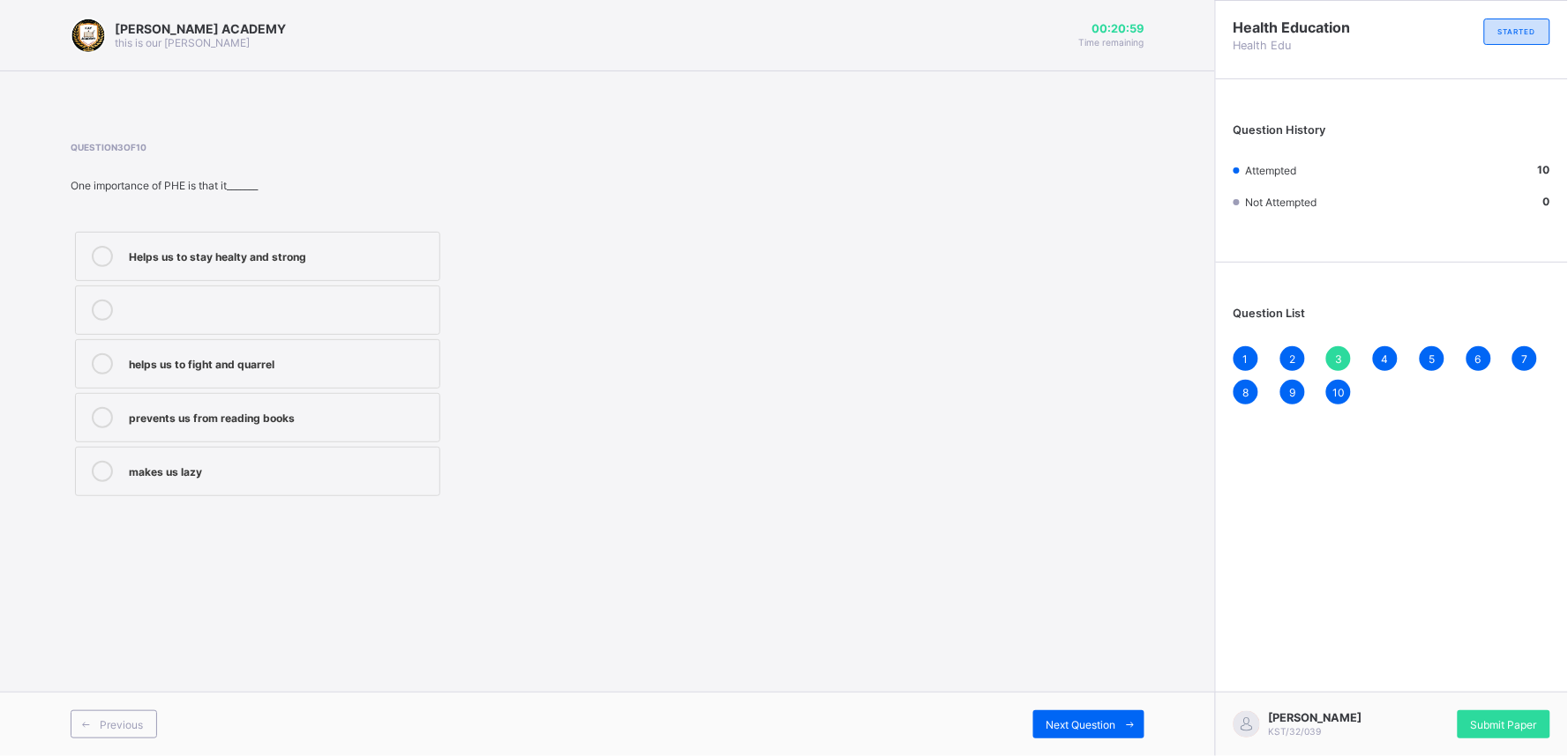
click at [1382, 342] on div "Question List 1 2 3 4 5 6 7 8 9 10" at bounding box center [1391, 347] width 352 height 150
click at [1383, 346] on div "4" at bounding box center [1386, 359] width 25 height 25
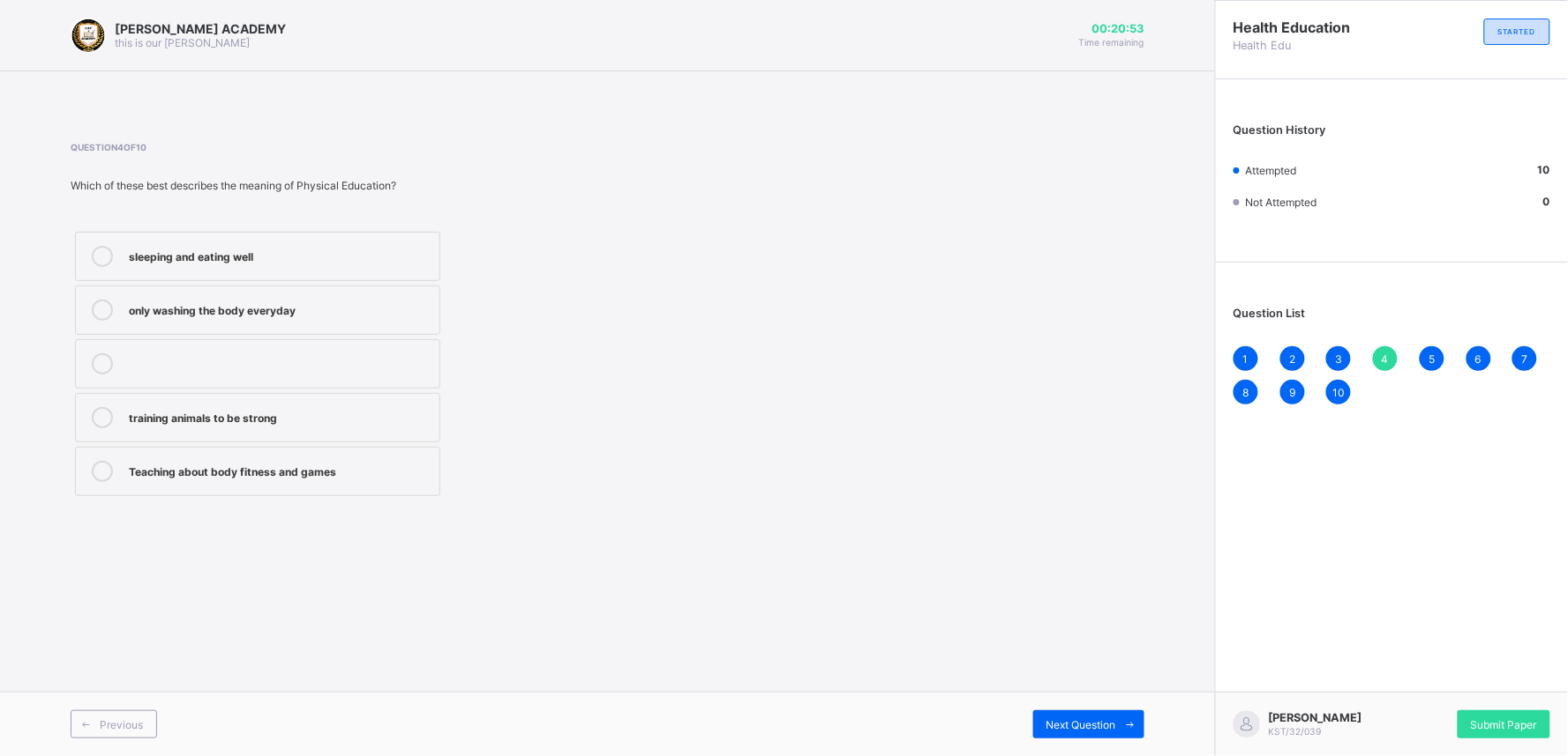
click at [1426, 347] on div "5" at bounding box center [1432, 359] width 25 height 25
click at [1469, 350] on div "6" at bounding box center [1479, 359] width 25 height 25
click at [1523, 347] on div "7" at bounding box center [1525, 359] width 25 height 25
click at [1237, 380] on div "1 2 3 4 5 6 7 8 9 10" at bounding box center [1391, 375] width 316 height 58
click at [1245, 380] on div "8" at bounding box center [1246, 392] width 25 height 25
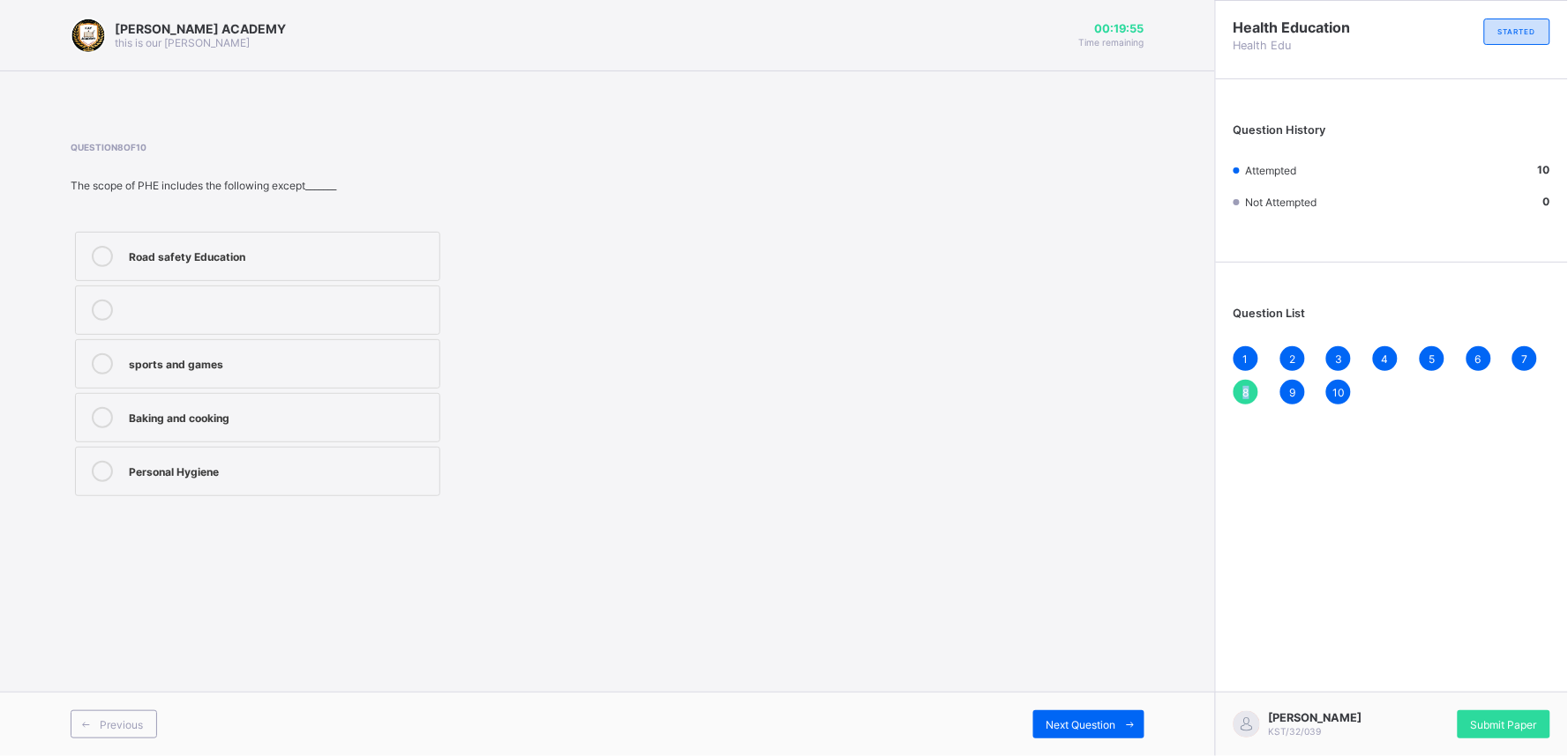
click at [1245, 380] on div "8" at bounding box center [1246, 392] width 25 height 25
click at [1292, 380] on div "9" at bounding box center [1293, 392] width 25 height 25
click at [1334, 377] on div "1 2 3 4 5 6 7 8 9 10" at bounding box center [1391, 375] width 316 height 58
click at [1336, 386] on span "10" at bounding box center [1338, 392] width 13 height 14
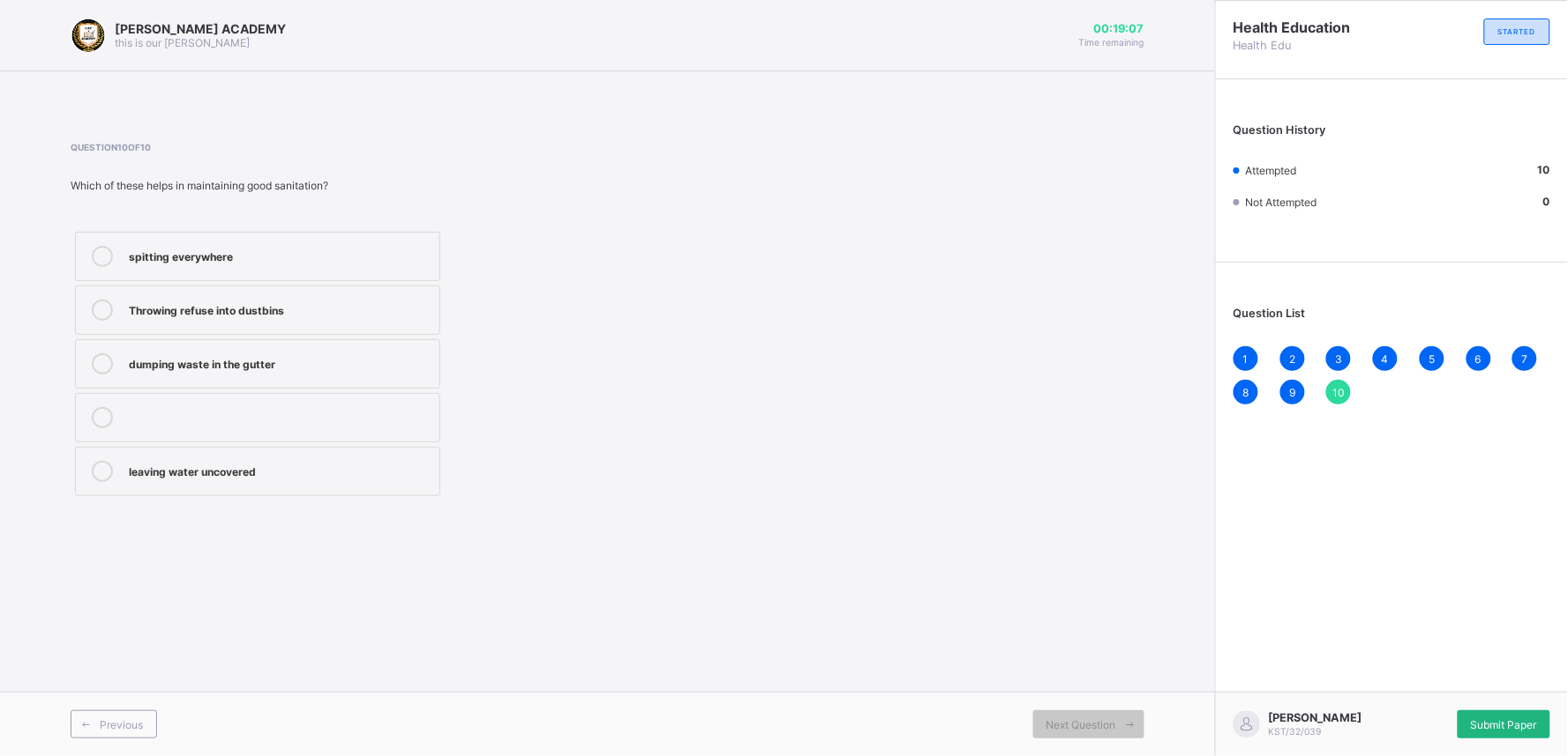
click at [1494, 718] on span "Submit Paper" at bounding box center [1503, 725] width 67 height 14
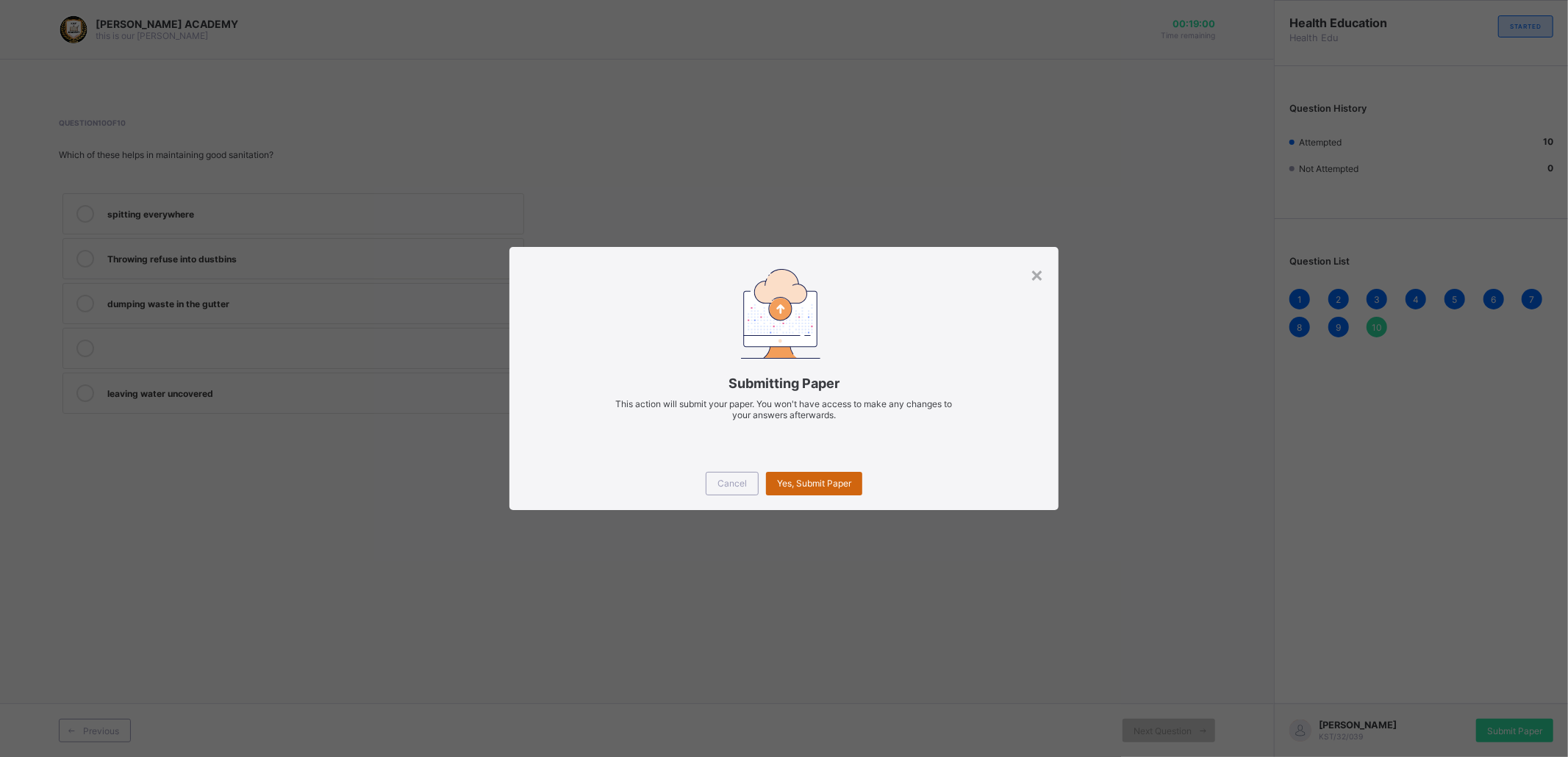
click at [841, 476] on div "Yes, Submit Paper" at bounding box center [815, 483] width 96 height 23
click at [842, 477] on span "Yes, Submit Paper" at bounding box center [814, 483] width 74 height 11
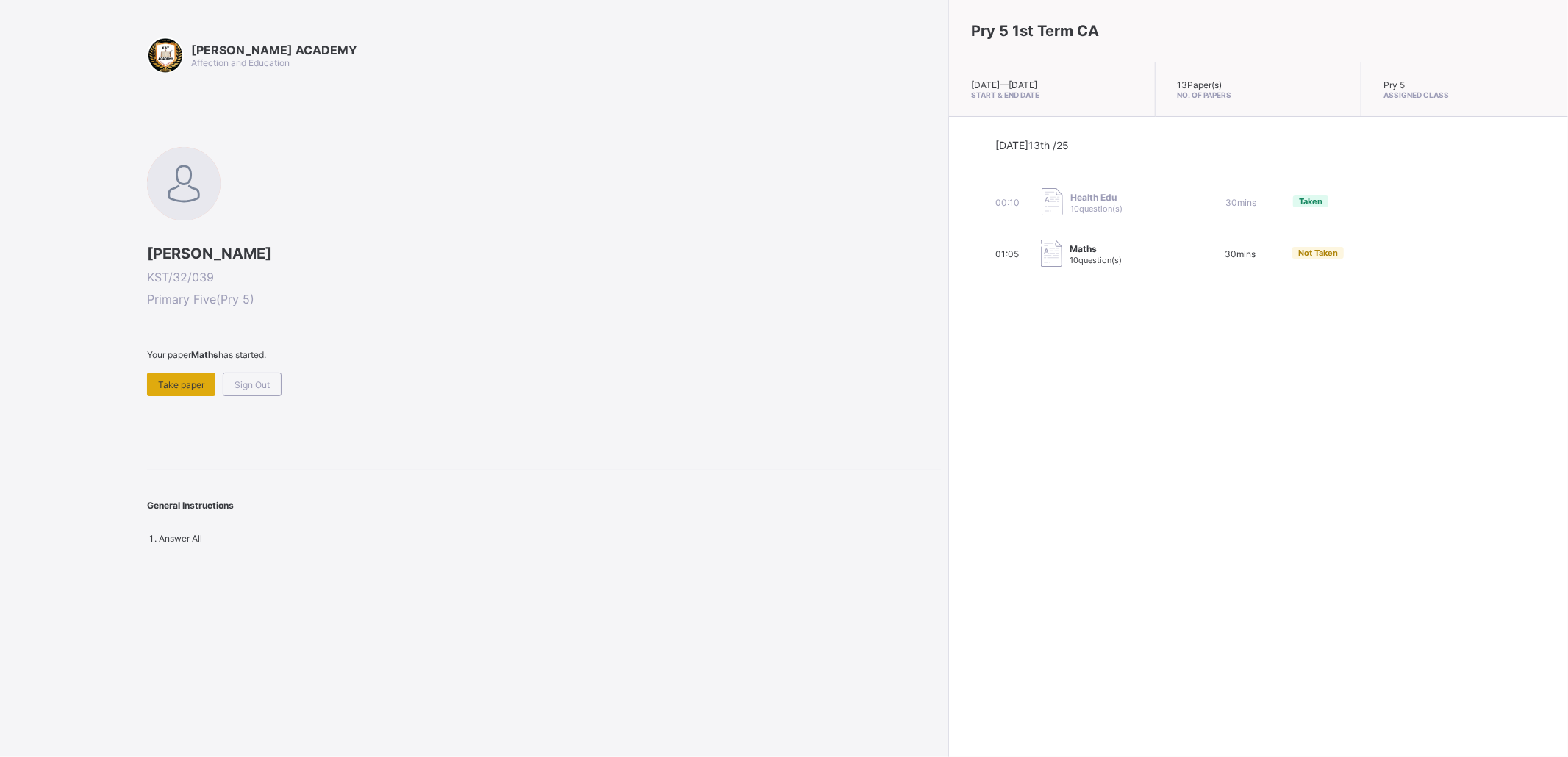
click at [188, 374] on div "Take paper" at bounding box center [181, 384] width 68 height 23
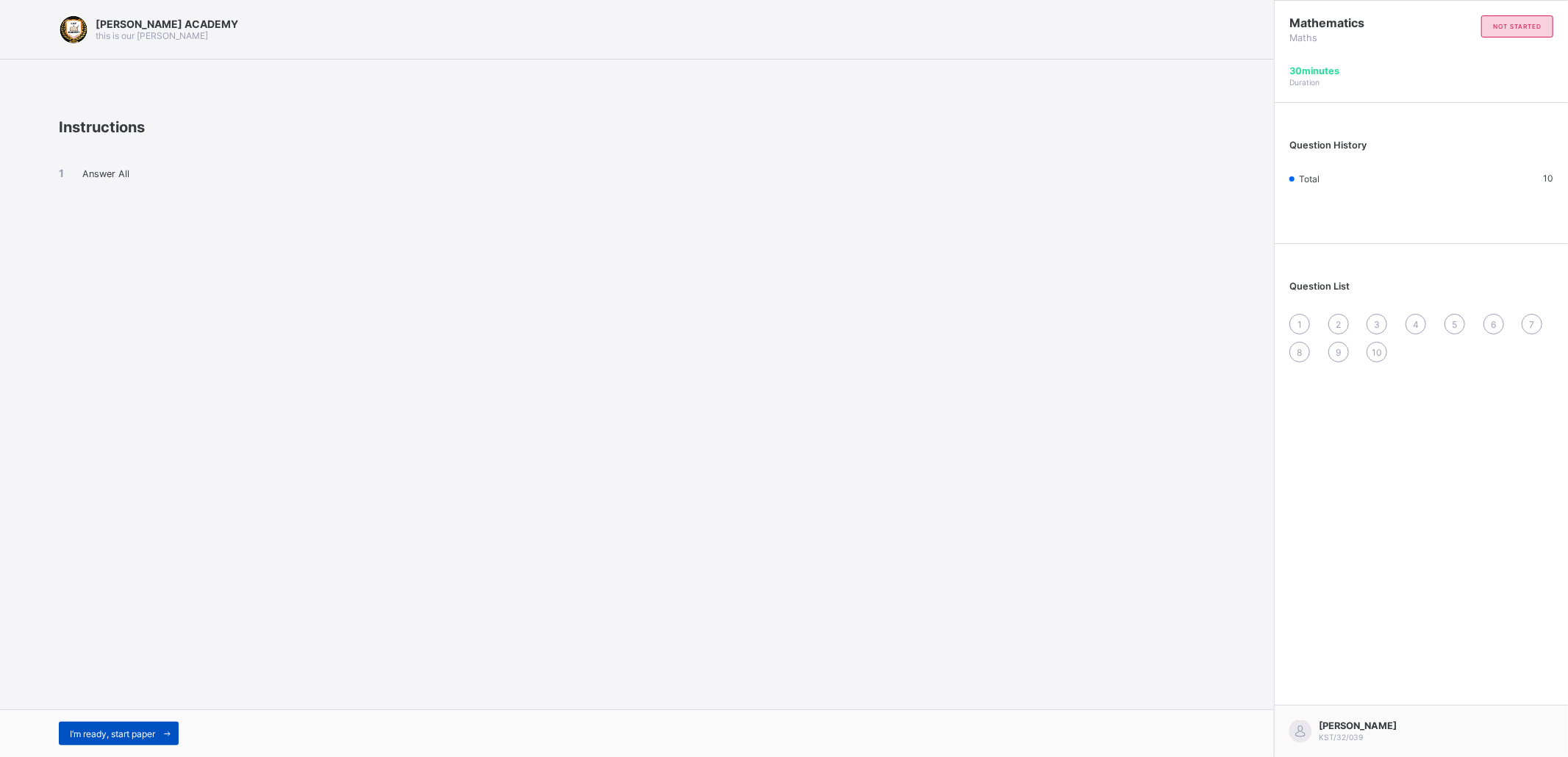
click at [133, 630] on div "I’m ready, start paper" at bounding box center [118, 733] width 120 height 23
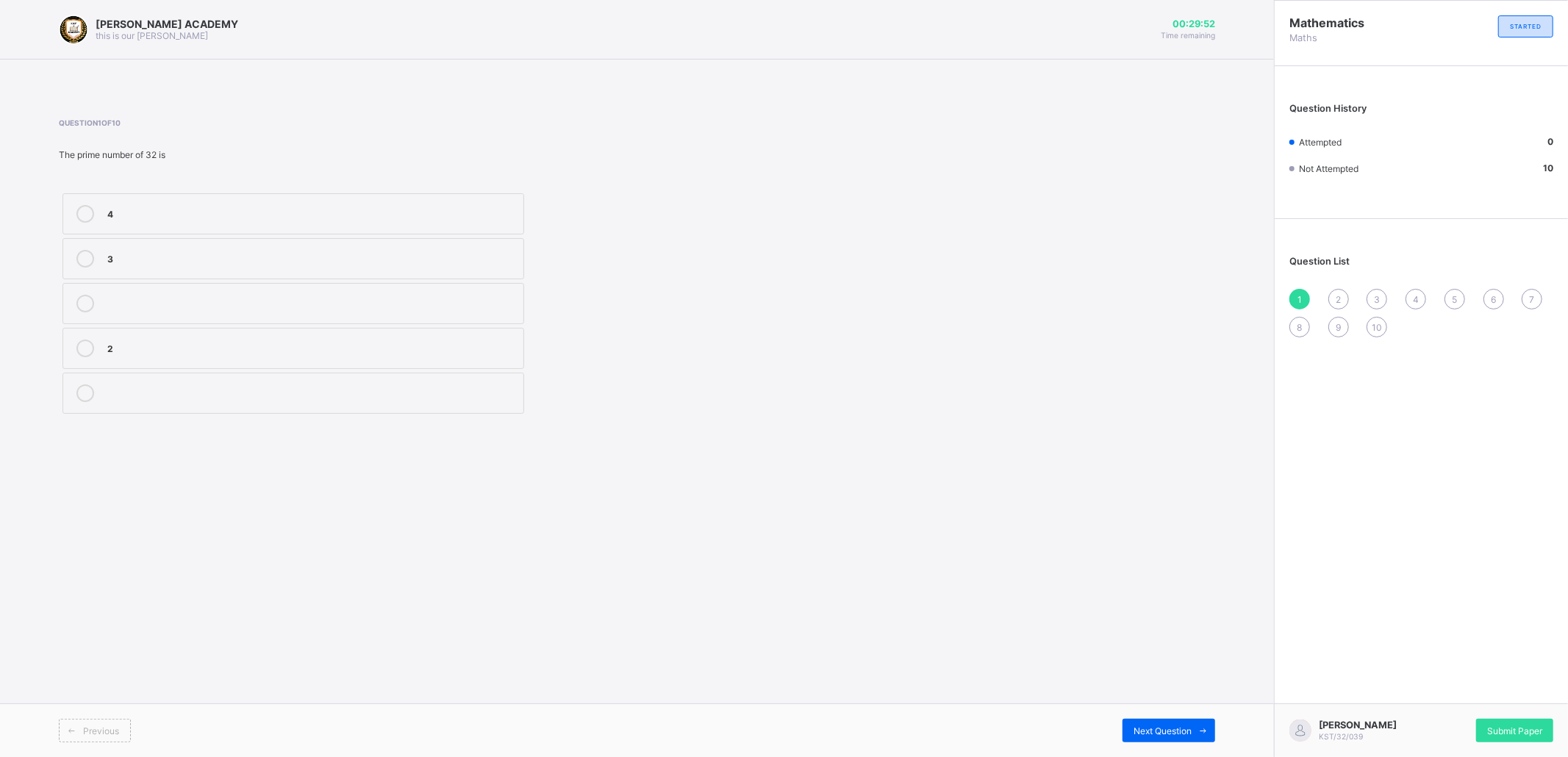
click at [212, 178] on div "Question 1 of 10 The prime number of 32 is 4 3 2" at bounding box center [449, 268] width 782 height 299
click at [190, 348] on div "2" at bounding box center [311, 346] width 408 height 14
drag, startPoint x: 1432, startPoint y: 408, endPoint x: 1333, endPoint y: 286, distance: 157.1
click at [1306, 286] on div "Mathematics Maths STARTED Question History Attempted 1 Not Attempted 9 Question…" at bounding box center [1422, 378] width 294 height 757
click at [1306, 286] on div "Question List 1 2 3 4 5 6 7 8 9 10" at bounding box center [1421, 289] width 293 height 125
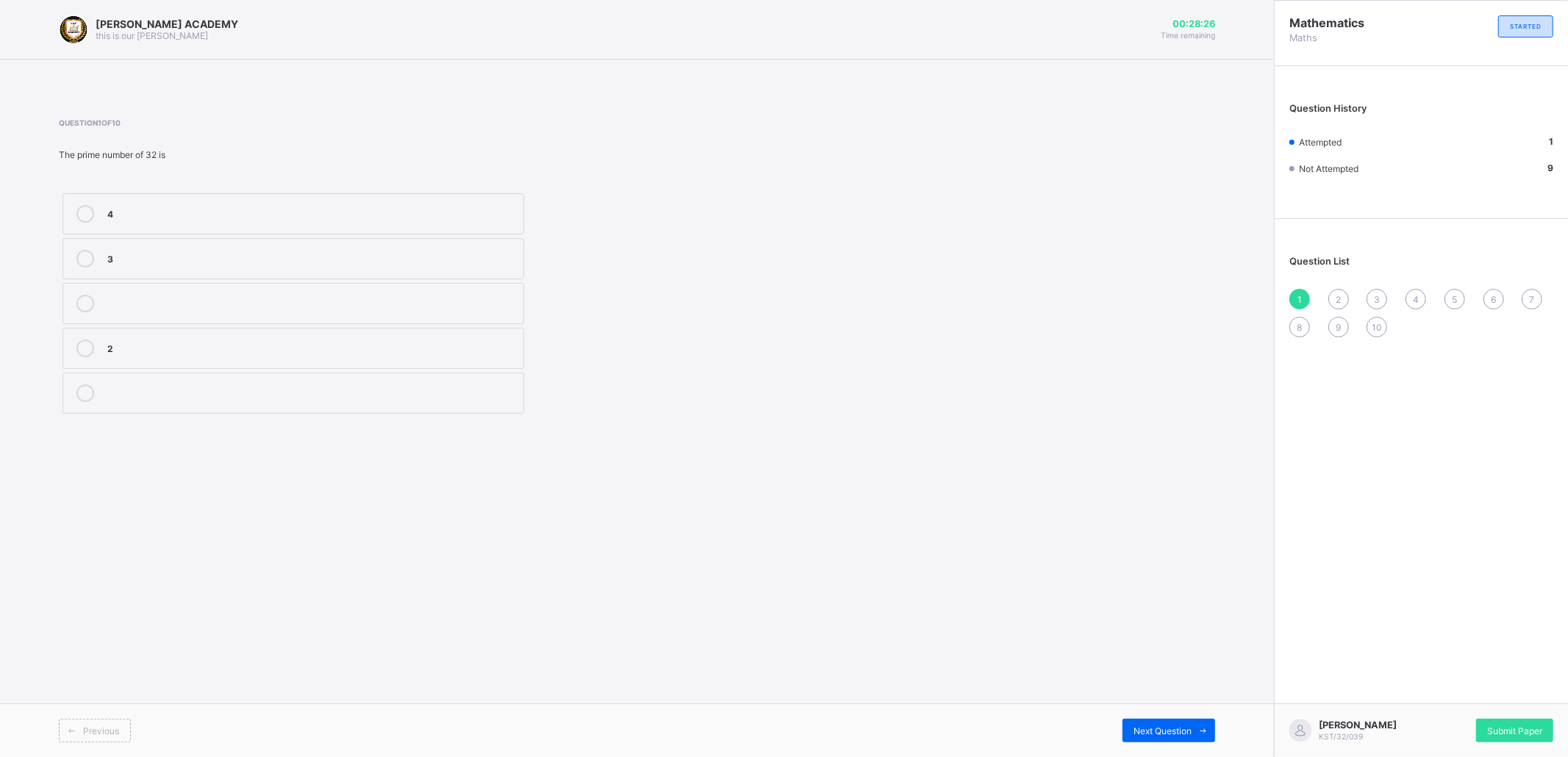
click at [1306, 286] on div "Question List 1 2 3 4 5 6 7 8 9 10" at bounding box center [1421, 289] width 293 height 125
click at [1306, 294] on span "2" at bounding box center [1338, 300] width 5 height 11
click at [206, 250] on div "<" at bounding box center [311, 257] width 408 height 14
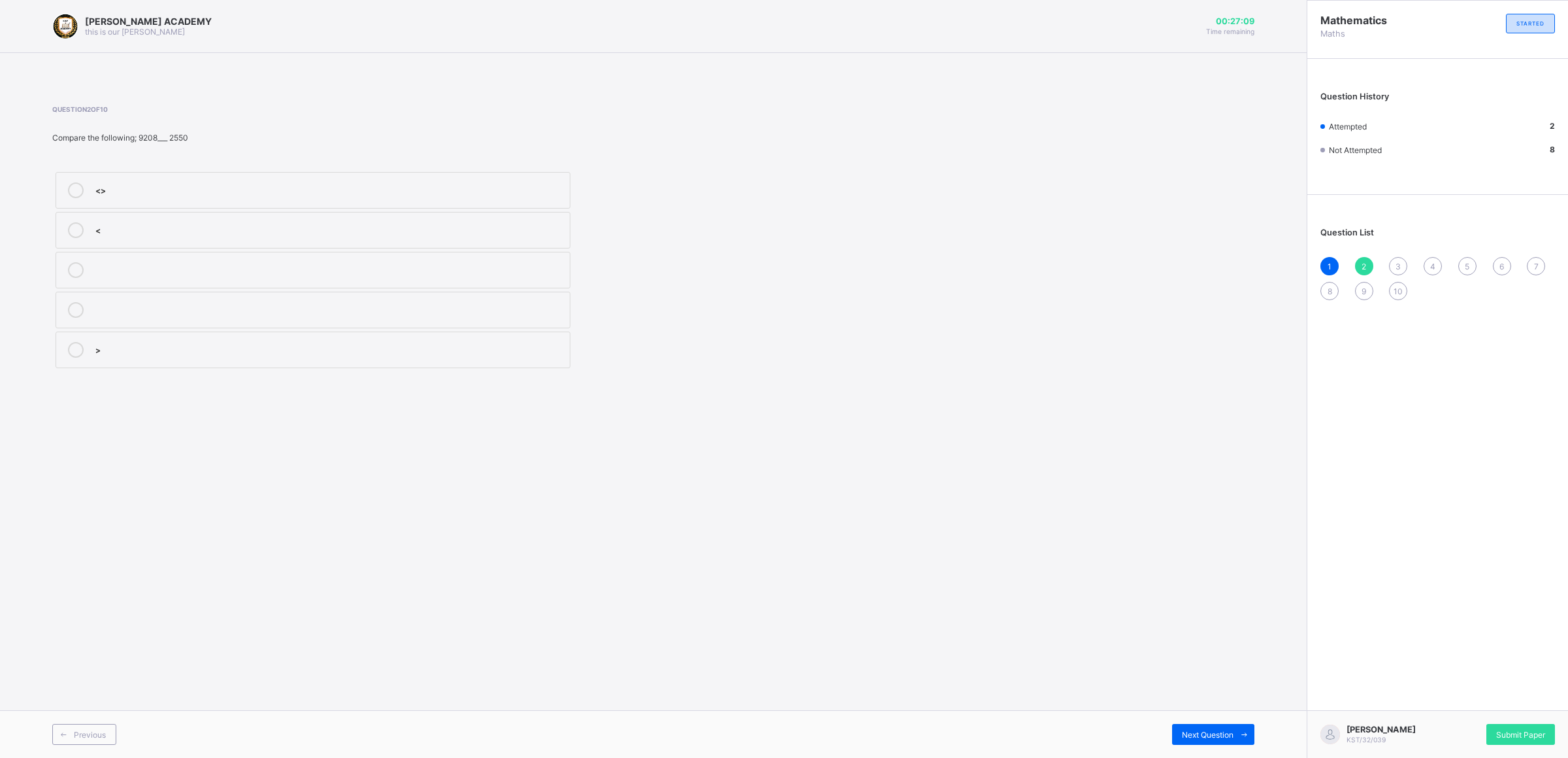
click at [1161, 256] on div "Question List 1 2 3 4 5 6 7 8 9 10" at bounding box center [1438, 257] width 261 height 112
click at [1161, 260] on div "3" at bounding box center [1399, 266] width 19 height 19
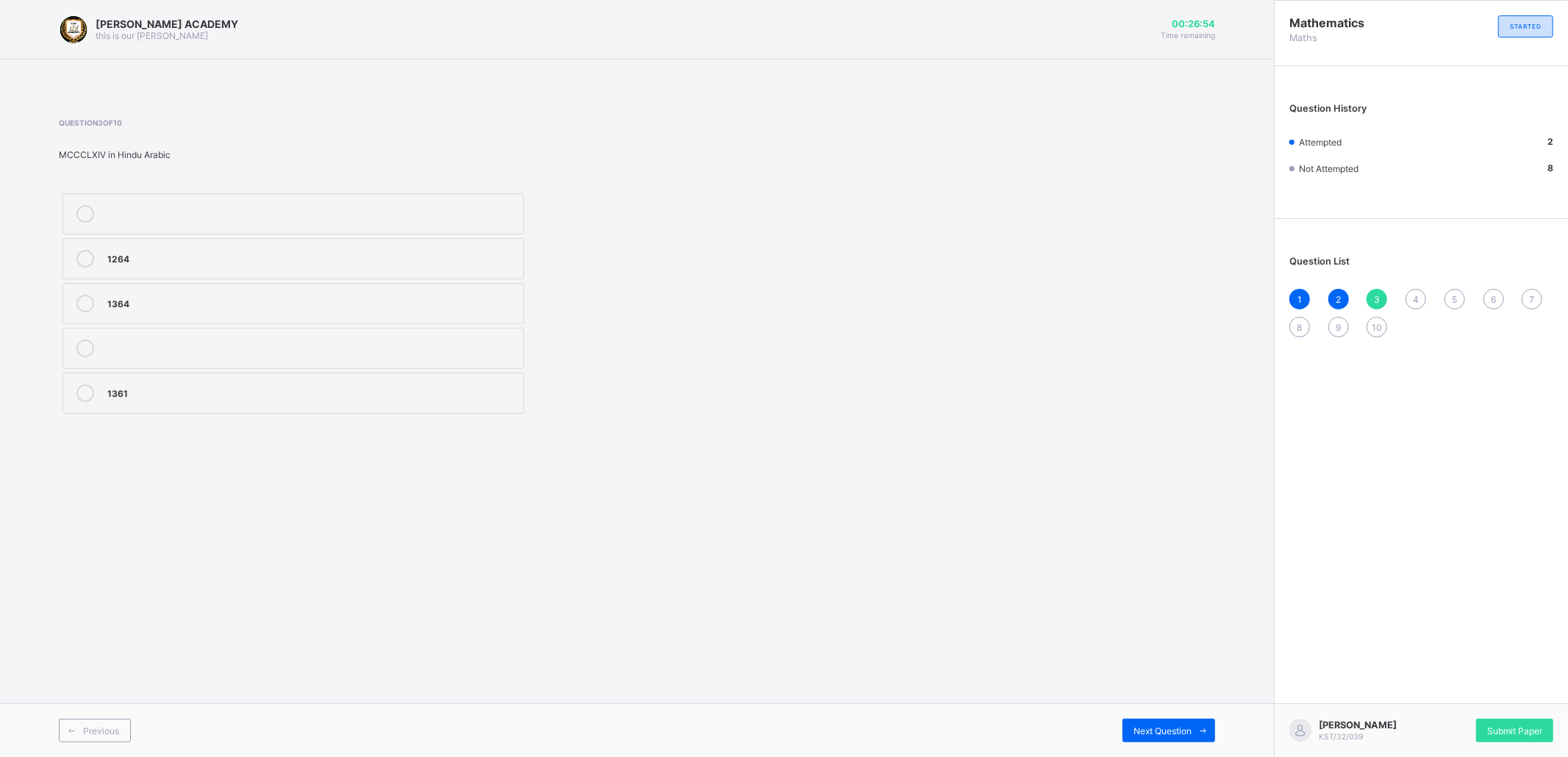
click at [998, 563] on div "[PERSON_NAME] ACADEMY this is our [PERSON_NAME] 00:26:54 Time remaining Questio…" at bounding box center [637, 378] width 1275 height 757
click at [142, 291] on label "1364" at bounding box center [293, 303] width 462 height 41
click at [1306, 291] on div "4" at bounding box center [1416, 299] width 21 height 21
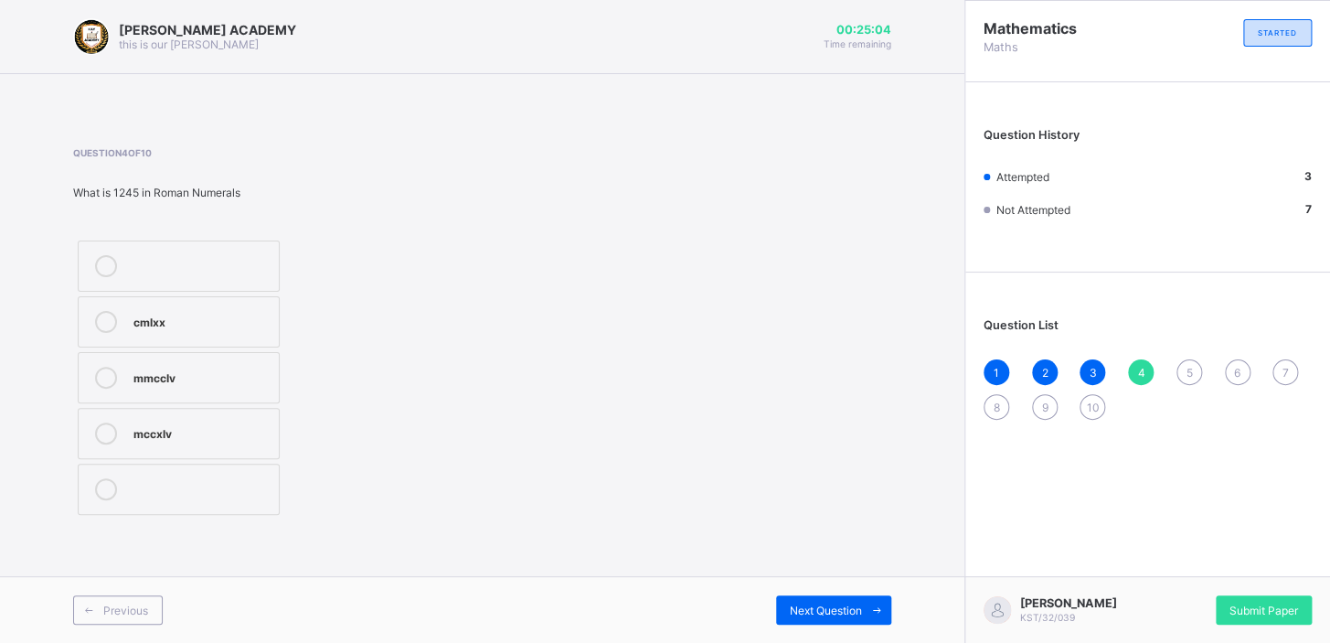
click at [524, 344] on div "Question 4 of 10 What is 1245 in Roman Numerals cmlxx mmcclv mccxlv" at bounding box center [482, 333] width 818 height 372
click at [205, 389] on label "mmcclv" at bounding box center [179, 377] width 202 height 51
click at [236, 432] on div "mccxlv" at bounding box center [201, 431] width 136 height 18
drag, startPoint x: 201, startPoint y: 484, endPoint x: 622, endPoint y: 470, distance: 420.8
click at [1186, 366] on span "5" at bounding box center [1189, 373] width 6 height 14
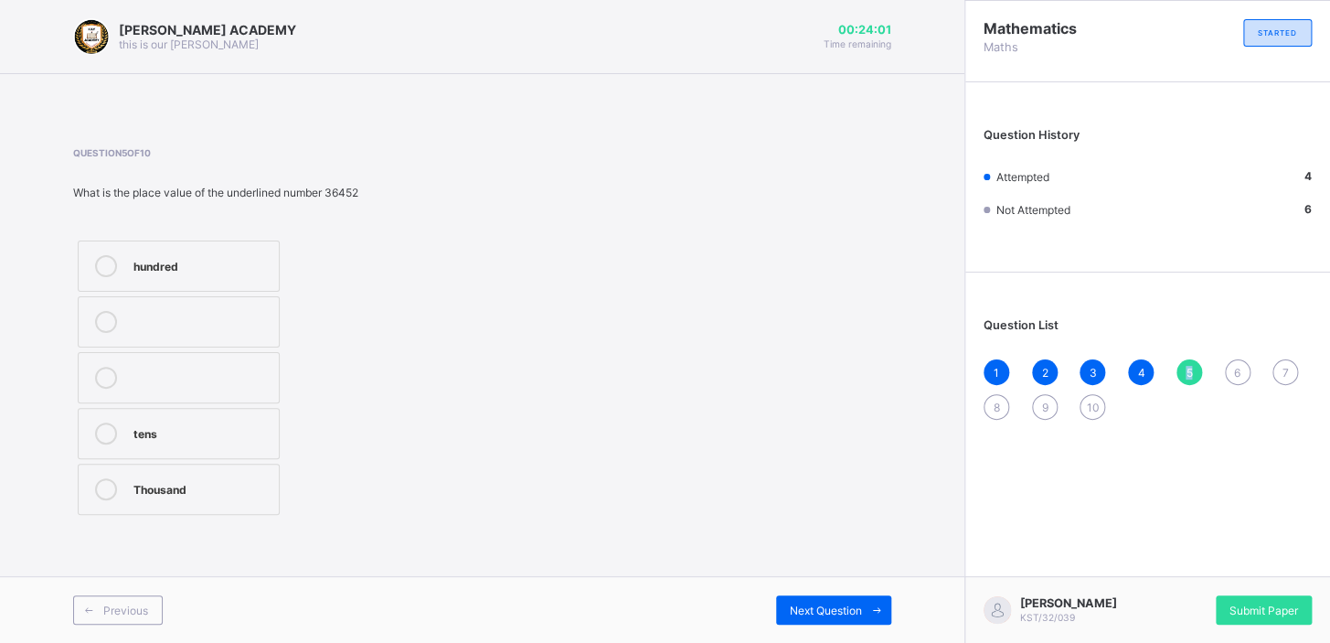
click at [1186, 366] on span "5" at bounding box center [1189, 373] width 6 height 14
click at [150, 438] on div "tens" at bounding box center [201, 431] width 136 height 18
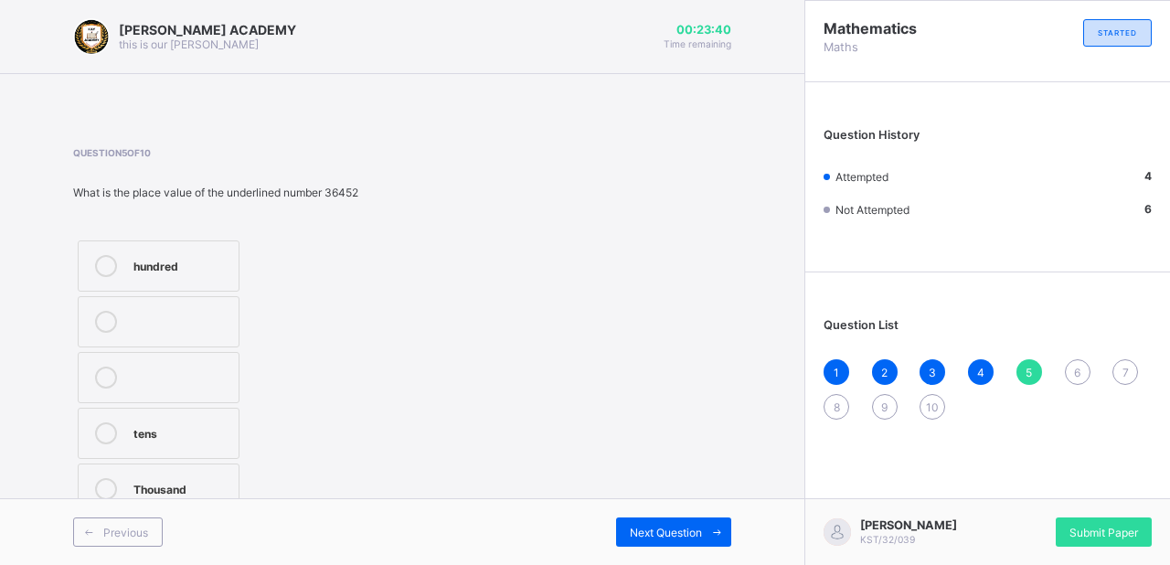
click at [1071, 363] on div "6" at bounding box center [1078, 372] width 26 height 26
drag, startPoint x: 477, startPoint y: 312, endPoint x: 201, endPoint y: 192, distance: 301.0
click at [201, 192] on div "Question 6 of 10 The prime numbers of 21 are_____ 3,7 3,2 2,7" at bounding box center [402, 333] width 658 height 372
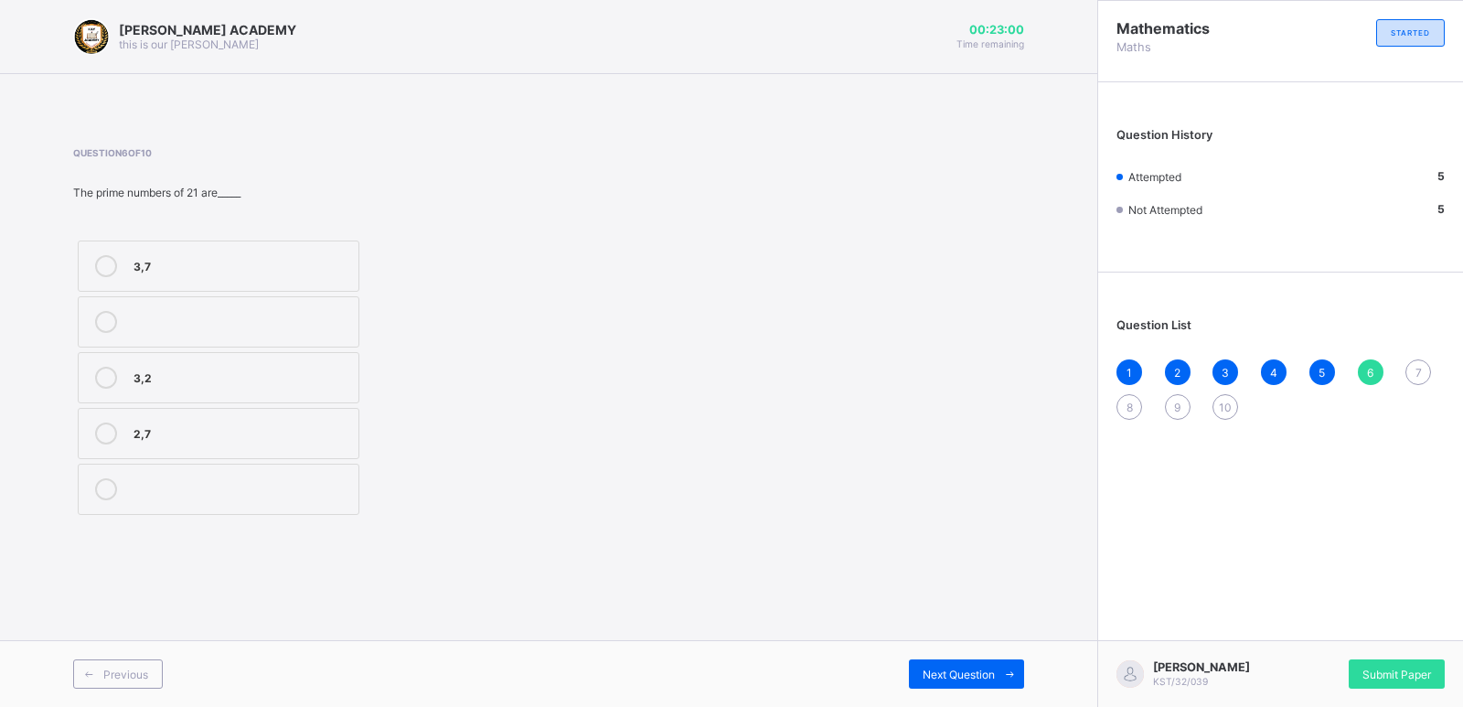
click at [178, 351] on div "3,7 3,2 2,7" at bounding box center [218, 377] width 291 height 283
click at [171, 422] on label "2,7" at bounding box center [219, 433] width 282 height 51
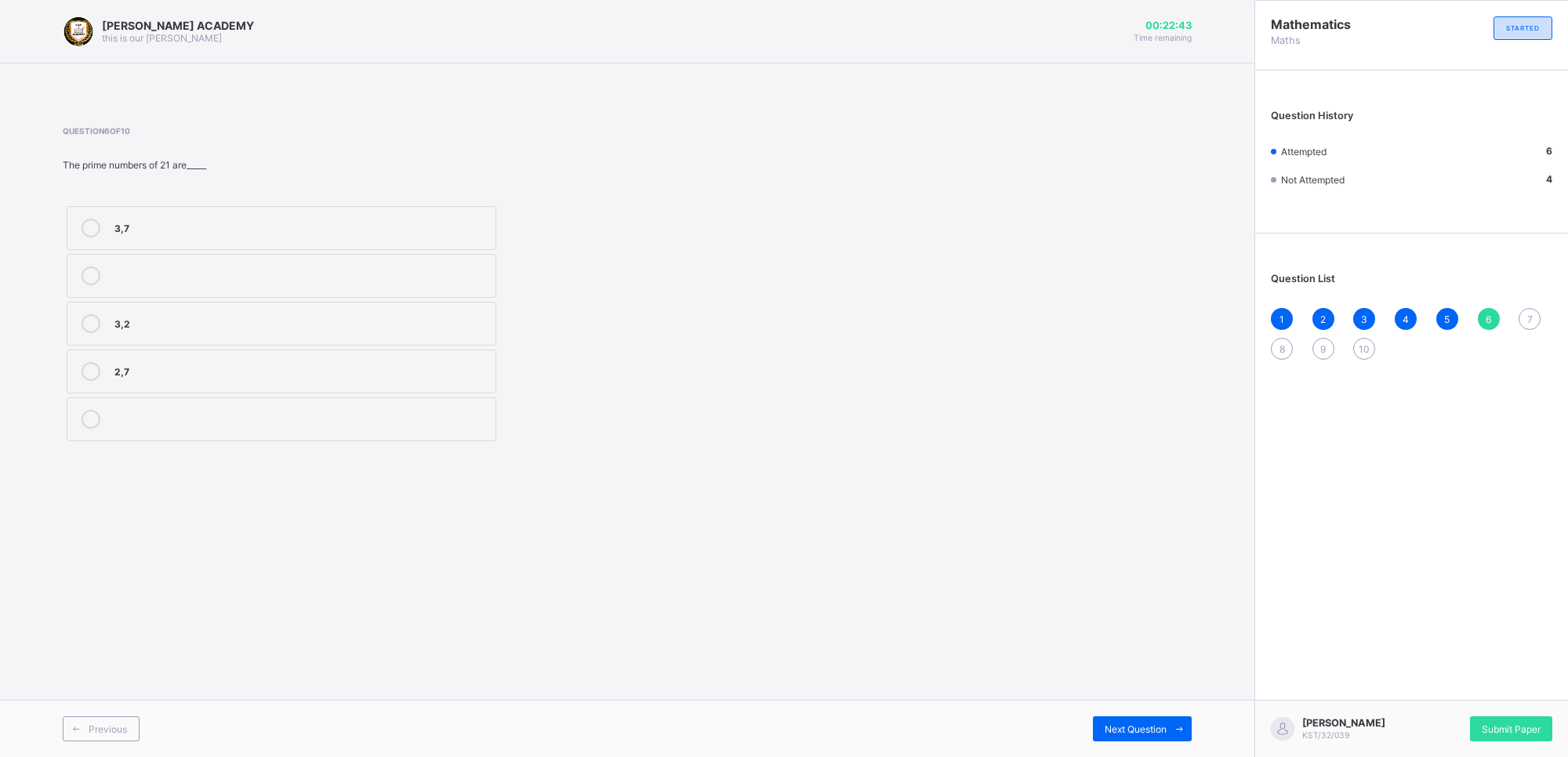
click at [1392, 311] on div "7" at bounding box center [1529, 319] width 22 height 22
click at [178, 220] on div "<" at bounding box center [300, 226] width 373 height 15
click at [1278, 338] on div "8" at bounding box center [1282, 349] width 22 height 22
click at [193, 260] on label "37" at bounding box center [281, 275] width 430 height 44
click at [1322, 338] on div "9" at bounding box center [1324, 349] width 22 height 22
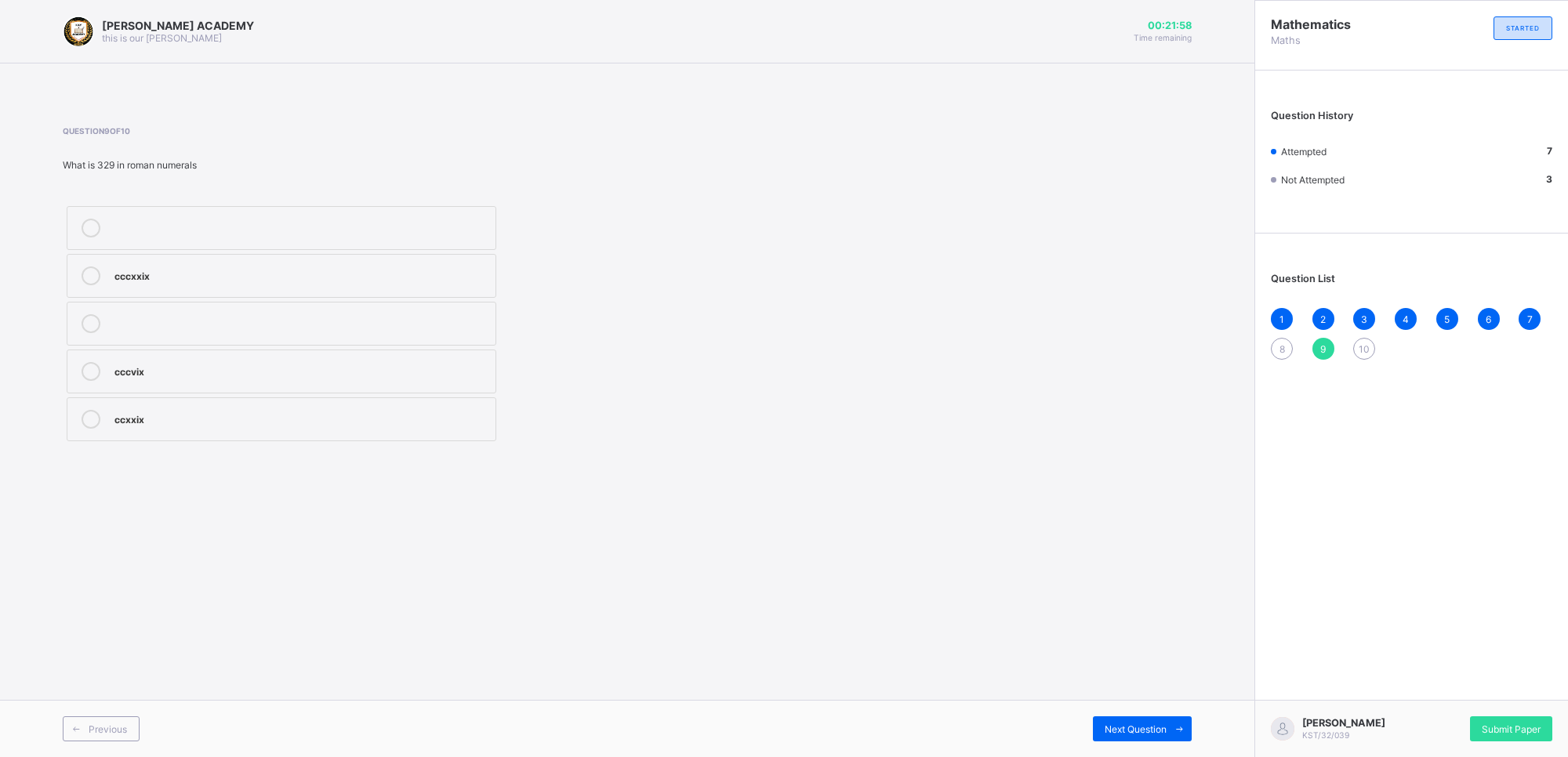
click at [267, 361] on label "cccvix" at bounding box center [281, 371] width 430 height 44
click at [1360, 339] on div "10" at bounding box center [1364, 349] width 22 height 22
click at [242, 270] on div "thousand" at bounding box center [300, 274] width 373 height 15
click at [1392, 672] on div "Submit Paper" at bounding box center [1511, 729] width 82 height 25
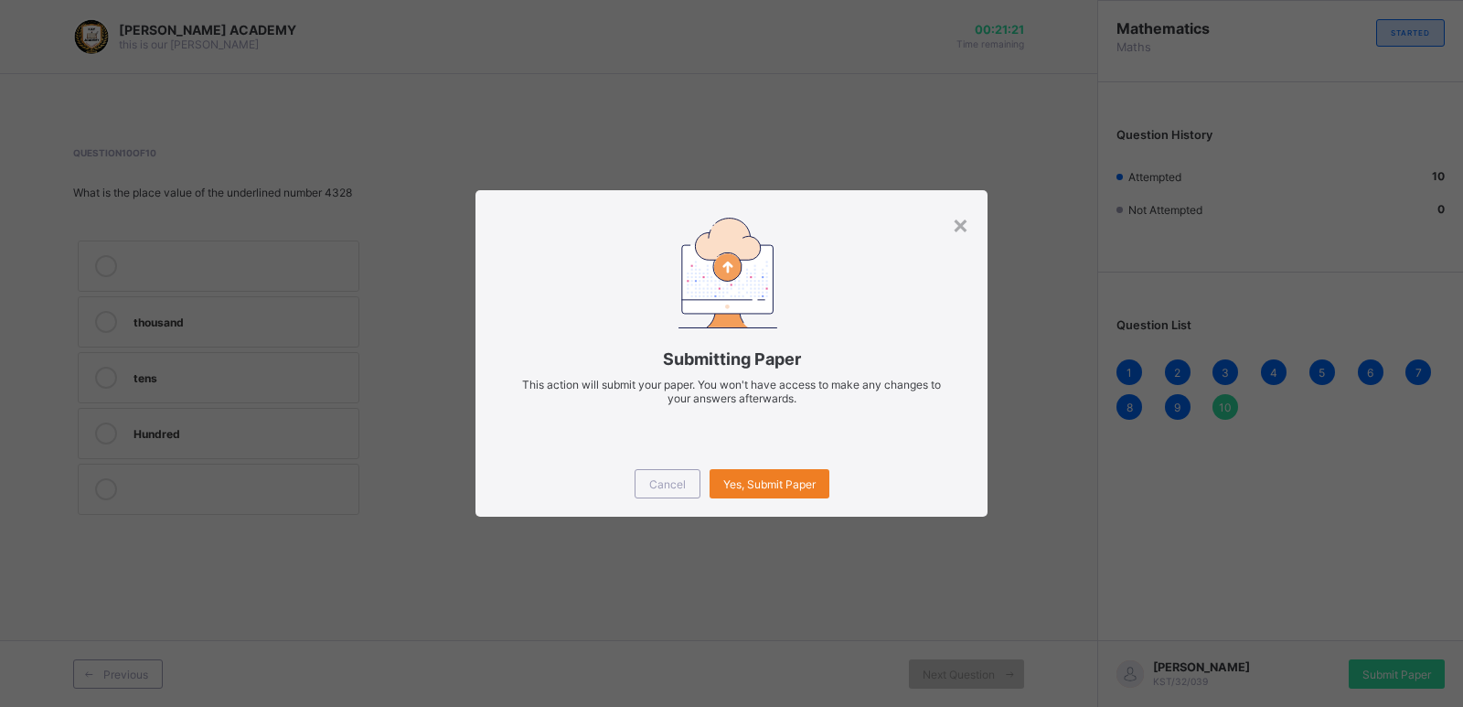
drag, startPoint x: 1411, startPoint y: 256, endPoint x: 1129, endPoint y: 205, distance: 286.2
click at [1129, 205] on div "× Submitting Paper This action will submit your paper. You won't have access to…" at bounding box center [731, 353] width 1463 height 707
click at [781, 486] on span "Yes, Submit Paper" at bounding box center [769, 484] width 92 height 14
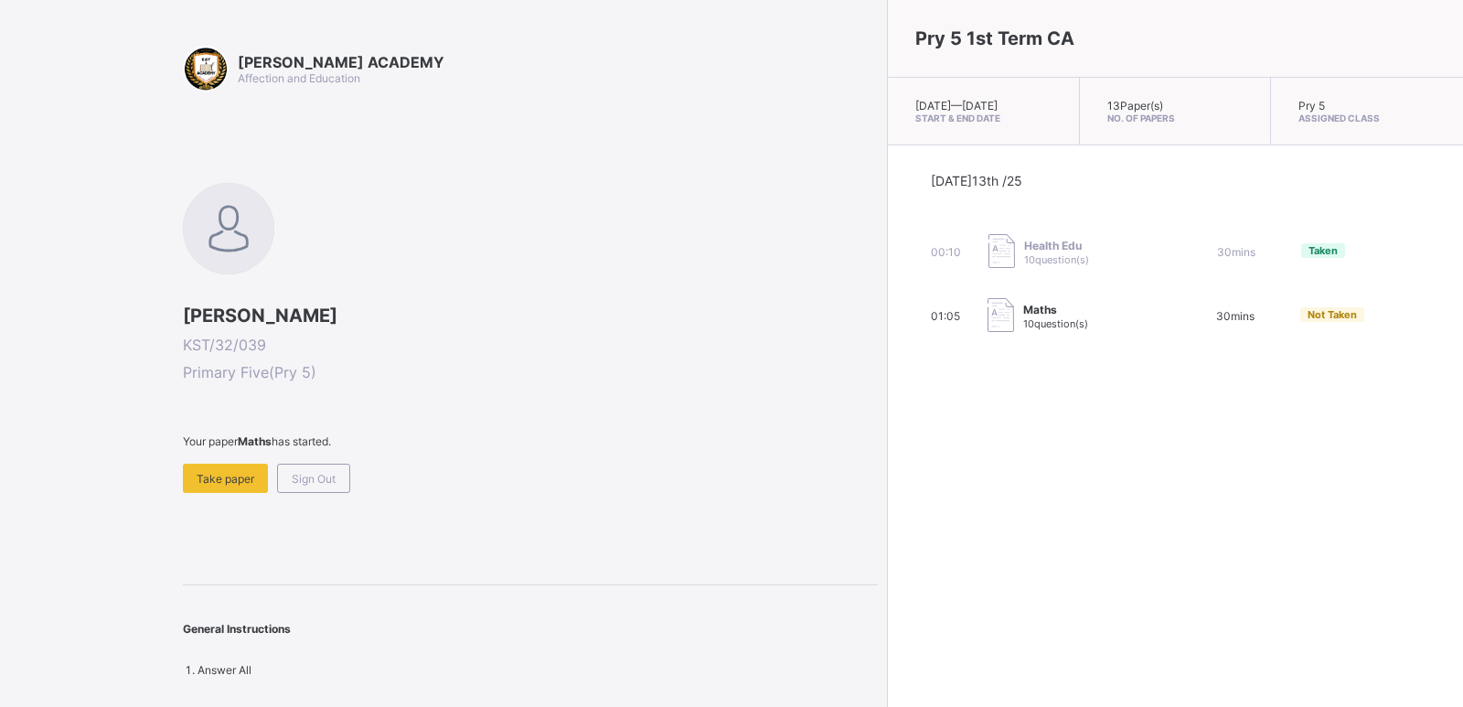
click at [254, 498] on div "[PERSON_NAME] ACADEMY Affection and Education [PERSON_NAME] KST/32/039 Primary …" at bounding box center [530, 361] width 695 height 631
click at [219, 487] on div "Take paper" at bounding box center [225, 478] width 85 height 29
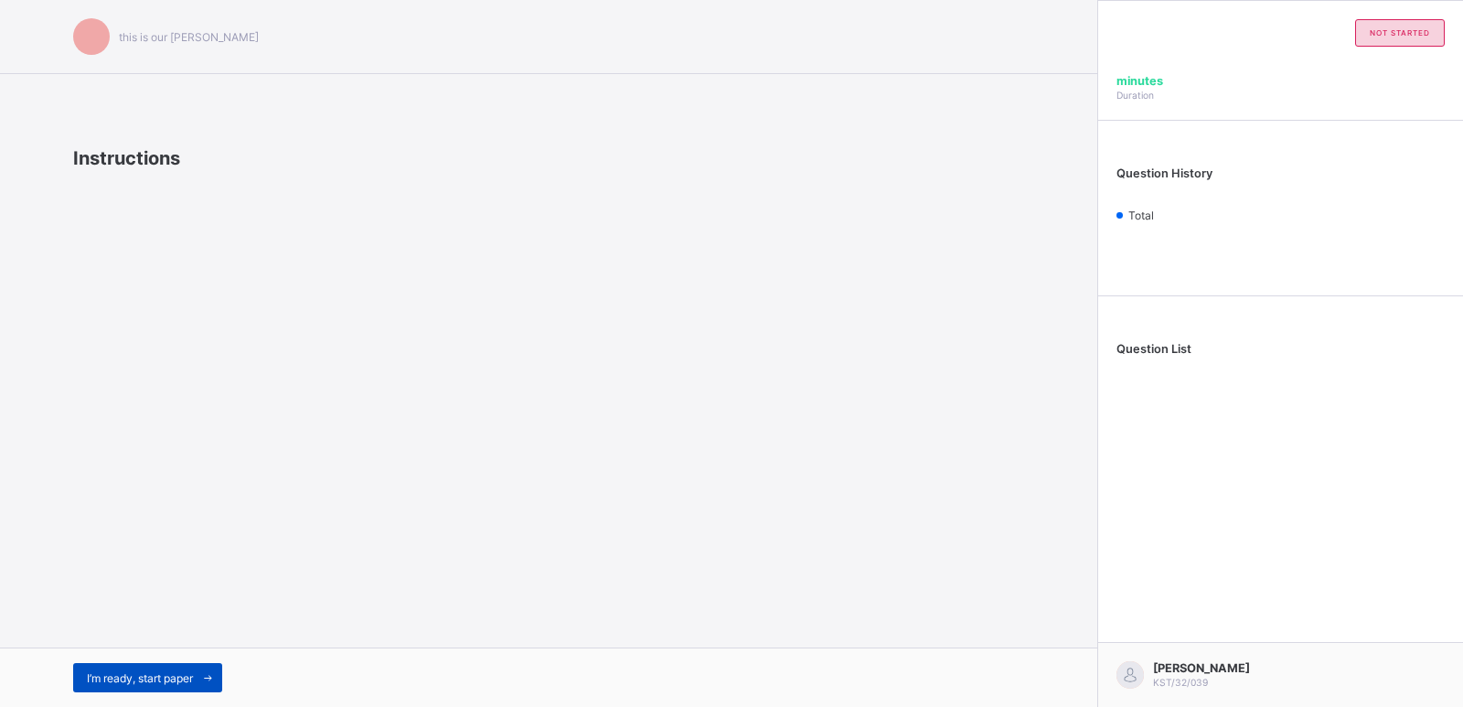
click at [104, 676] on span "I’m ready, start paper" at bounding box center [140, 678] width 106 height 14
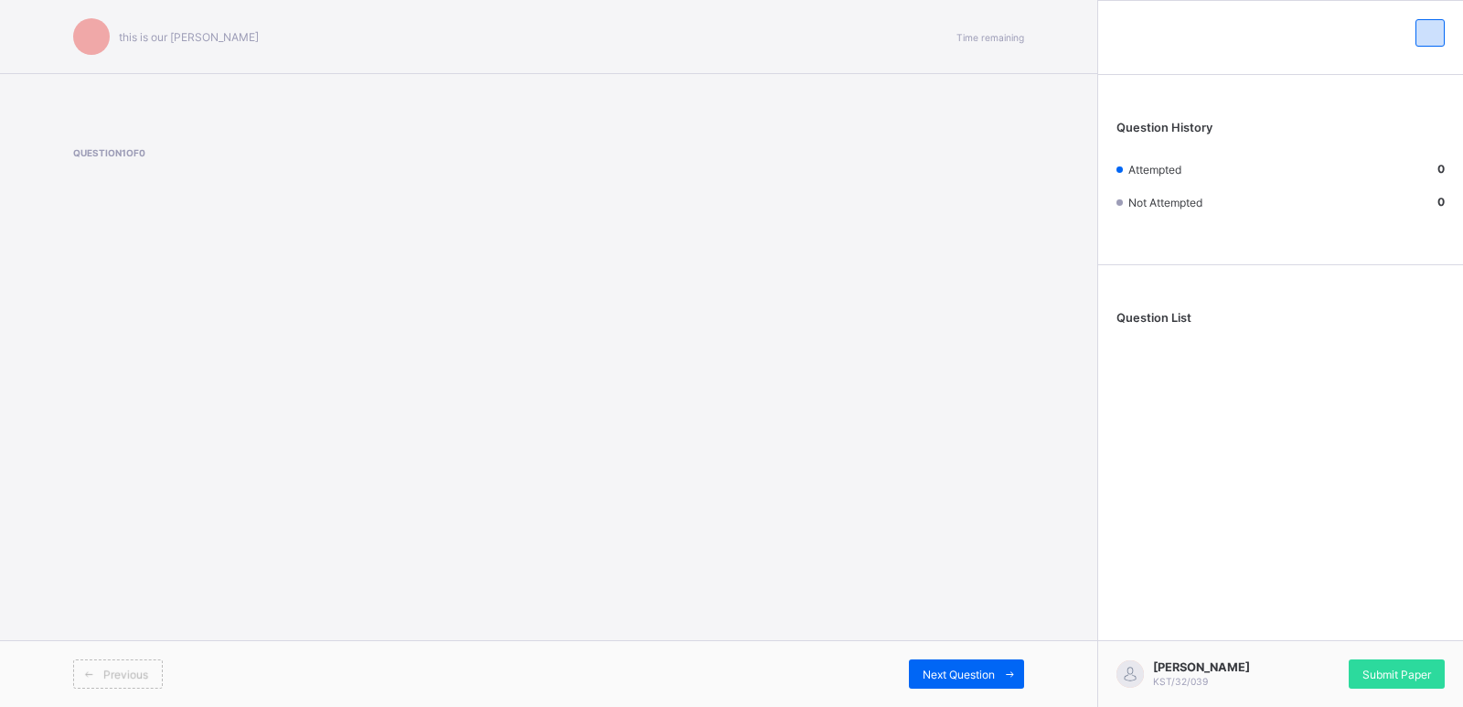
click at [106, 672] on span "Previous" at bounding box center [125, 674] width 45 height 14
click at [106, 671] on span "Previous" at bounding box center [125, 674] width 45 height 14
click at [108, 665] on div "Previous" at bounding box center [118, 673] width 90 height 29
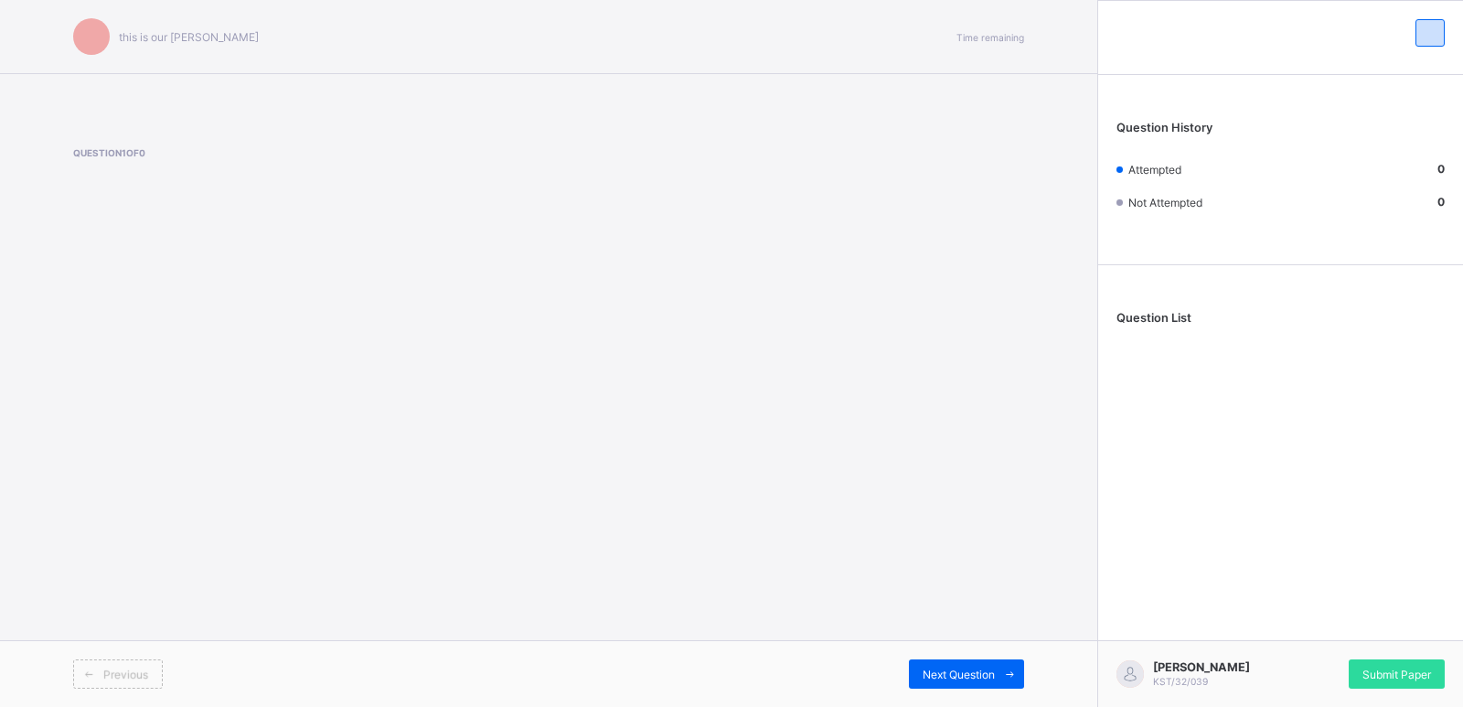
click at [110, 664] on div "Previous" at bounding box center [118, 673] width 90 height 29
click at [92, 664] on span at bounding box center [88, 673] width 29 height 29
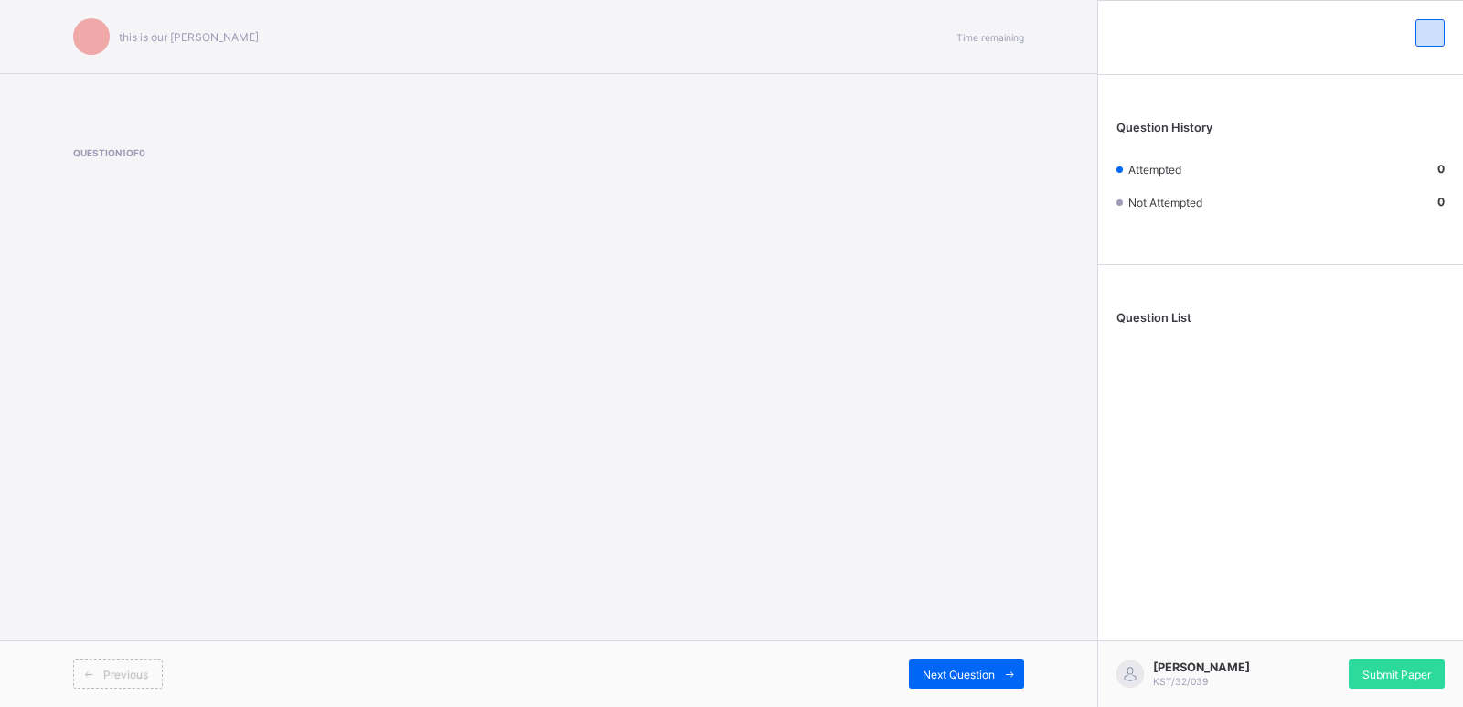
click at [125, 660] on div "Previous" at bounding box center [118, 673] width 90 height 29
click at [123, 663] on div "Previous" at bounding box center [118, 673] width 90 height 29
click at [156, 630] on div "this is our [PERSON_NAME] Time remaining Question 1 of 0 Previous Next Question" at bounding box center [548, 353] width 1097 height 707
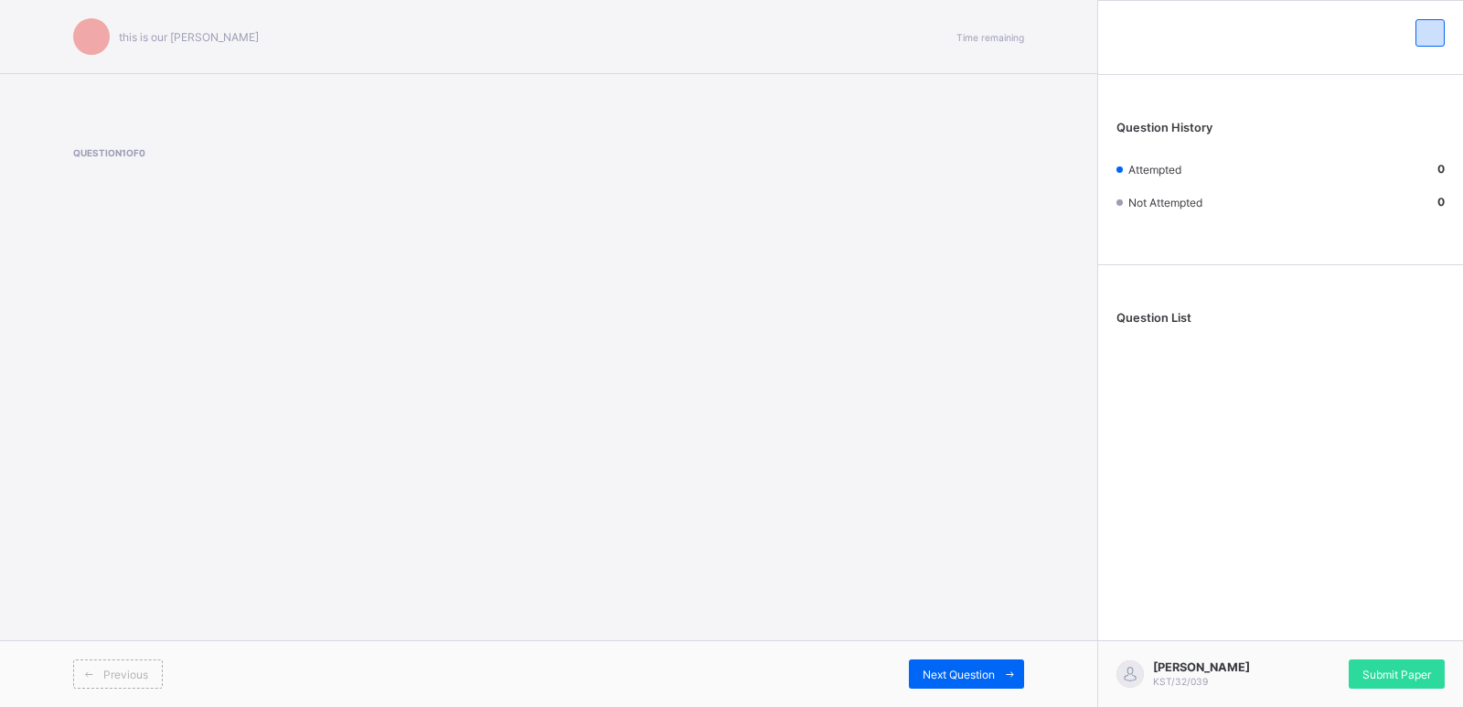
click at [156, 630] on div "this is our [PERSON_NAME] Time remaining Question 1 of 0 Previous Next Question" at bounding box center [548, 353] width 1097 height 707
click at [942, 674] on span "Next Question" at bounding box center [959, 674] width 72 height 14
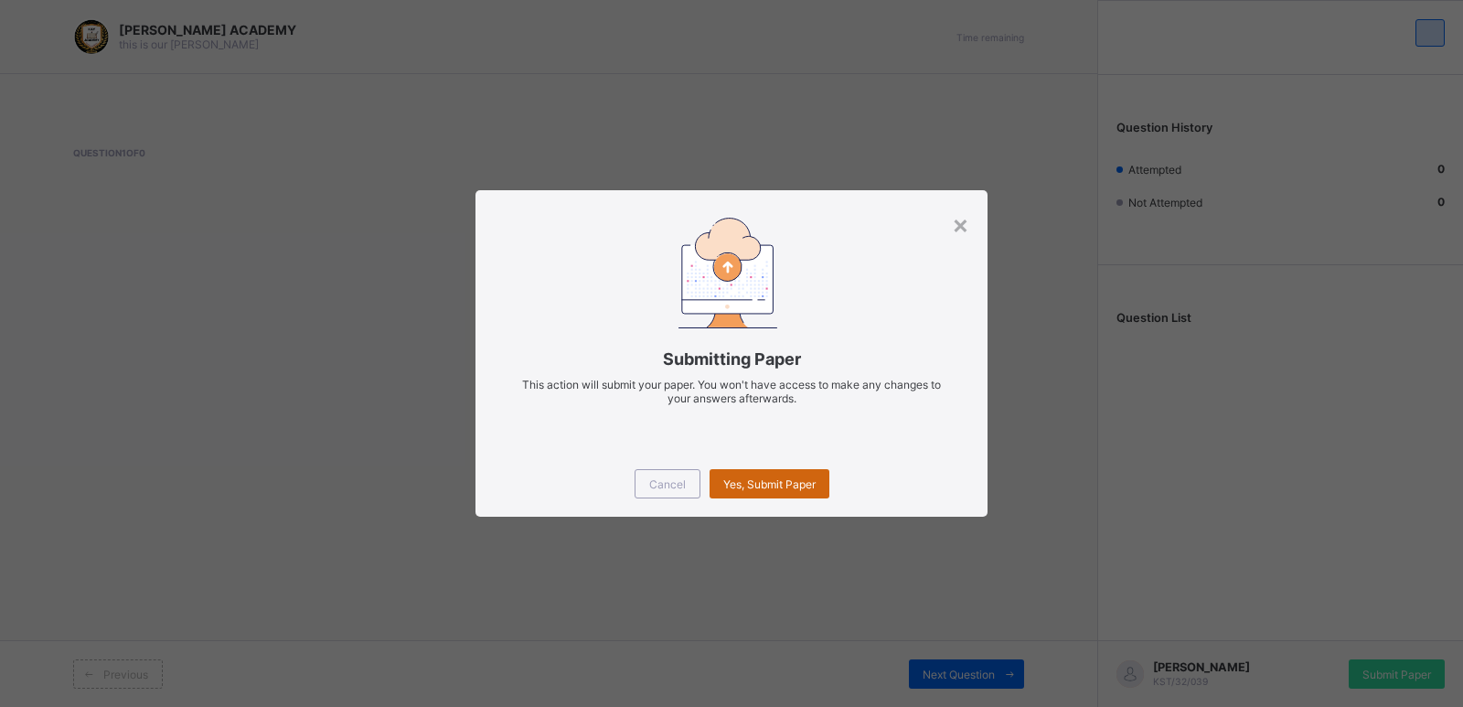
click at [738, 475] on div "Yes, Submit Paper" at bounding box center [770, 483] width 120 height 29
click at [795, 486] on span "Yes, Submit Paper" at bounding box center [769, 484] width 92 height 14
click at [931, 210] on div "Submitting Paper This action will submit your paper. You won't have access to m…" at bounding box center [731, 320] width 512 height 261
click at [956, 213] on div "×" at bounding box center [960, 223] width 17 height 31
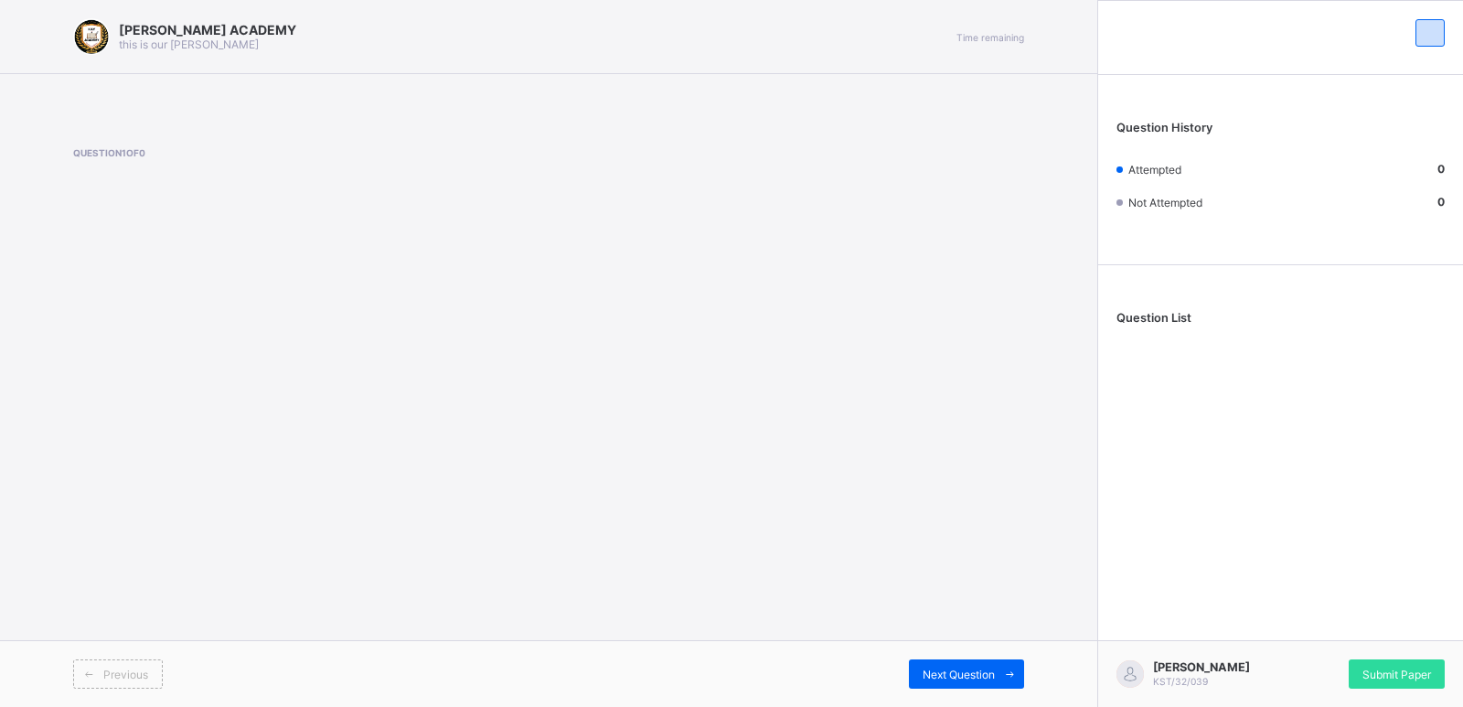
click at [108, 637] on div "KAY ACADEMY this is our motton Time remaining Question 1 of 0 Previous Next Que…" at bounding box center [548, 353] width 1097 height 707
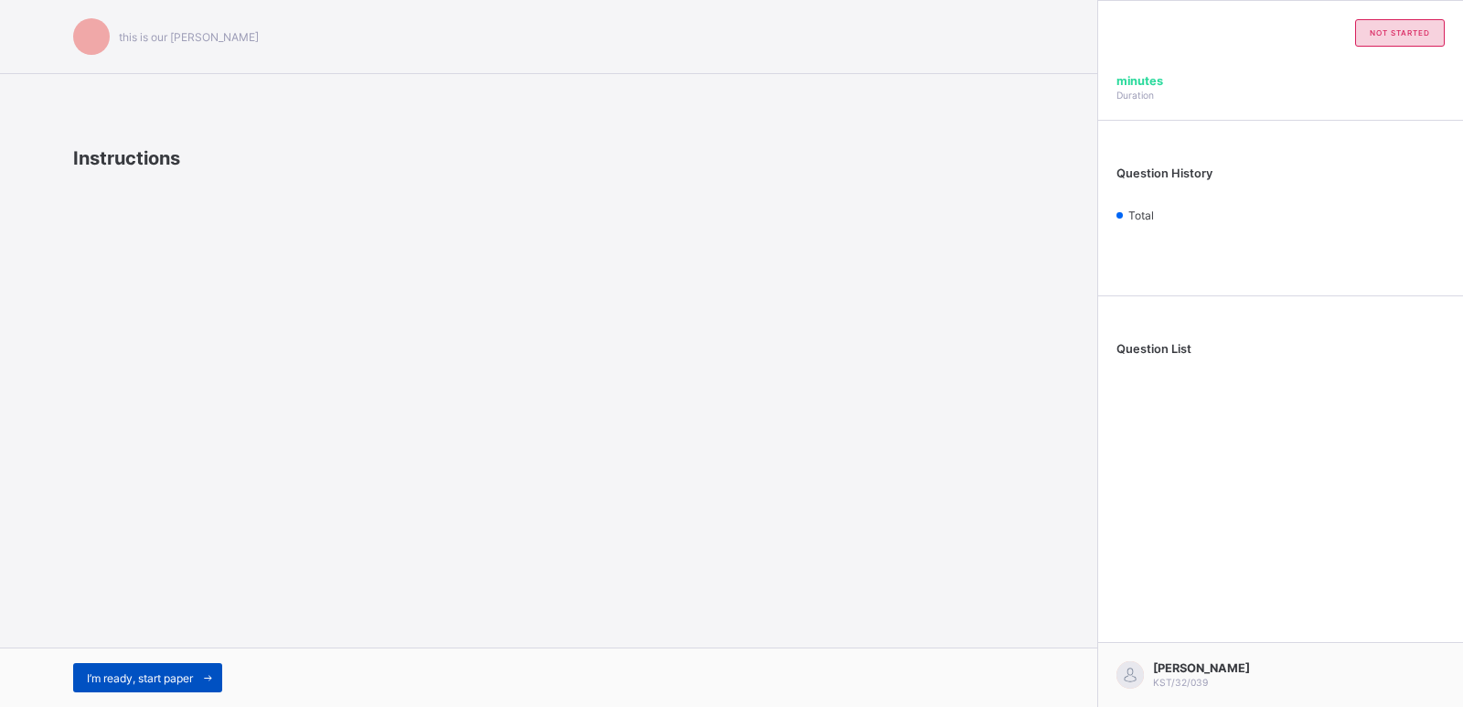
click at [117, 664] on div "I’m ready, start paper" at bounding box center [147, 677] width 149 height 29
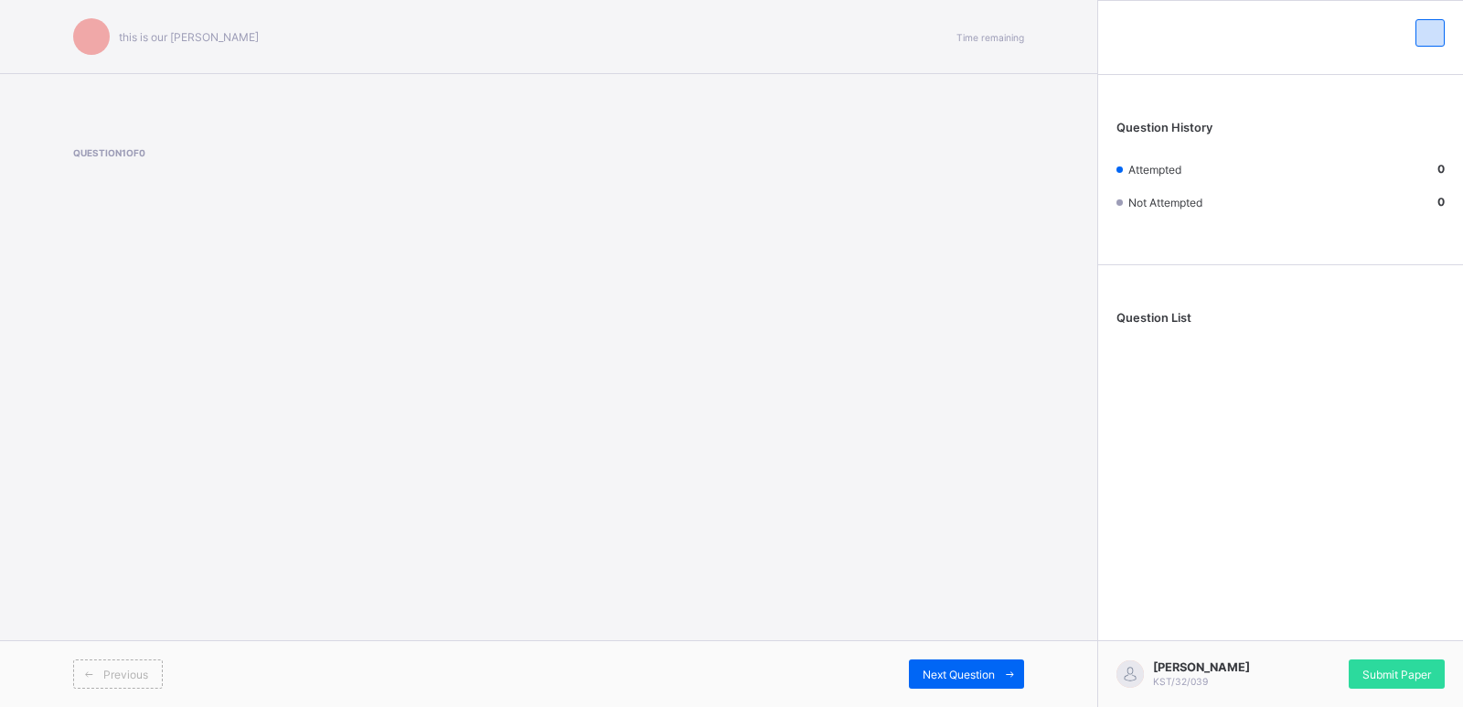
click at [117, 664] on div "Previous" at bounding box center [118, 673] width 90 height 29
click at [1396, 667] on span "Submit Paper" at bounding box center [1396, 674] width 69 height 14
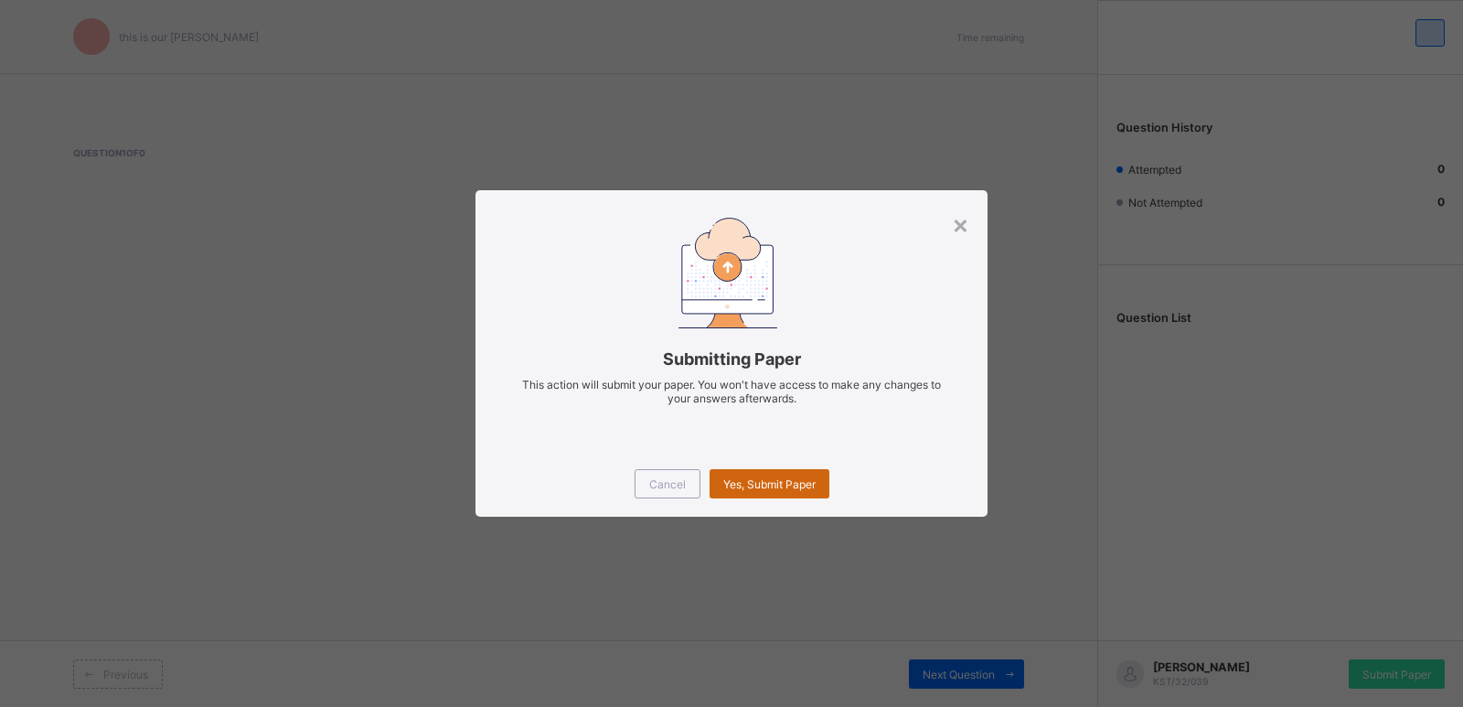
click at [782, 483] on span "Yes, Submit Paper" at bounding box center [769, 484] width 92 height 14
click at [955, 215] on div "×" at bounding box center [960, 223] width 17 height 31
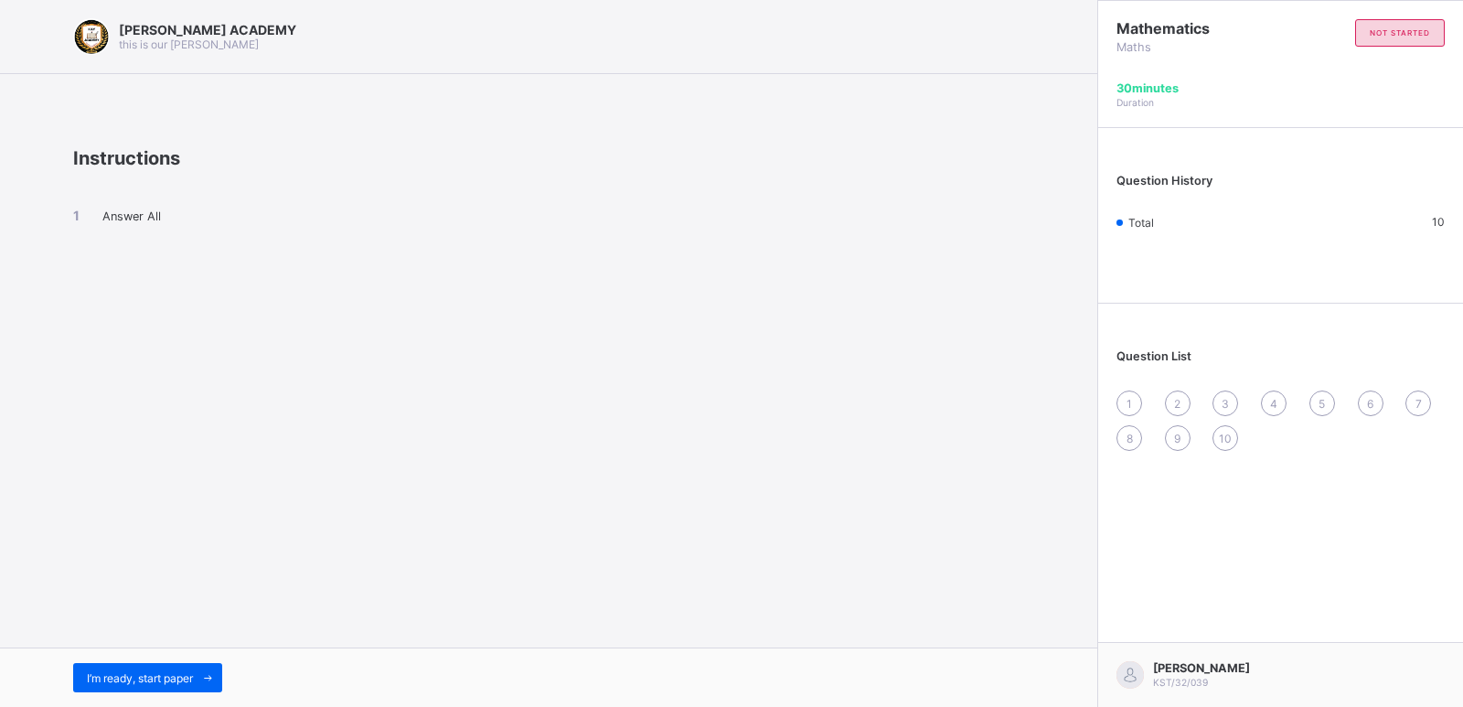
click at [1122, 397] on div "1" at bounding box center [1129, 403] width 26 height 26
click at [1125, 400] on div "1" at bounding box center [1129, 403] width 26 height 26
click at [166, 678] on span "I’m ready, start paper" at bounding box center [140, 678] width 106 height 14
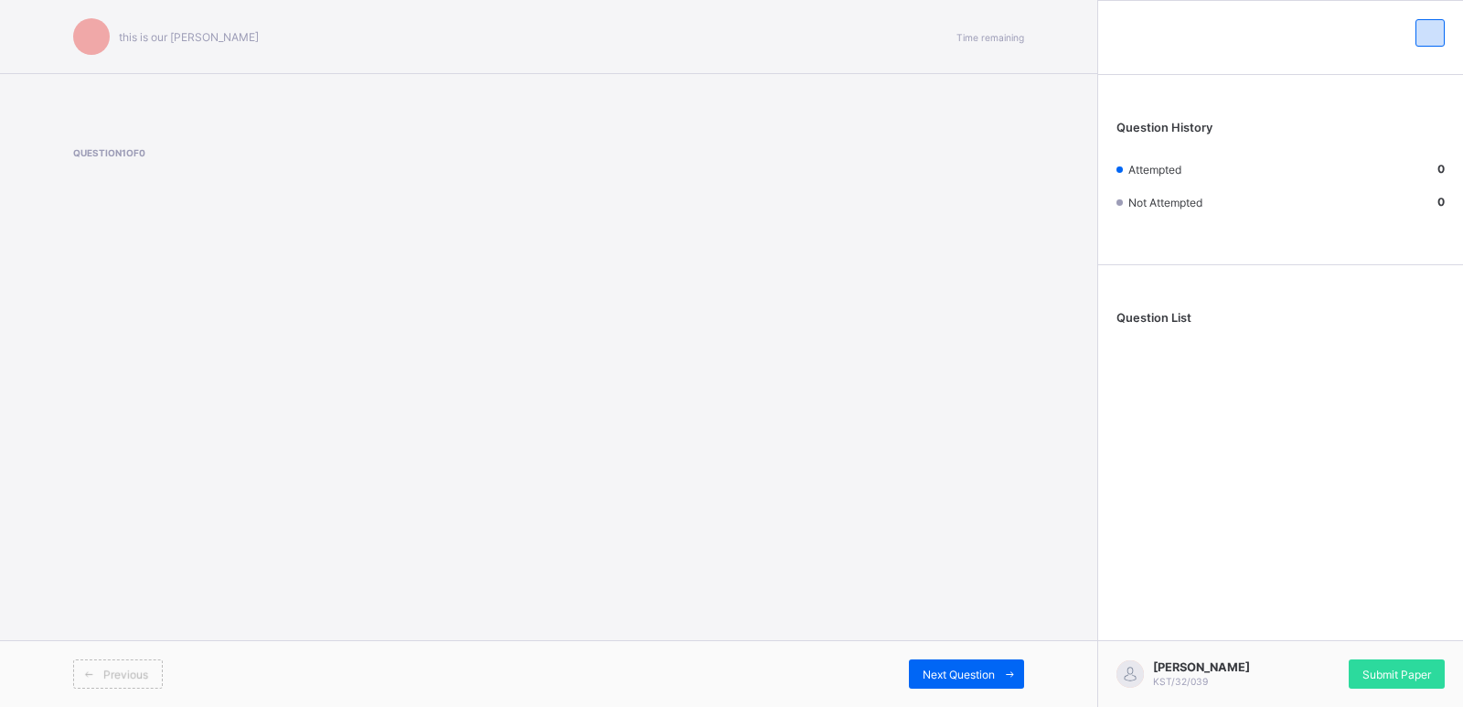
click at [140, 678] on span "Previous" at bounding box center [125, 674] width 45 height 14
click at [133, 674] on span "Previous" at bounding box center [125, 674] width 45 height 14
click at [1372, 659] on div "Submit Paper" at bounding box center [1397, 673] width 96 height 29
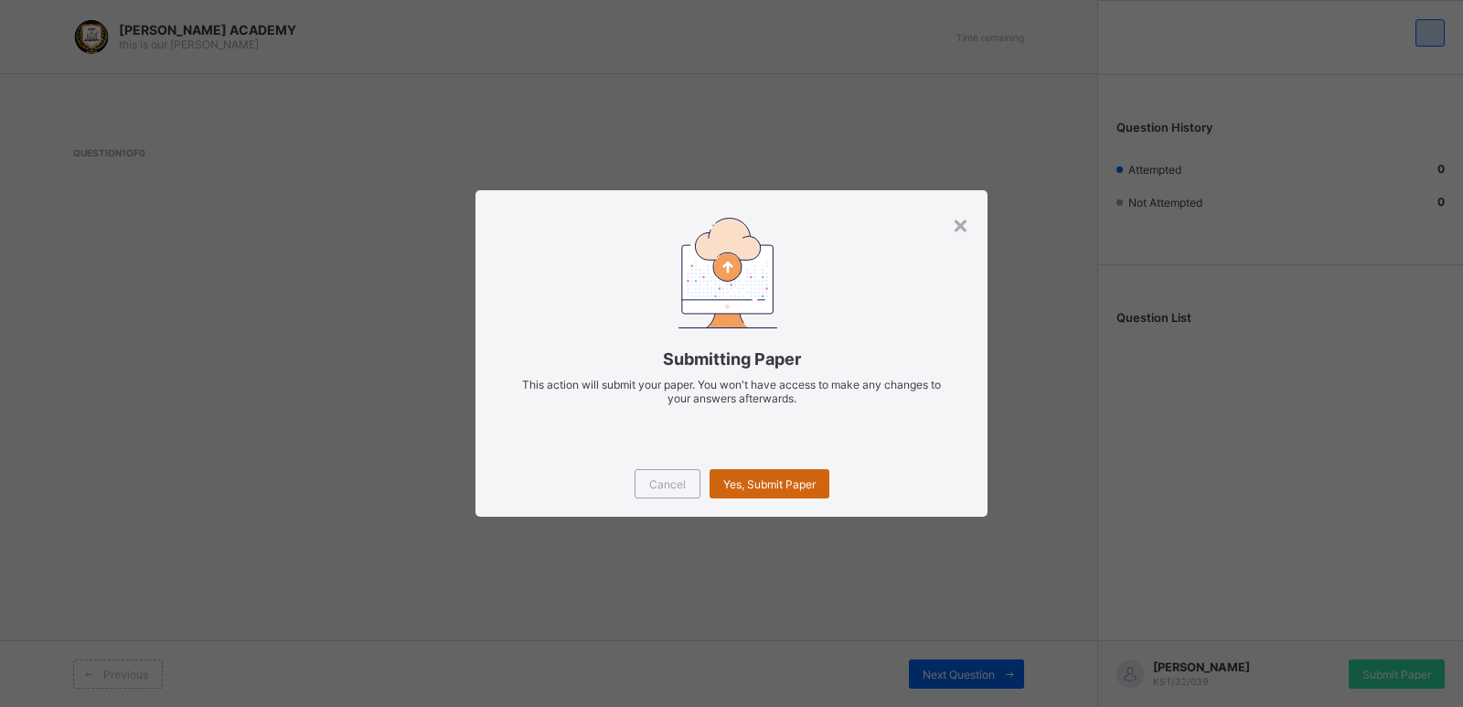
click at [786, 482] on span "Yes, Submit Paper" at bounding box center [769, 484] width 92 height 14
